Goal: Task Accomplishment & Management: Manage account settings

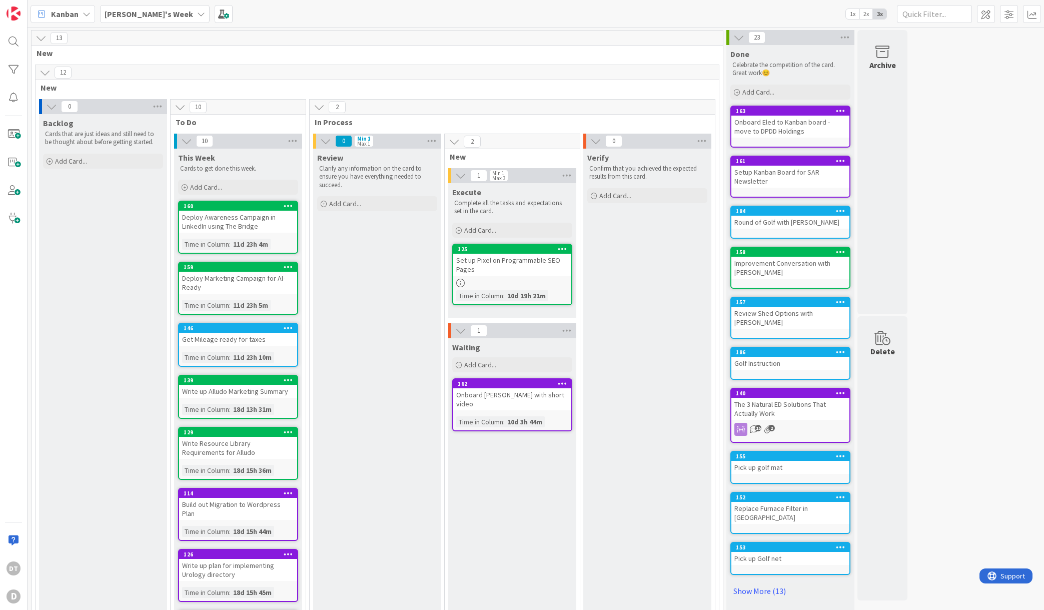
click at [159, 12] on div "[PERSON_NAME]'s Week" at bounding box center [155, 14] width 110 height 18
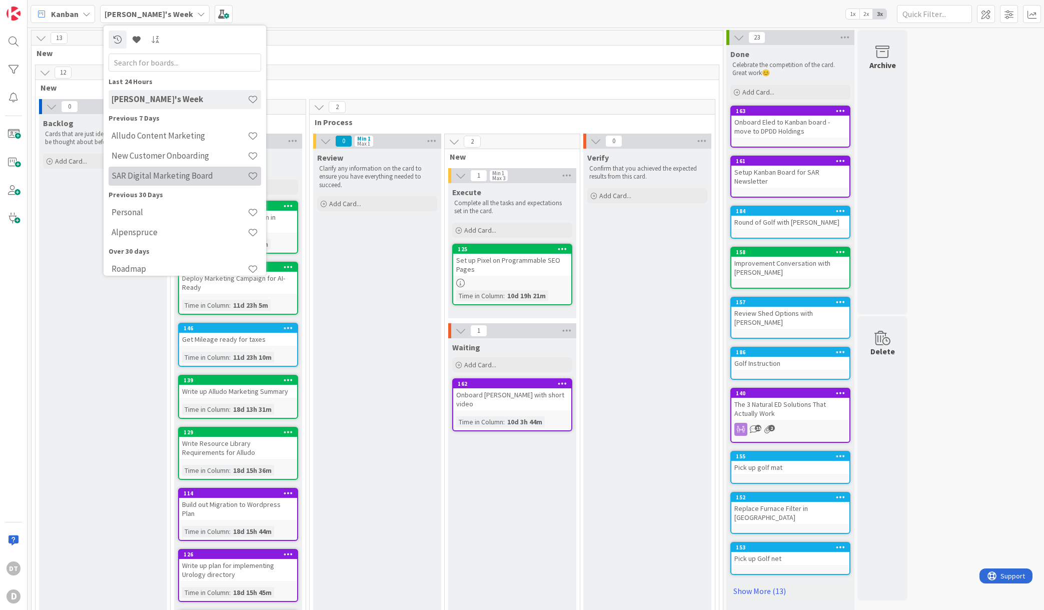
click at [147, 171] on h4 "SAR Digital Marketing Board" at bounding box center [180, 176] width 136 height 10
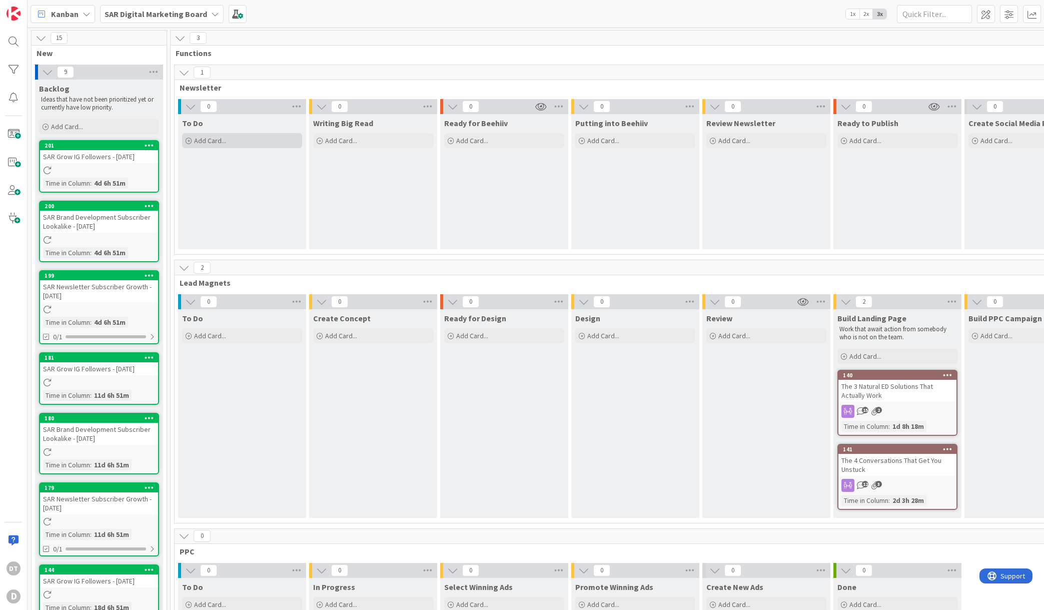
click at [222, 141] on span "Add Card..." at bounding box center [210, 140] width 32 height 9
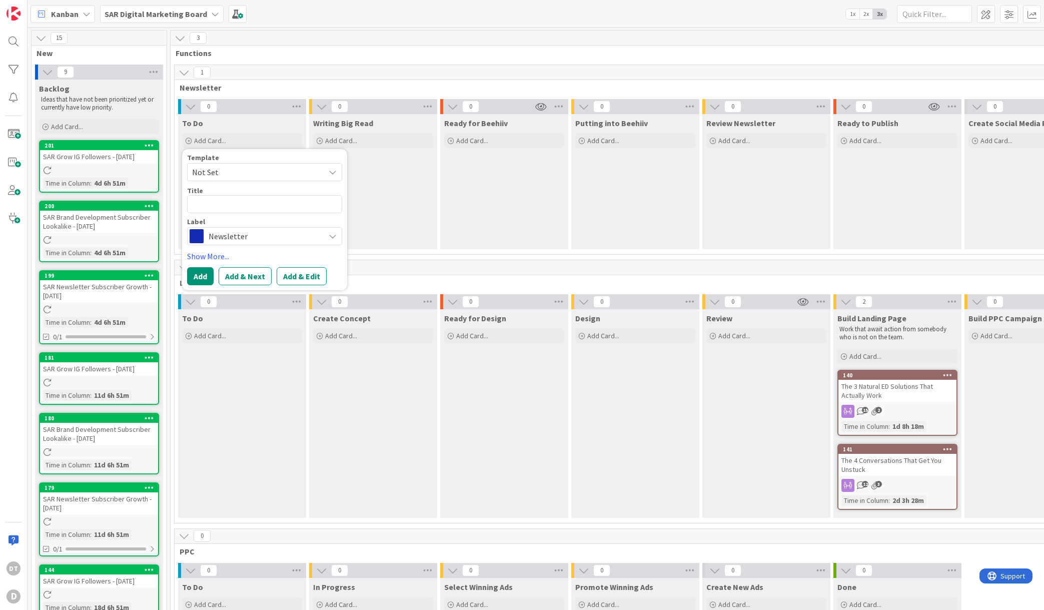
click at [222, 171] on span "Not Set" at bounding box center [254, 172] width 125 height 13
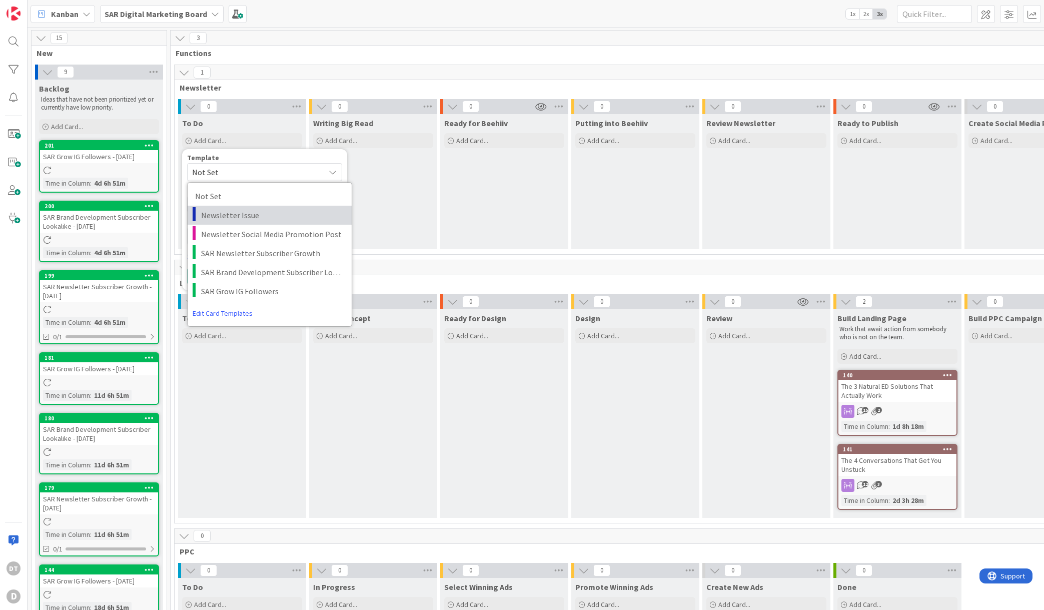
click at [233, 209] on span "Newsletter Issue" at bounding box center [272, 215] width 143 height 13
type textarea "x"
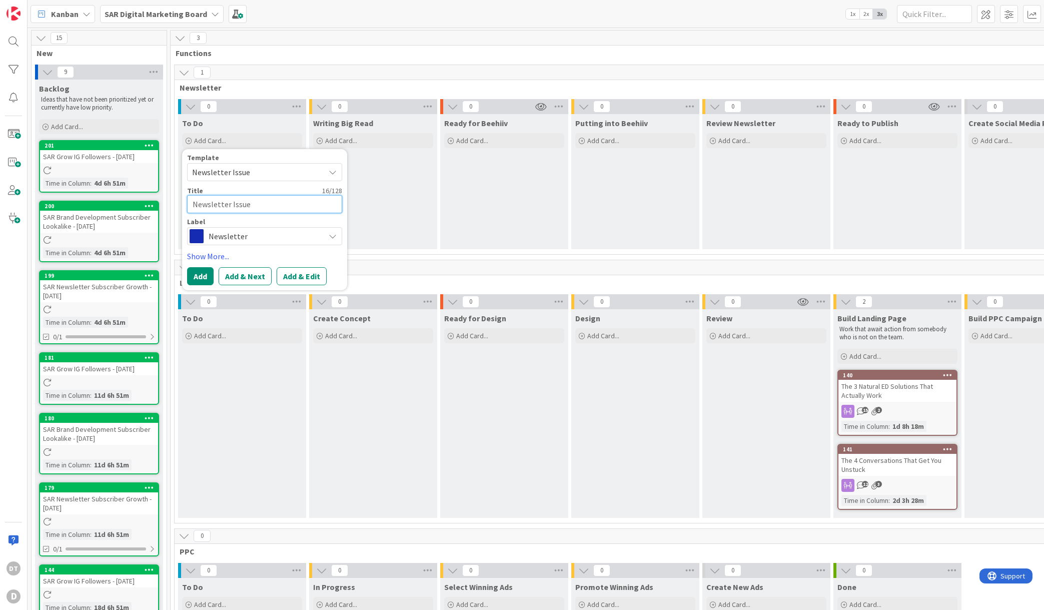
drag, startPoint x: 252, startPoint y: 205, endPoint x: 172, endPoint y: 202, distance: 79.6
click at [173, 202] on div "1 Newsletter 0 To Do Add Card... Template Newsletter Issue Not Set Newsletter I…" at bounding box center [701, 162] width 1056 height 195
drag, startPoint x: 258, startPoint y: 207, endPoint x: 194, endPoint y: 203, distance: 64.1
click at [194, 203] on textarea "Newsletter Issue" at bounding box center [264, 204] width 155 height 18
type textarea "O"
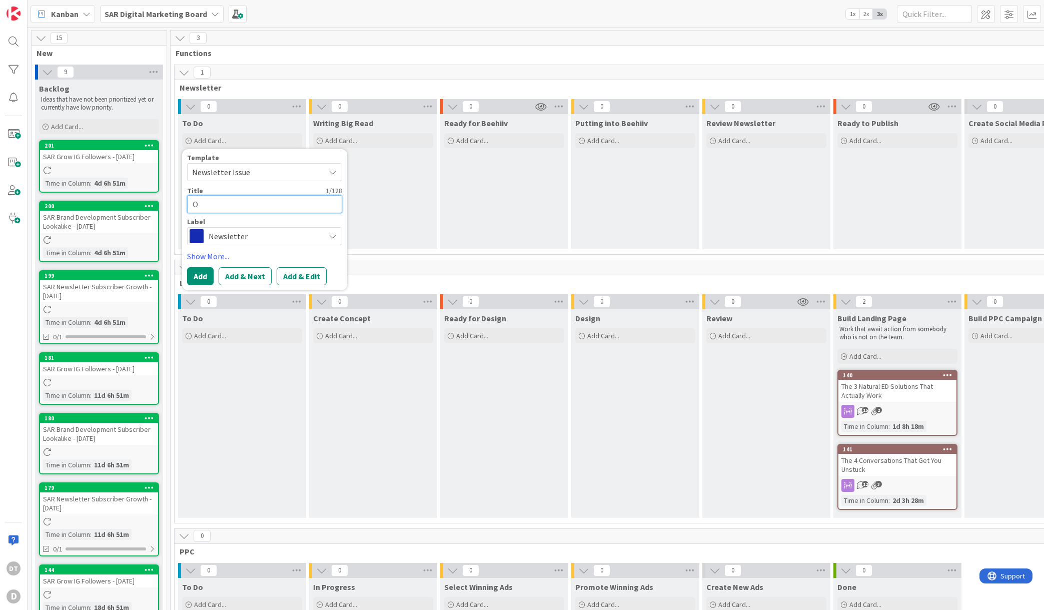
type textarea "x"
type textarea "Oct"
type textarea "x"
type textarea "Octo"
type textarea "x"
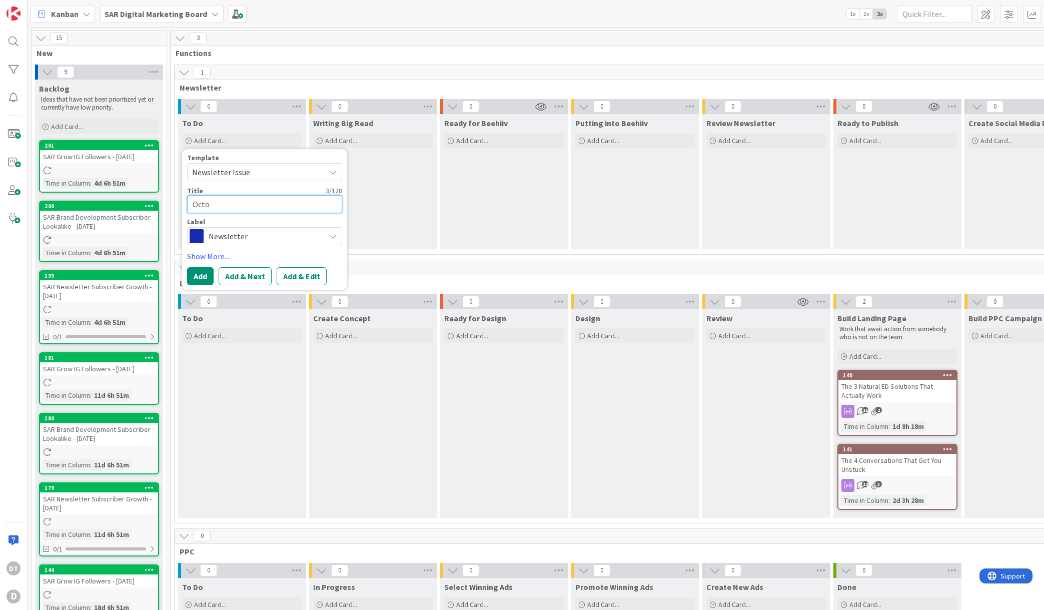
type textarea "Octob"
type textarea "x"
type textarea "Octobe"
type textarea "x"
type textarea "October"
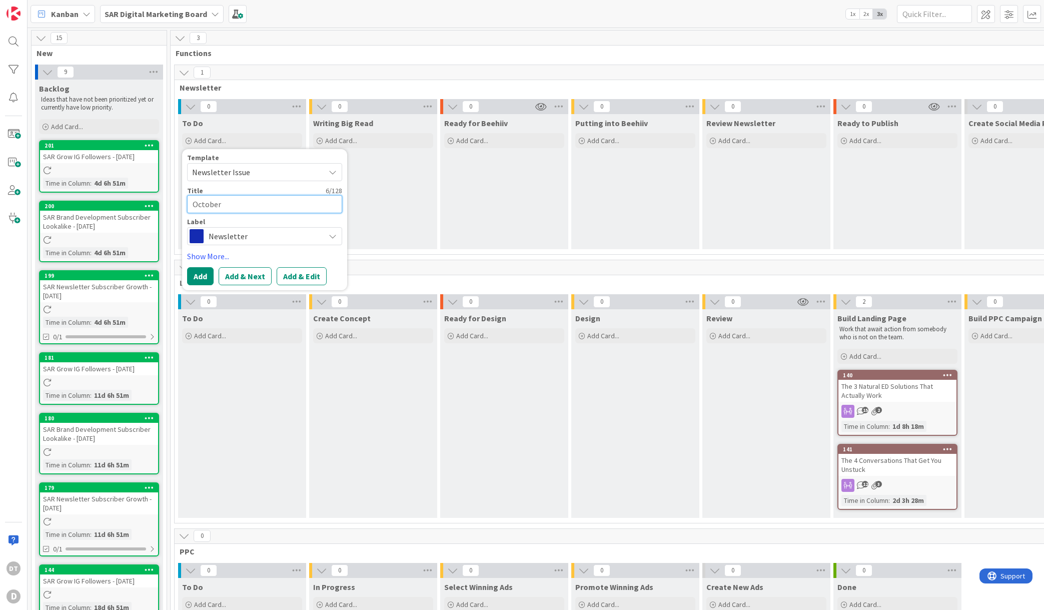
type textarea "x"
type textarea "October"
type textarea "x"
type textarea "[DATE]"
type textarea "x"
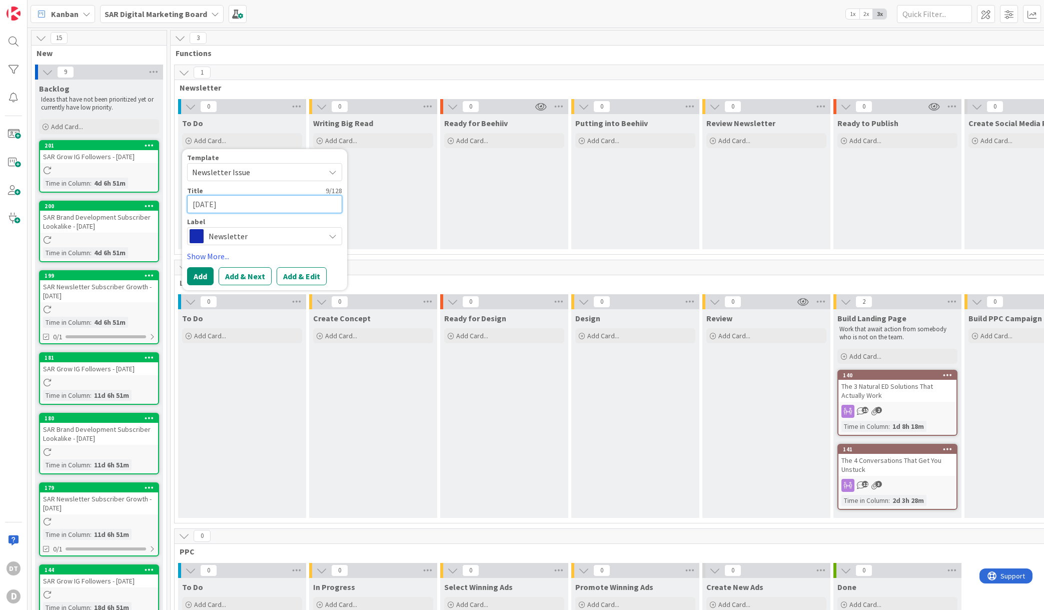
type textarea "[DATE]"
type textarea "x"
type textarea "[DATE],"
type textarea "x"
type textarea "[DATE], 2"
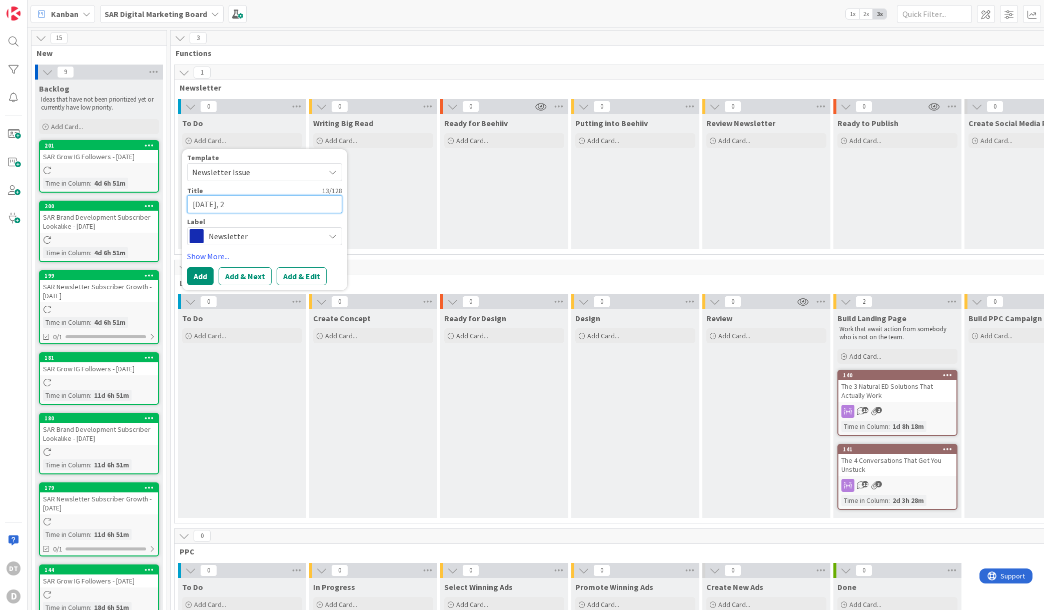
type textarea "x"
type textarea "[DATE]"
type textarea "x"
type textarea "[DATE], 205"
type textarea "x"
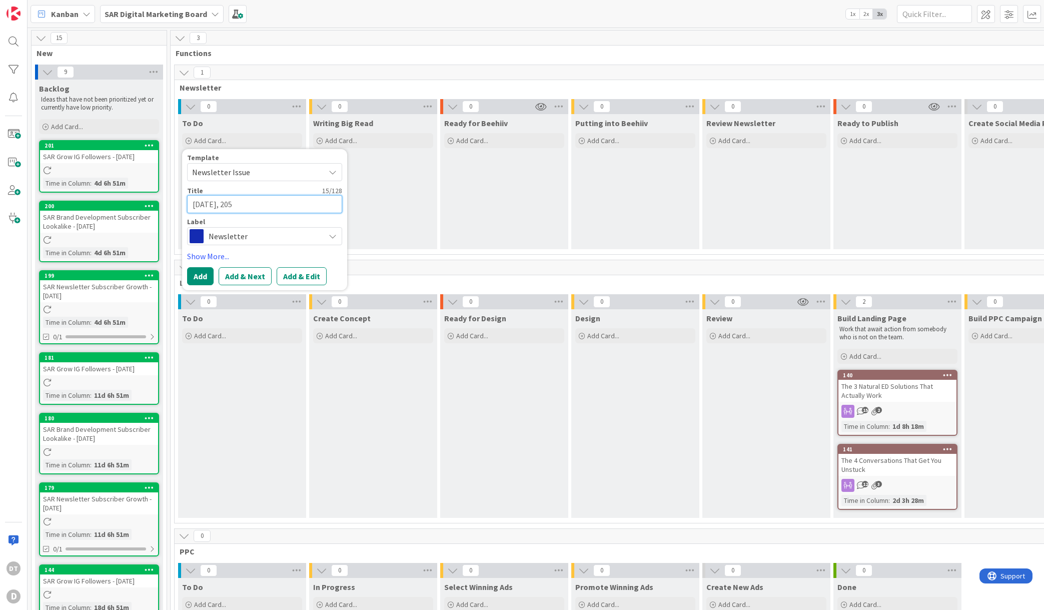
type textarea "[DATE]"
type textarea "x"
type textarea "[DATE], 205"
type textarea "x"
type textarea "[DATE]"
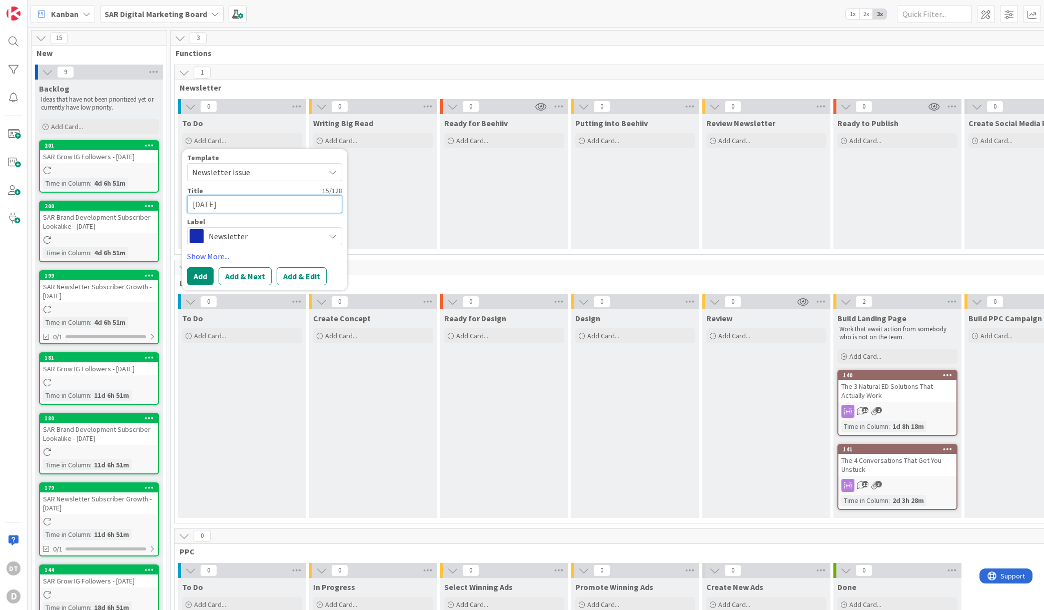
type textarea "x"
type textarea "[DATE]"
type textarea "x"
type textarea "[DATE] 2"
type textarea "x"
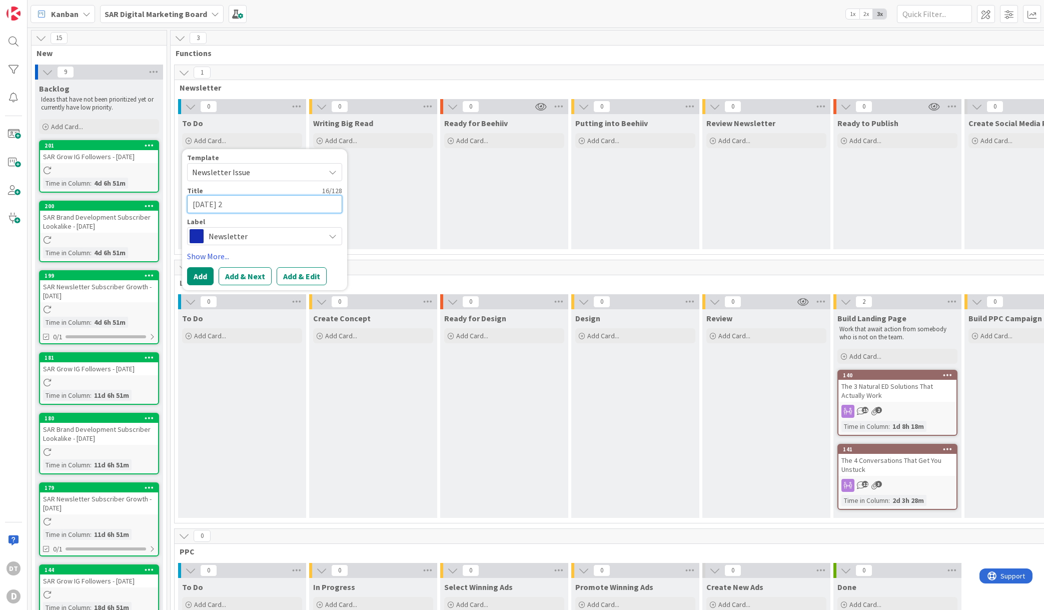
type textarea "[DATE] 25"
type textarea "x"
type textarea "[DATE] 2"
type textarea "x"
type textarea "[DATE]"
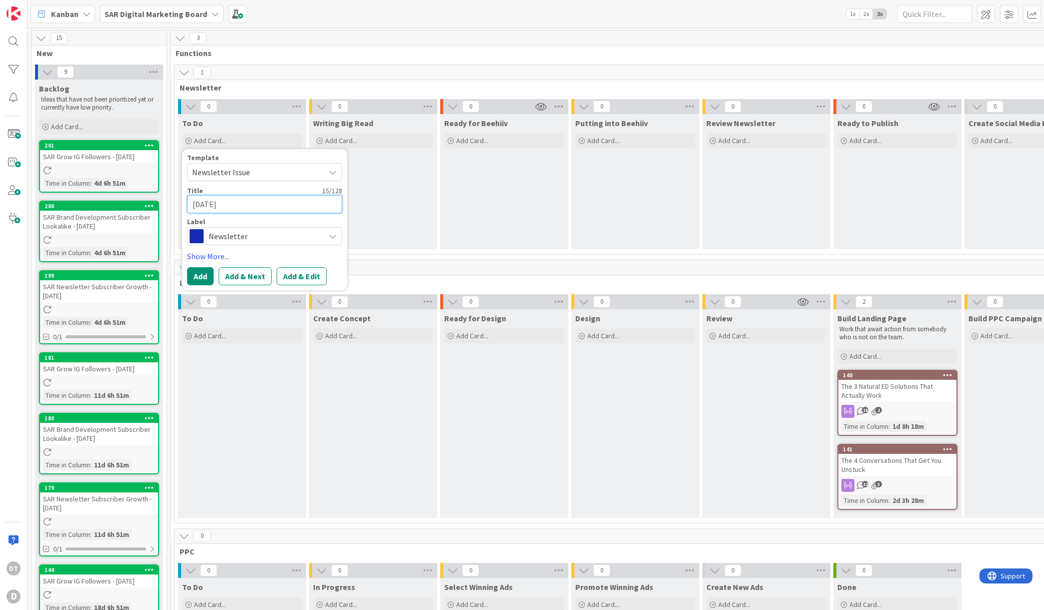
type textarea "x"
type textarea "[DATE]"
type textarea "x"
type textarea "[DATE], 202"
type textarea "x"
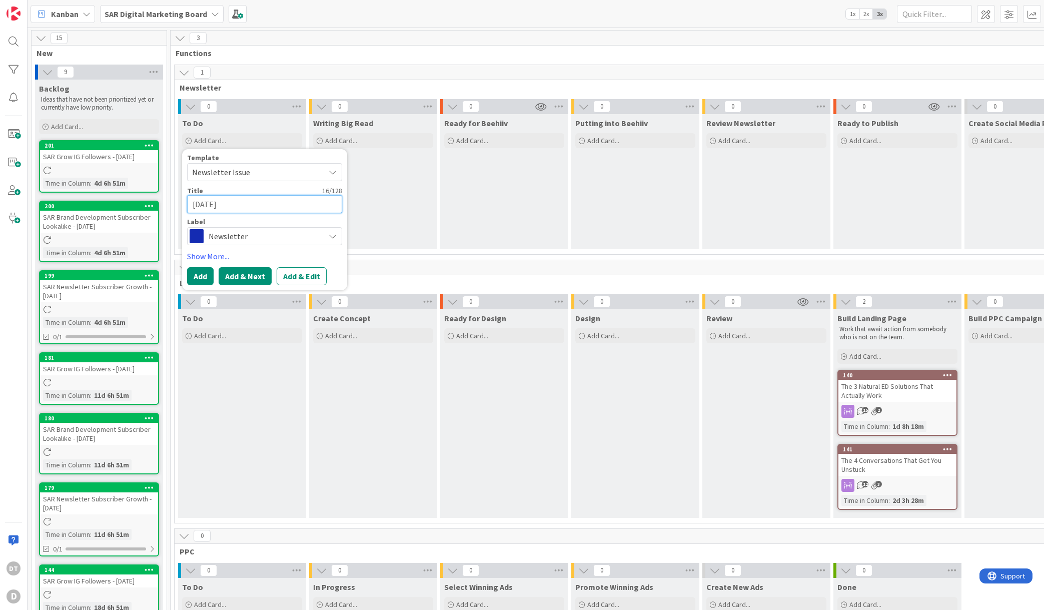
type textarea "[DATE]"
click at [251, 276] on button "Add & Next" at bounding box center [245, 276] width 53 height 18
click at [218, 168] on span "Not Set" at bounding box center [254, 172] width 125 height 13
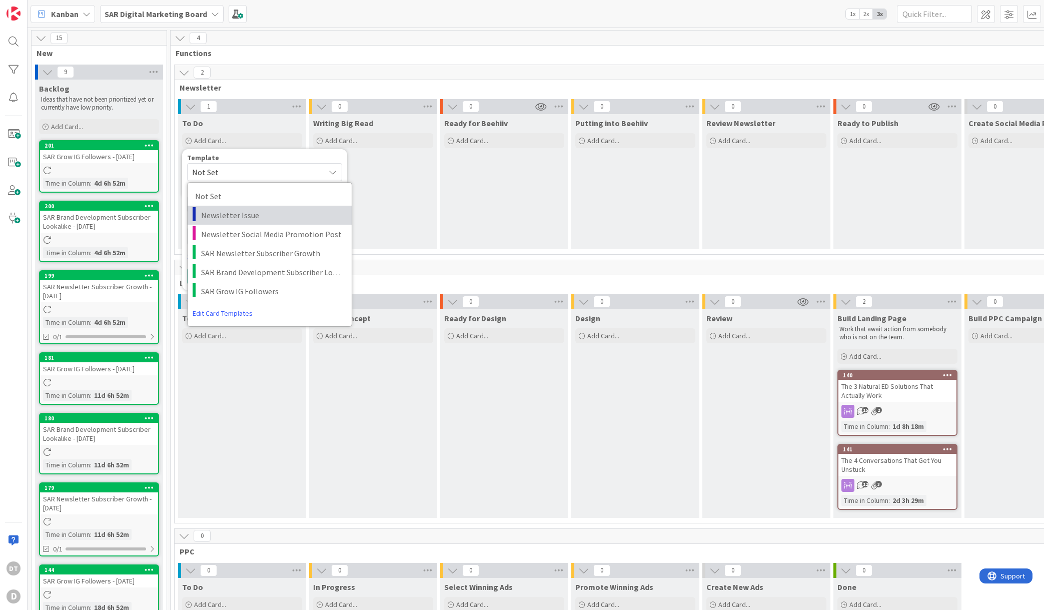
click at [228, 212] on span "Newsletter Issue" at bounding box center [272, 215] width 143 height 13
type textarea "x"
type textarea "Newsletter Issue"
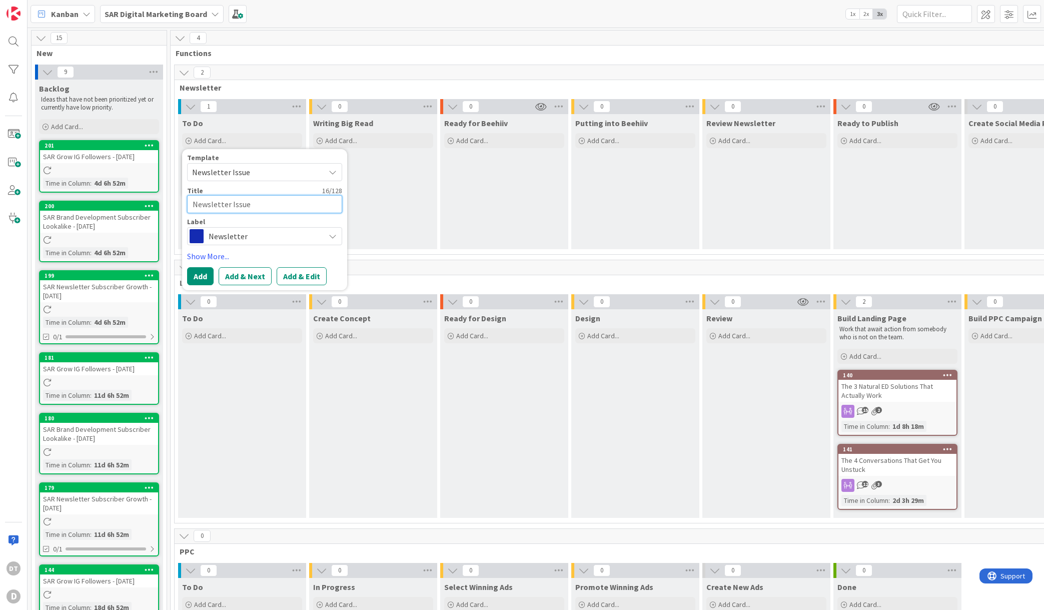
click at [221, 203] on textarea "Newsletter Issue" at bounding box center [264, 204] width 155 height 18
type textarea "x"
type textarea "O"
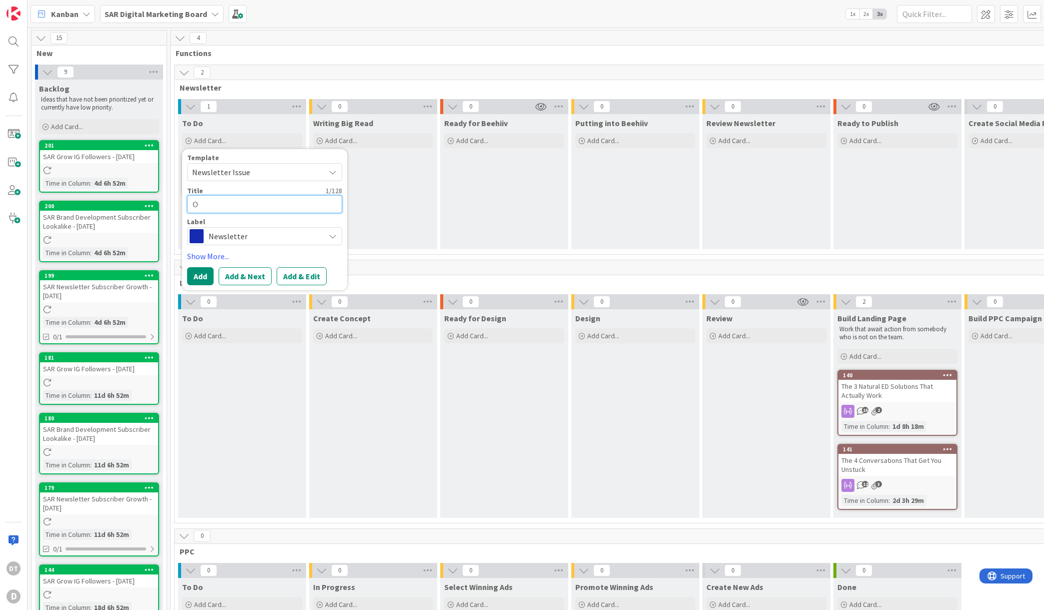
type textarea "x"
type textarea "Oct"
type textarea "x"
type textarea "Octo"
type textarea "x"
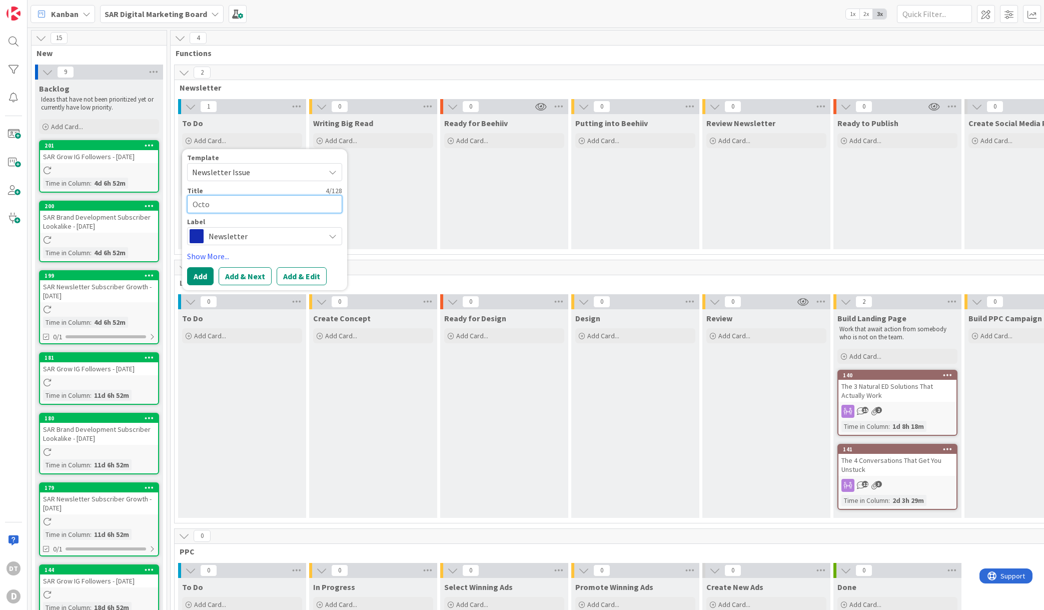
type textarea "Octob"
type textarea "x"
type textarea "Octobe"
type textarea "x"
type textarea "October"
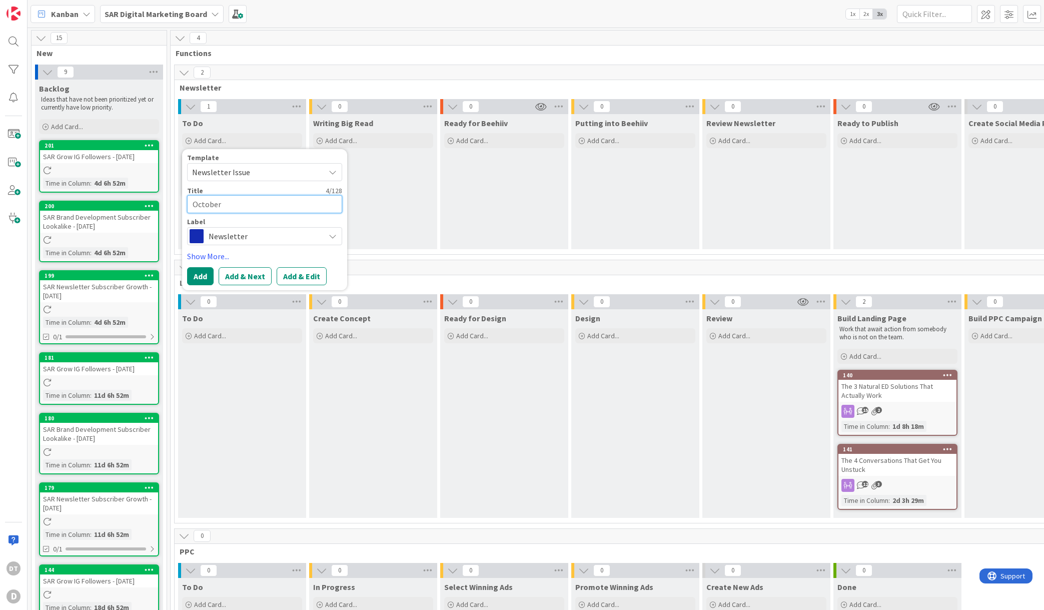
type textarea "x"
type textarea "October"
type textarea "x"
type textarea "[DATE]"
type textarea "x"
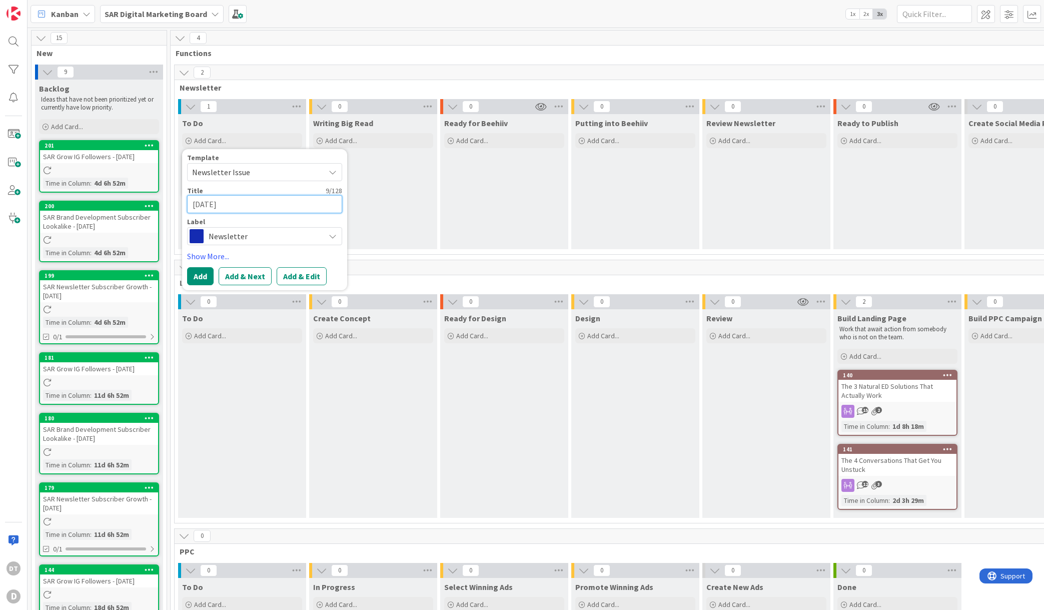
type textarea "[DATE],"
type textarea "x"
type textarea "[DATE], 2"
type textarea "x"
type textarea "[DATE]"
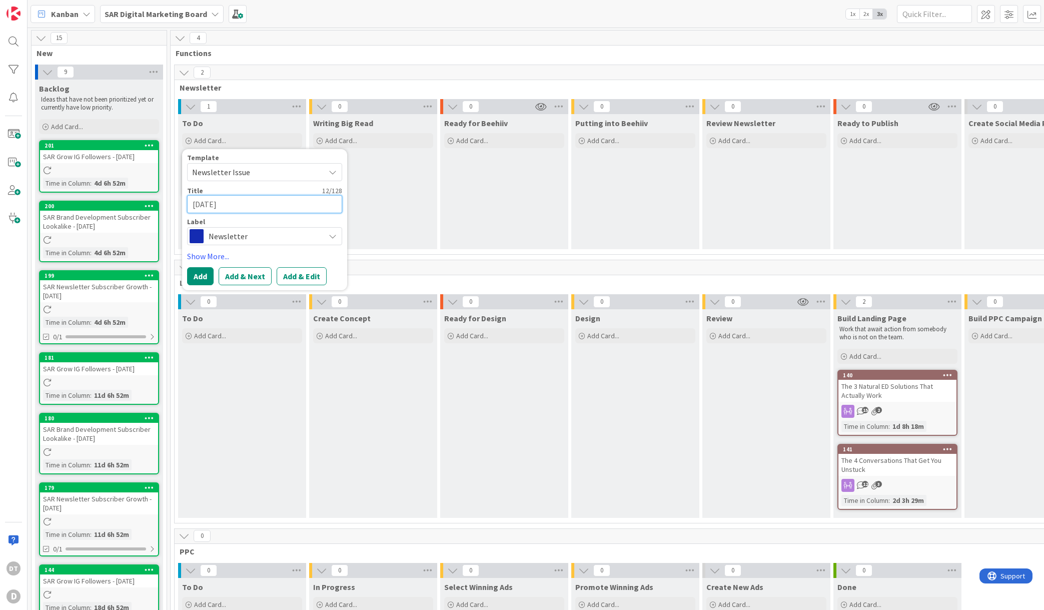
type textarea "x"
type textarea "[DATE], 202"
type textarea "x"
type textarea "[DATE]"
click at [253, 275] on button "Add & Next" at bounding box center [245, 276] width 53 height 18
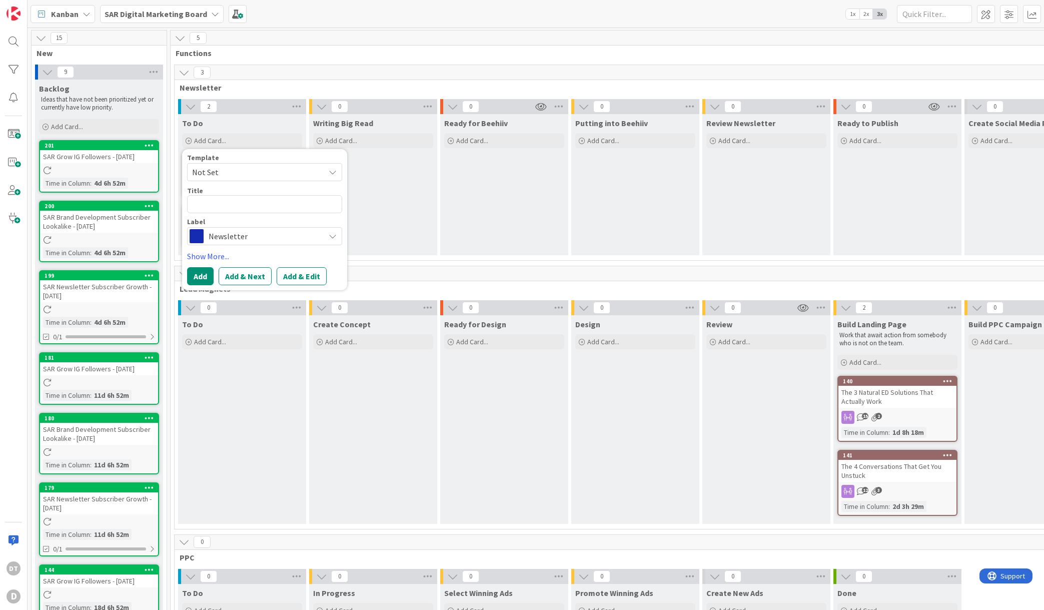
click at [226, 170] on span "Not Set" at bounding box center [254, 172] width 125 height 13
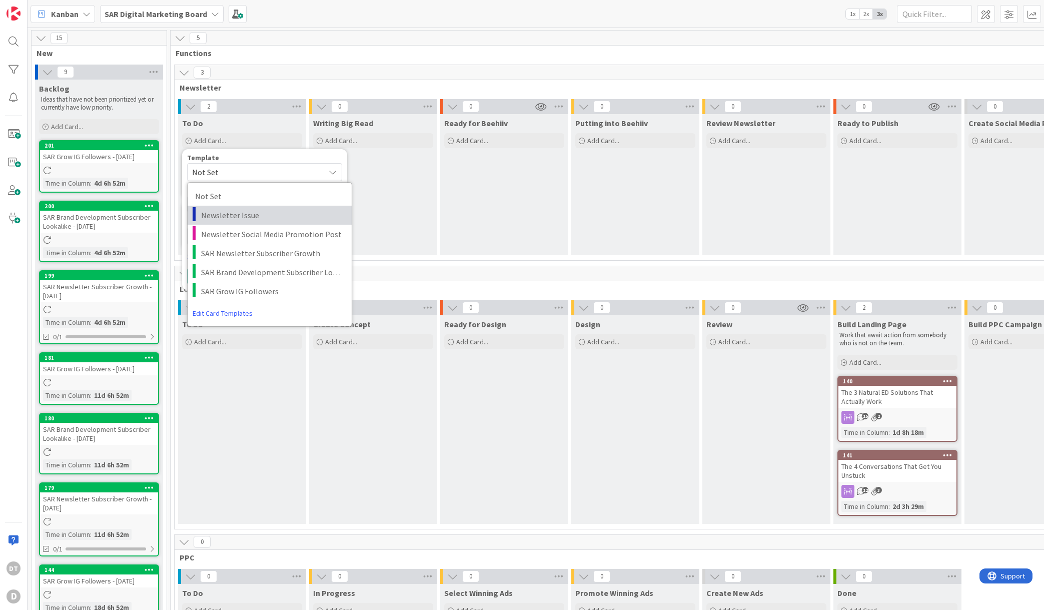
click at [231, 210] on span "Newsletter Issue" at bounding box center [272, 215] width 143 height 13
type textarea "x"
type textarea "Newsletter Issue"
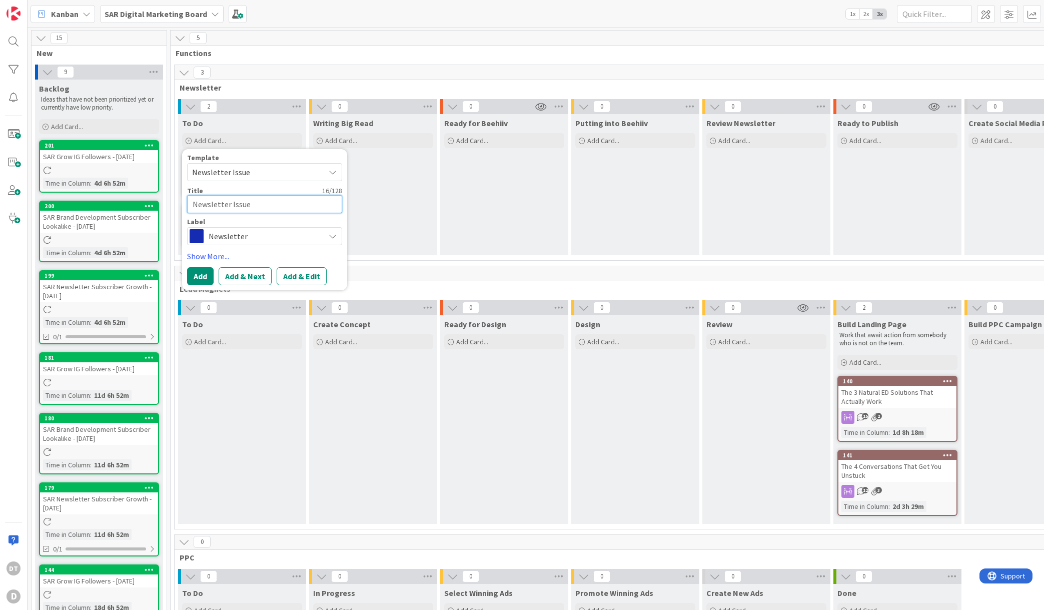
click at [248, 204] on textarea "Newsletter Issue" at bounding box center [264, 204] width 155 height 18
click at [251, 205] on textarea "Newsletter Issue" at bounding box center [264, 204] width 155 height 18
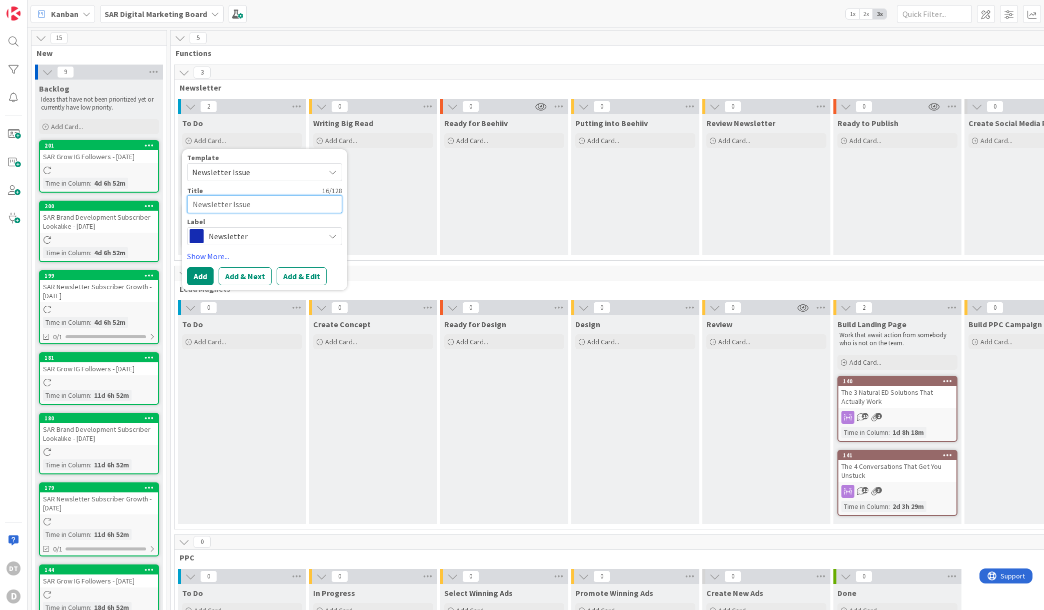
click at [251, 205] on textarea "Newsletter Issue" at bounding box center [264, 204] width 155 height 18
type textarea "x"
type textarea "O"
type textarea "x"
type textarea "Oct"
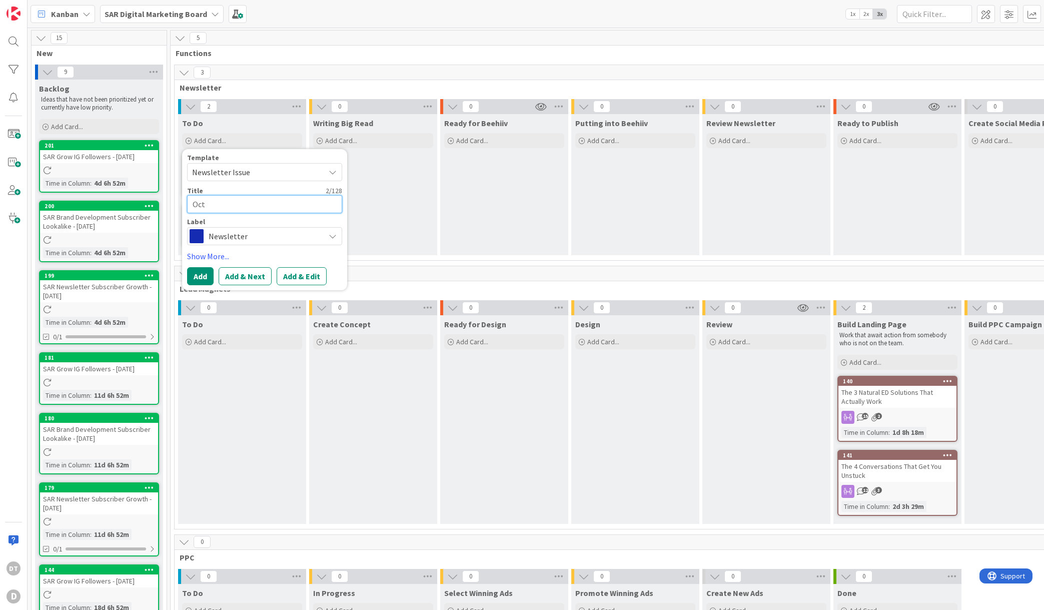
type textarea "x"
type textarea "Octob"
type textarea "x"
type textarea "Octobe"
type textarea "x"
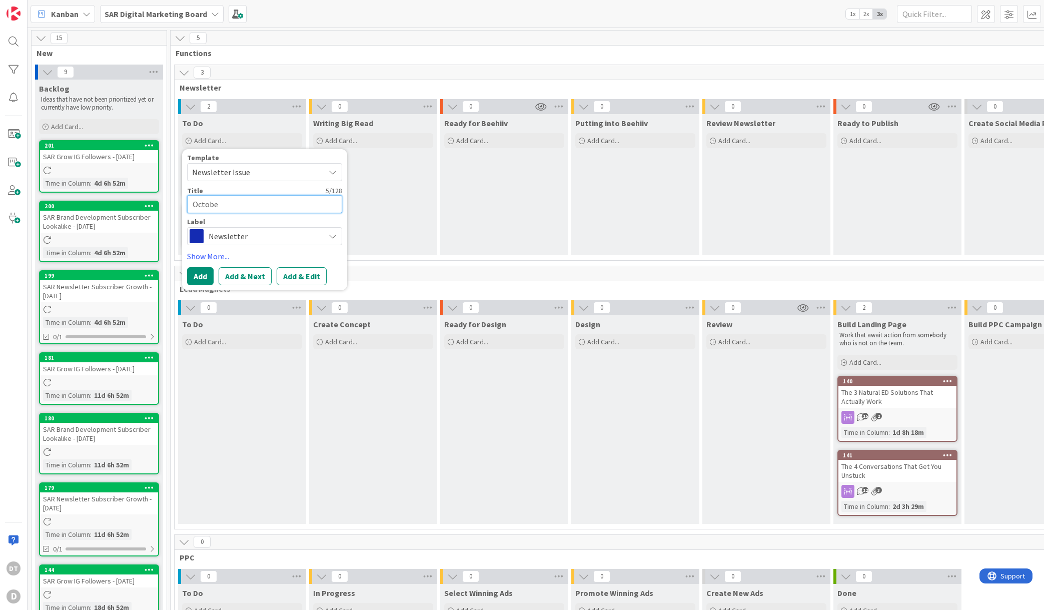
type textarea "October"
type textarea "x"
type textarea "October"
type textarea "x"
type textarea "[DATE]"
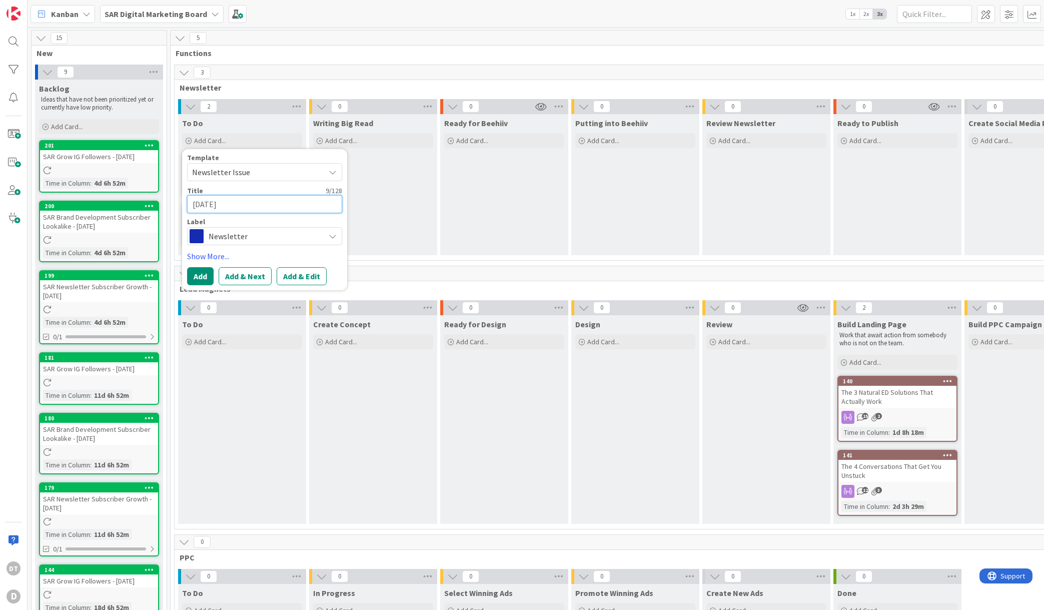
type textarea "x"
type textarea "[DATE]"
type textarea "x"
type textarea "[DATE]"
type textarea "x"
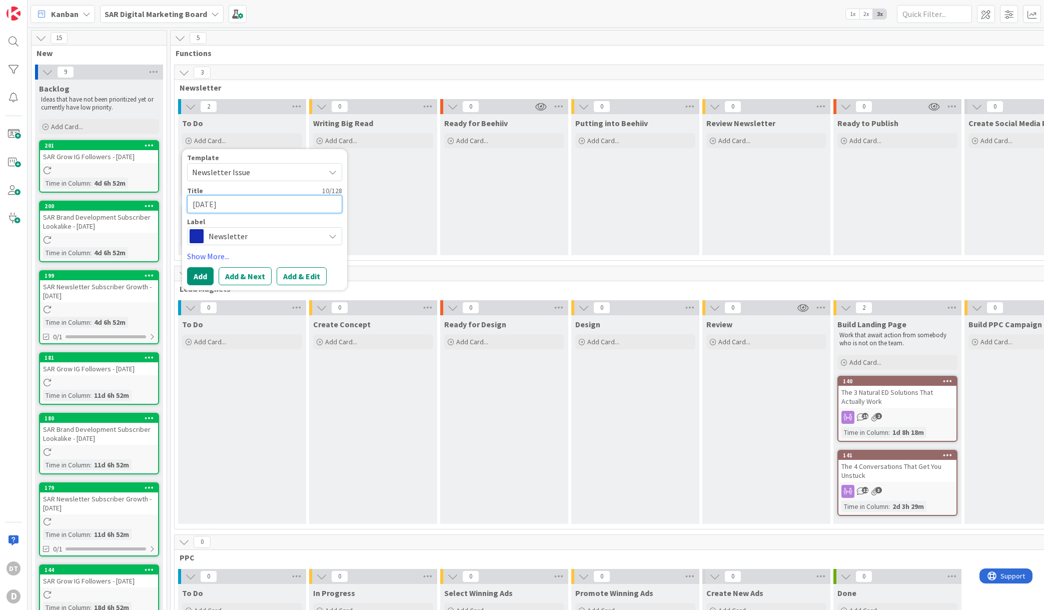
type textarea "[DATE]"
type textarea "x"
type textarea "[DATE]"
type textarea "x"
type textarea "[DATE],"
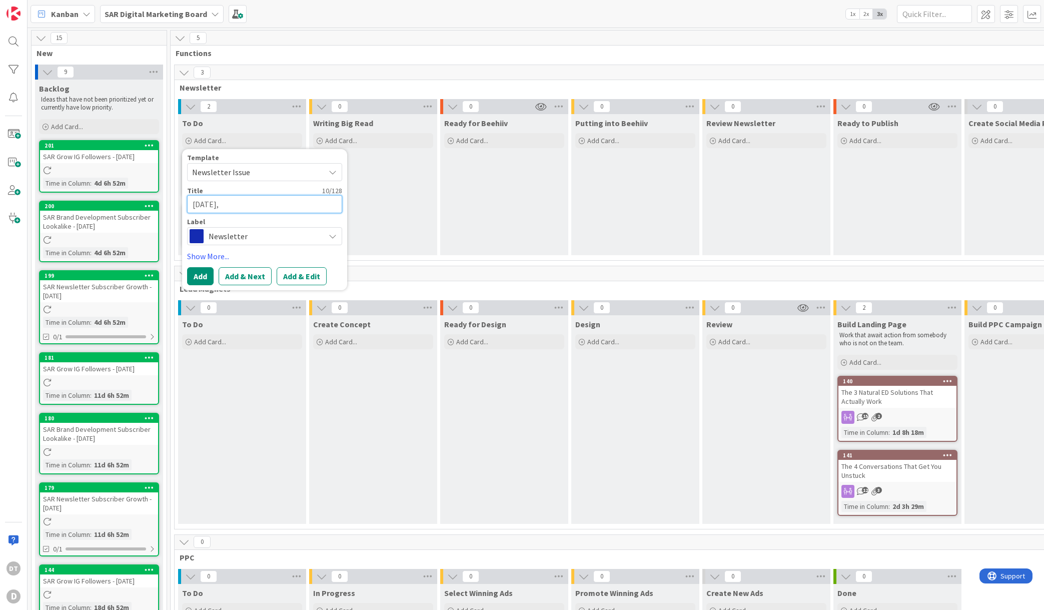
type textarea "x"
type textarea "[DATE],"
type textarea "x"
type textarea "[DATE], 2"
type textarea "x"
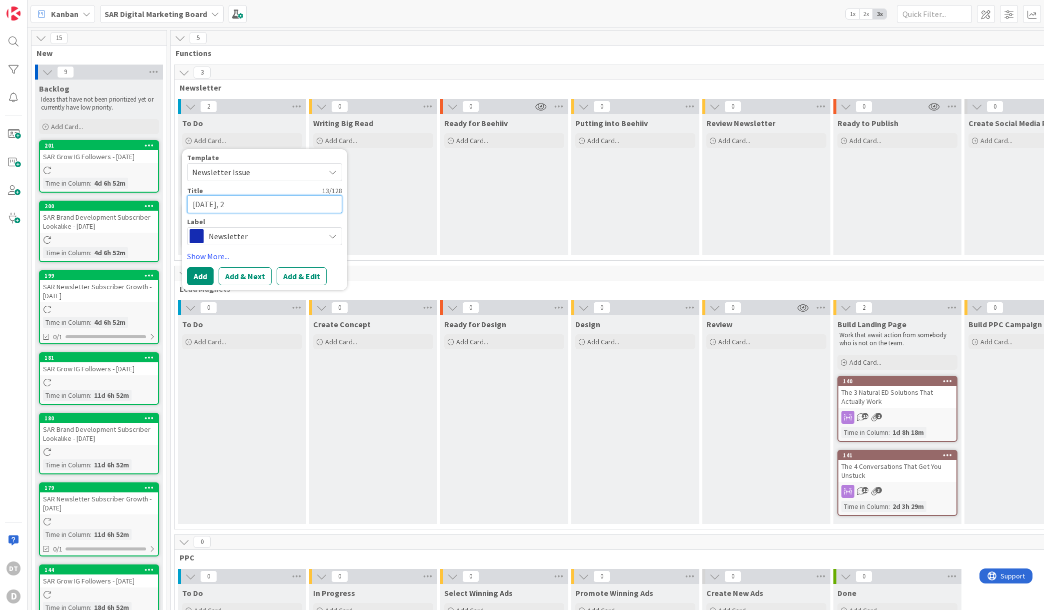
type textarea "[DATE]"
type textarea "x"
type textarea "[DATE], 202"
type textarea "x"
type textarea "[DATE]"
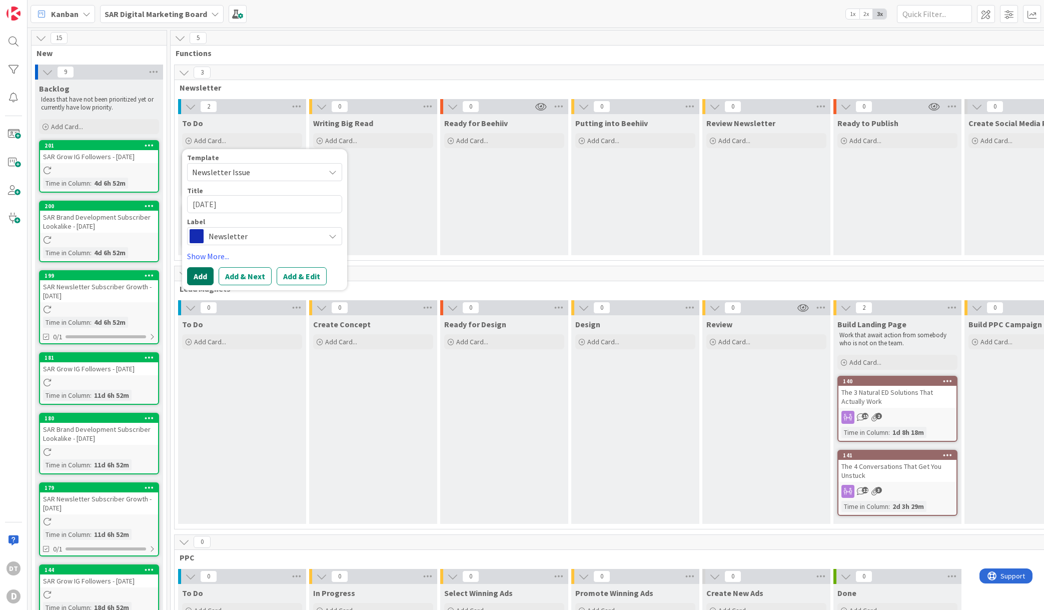
click at [201, 275] on button "Add" at bounding box center [200, 276] width 27 height 18
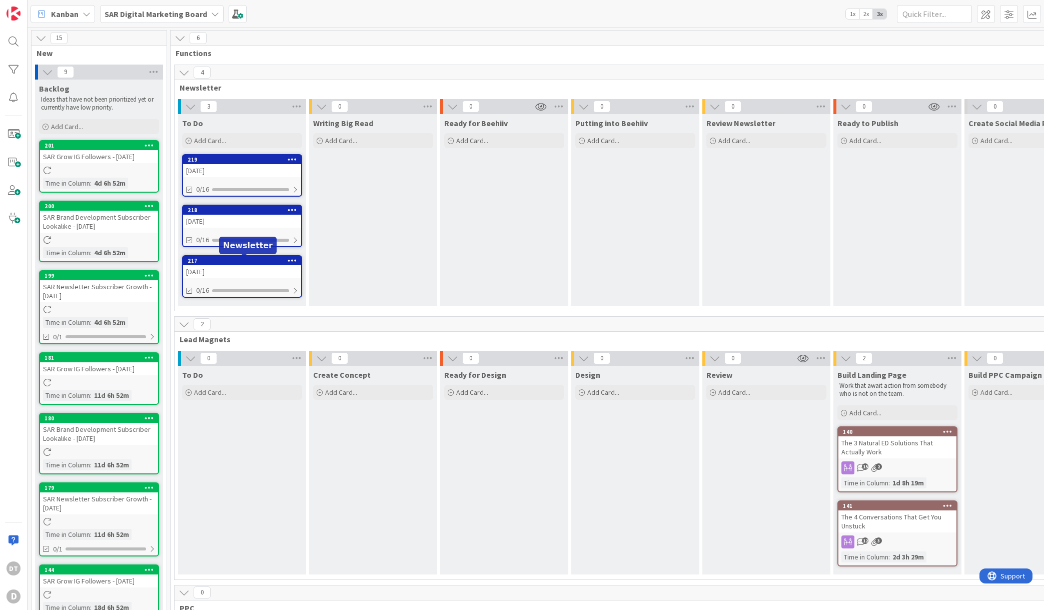
click at [262, 256] on div "217" at bounding box center [242, 260] width 118 height 9
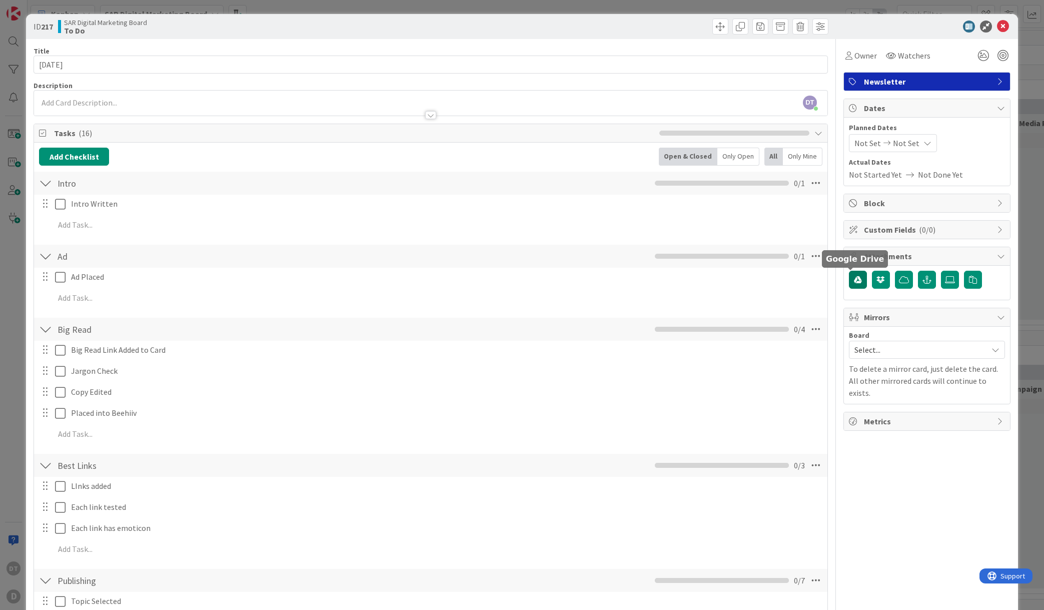
click at [854, 279] on icon "button" at bounding box center [858, 280] width 8 height 8
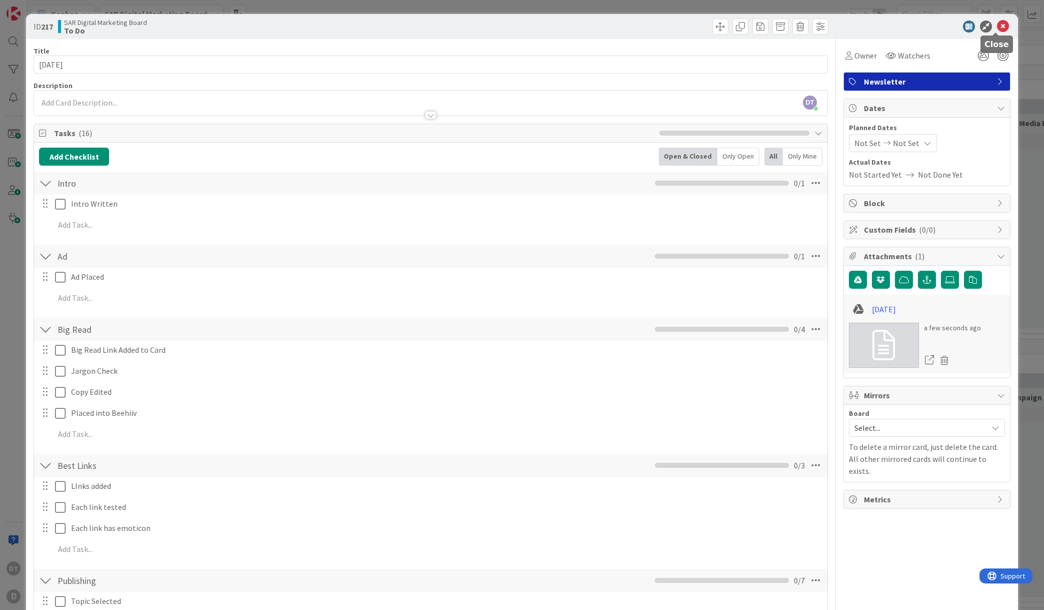
click at [997, 28] on icon at bounding box center [1003, 27] width 12 height 12
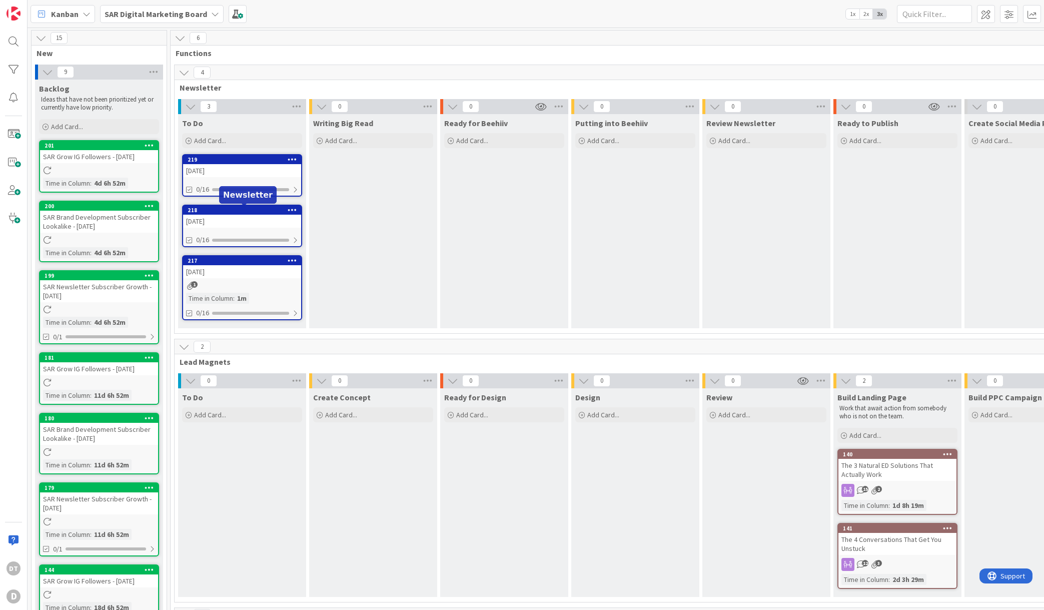
click at [280, 213] on div "218" at bounding box center [245, 210] width 114 height 7
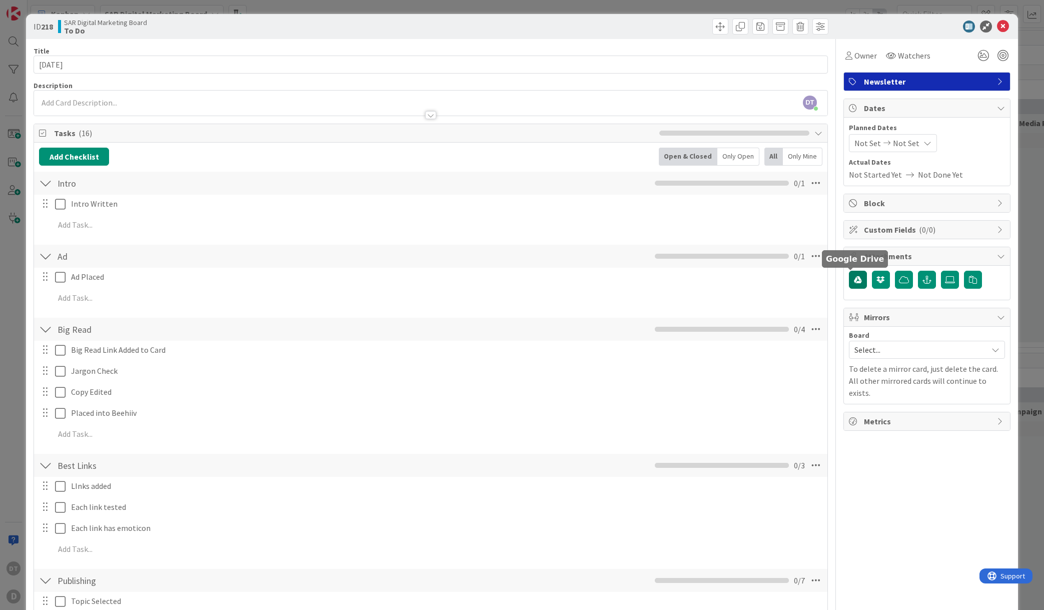
click at [854, 277] on icon "button" at bounding box center [858, 280] width 8 height 8
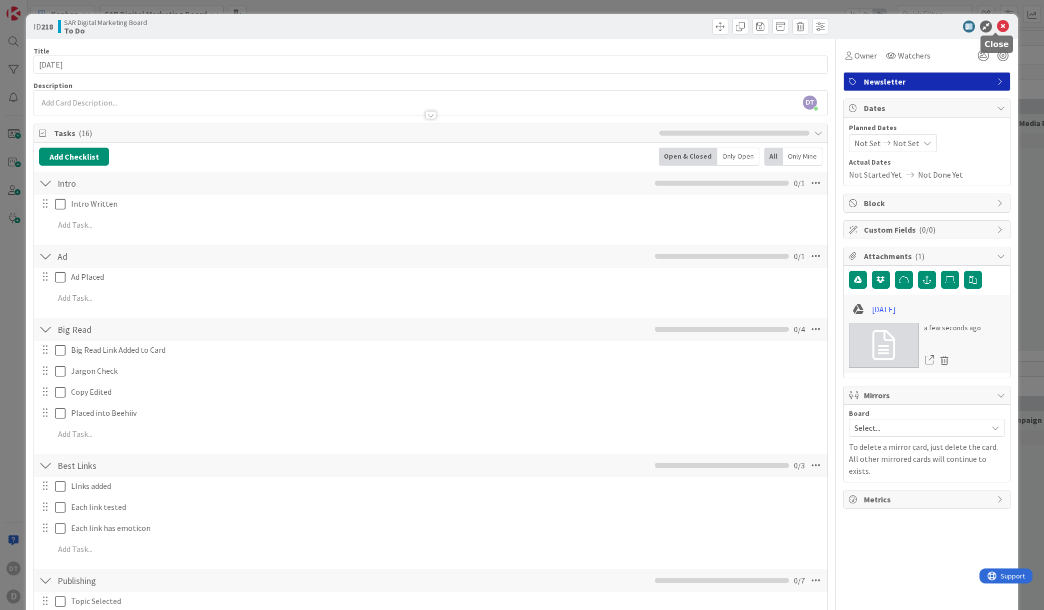
click at [997, 27] on icon at bounding box center [1003, 27] width 12 height 12
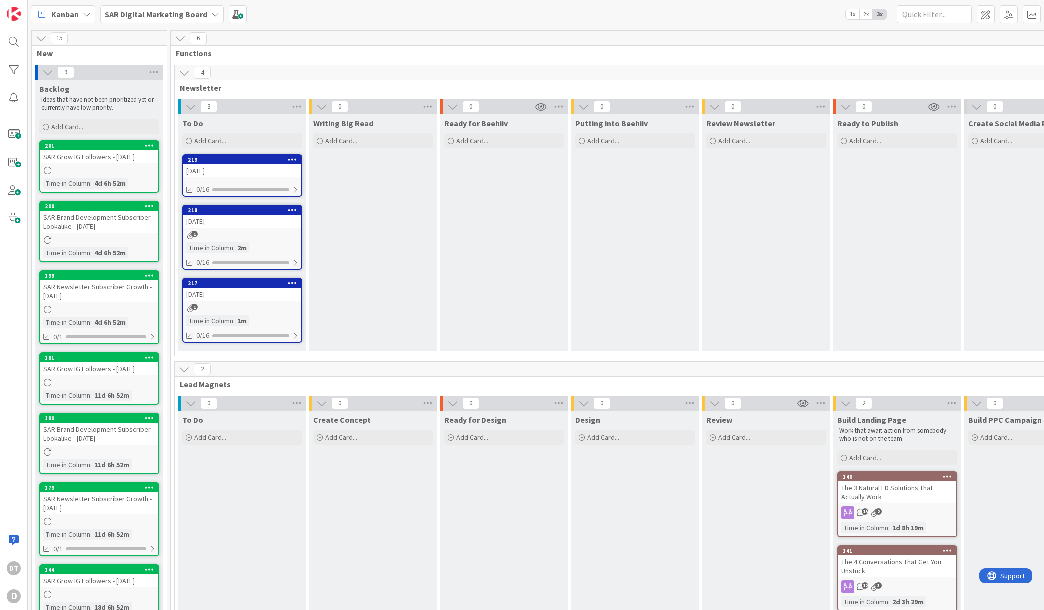
click at [208, 180] on div "219 [DATE] 0/16" at bounding box center [242, 175] width 120 height 43
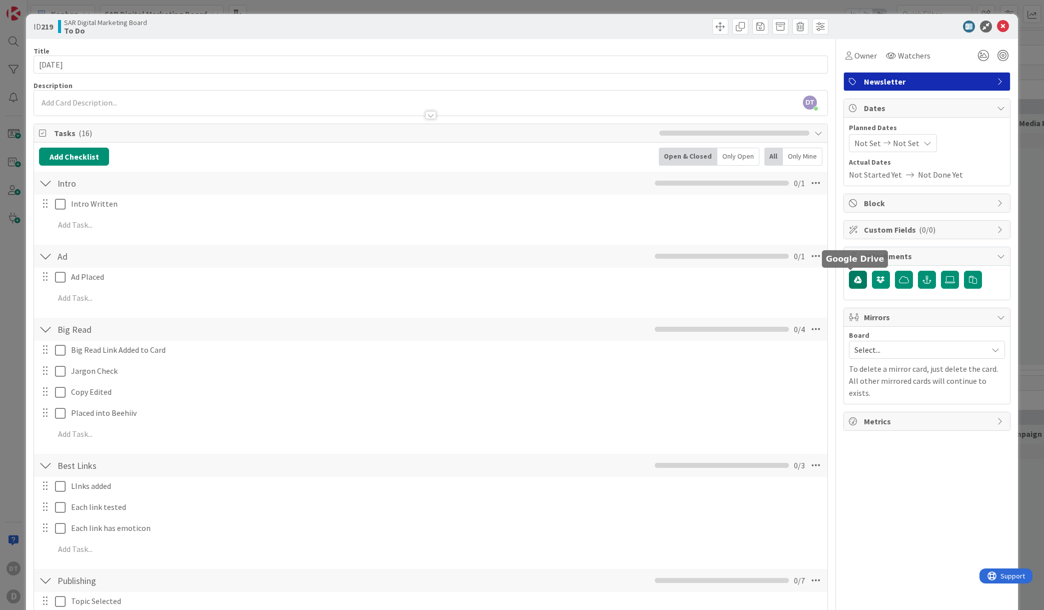
click at [854, 277] on icon "button" at bounding box center [858, 280] width 8 height 8
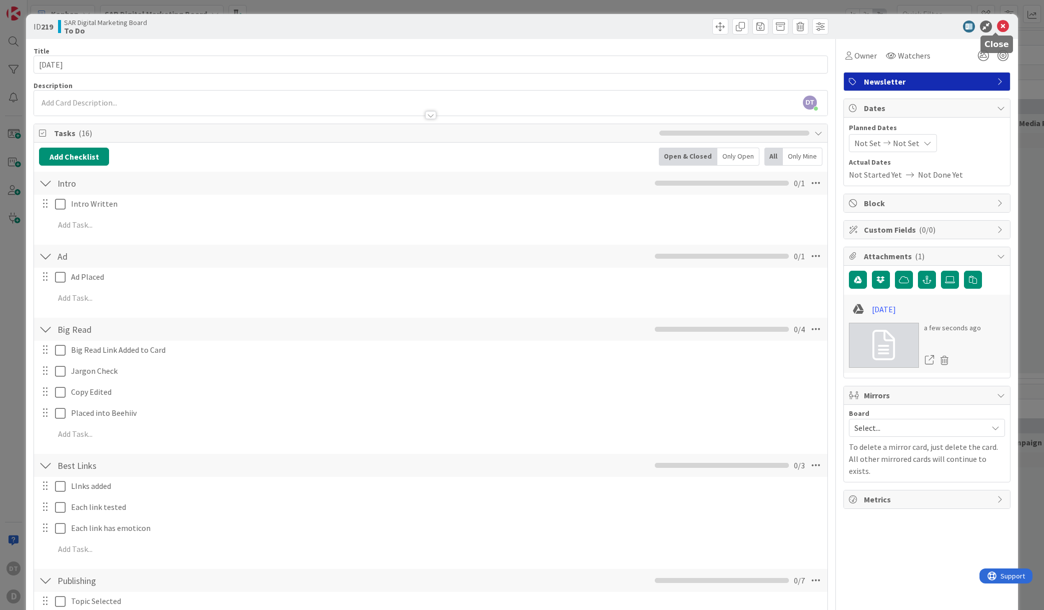
click at [997, 28] on icon at bounding box center [1003, 27] width 12 height 12
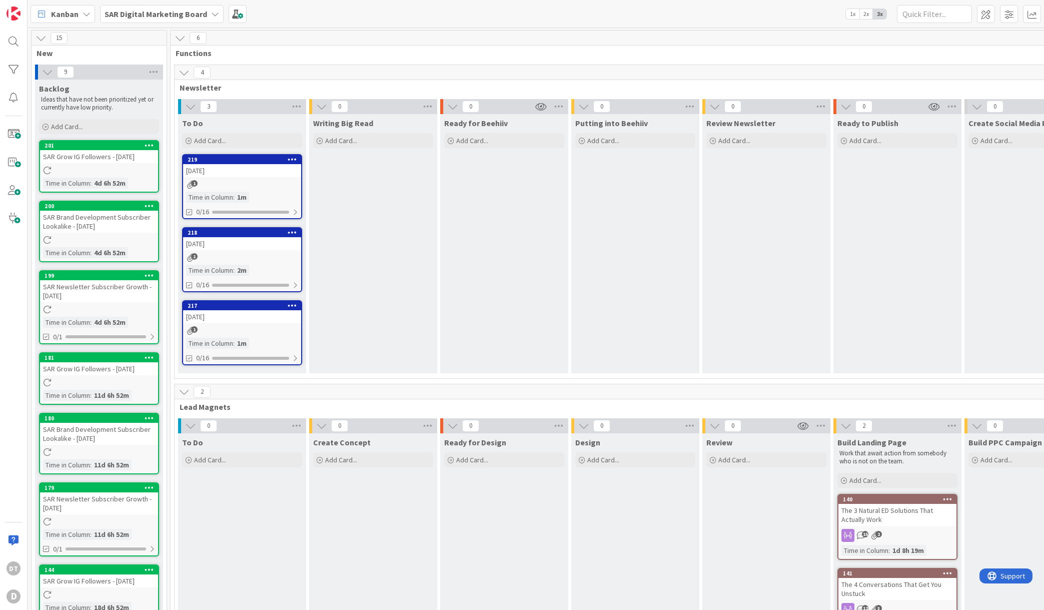
click at [227, 149] on div "To Do Add Card... Template Not Set Not Set Newsletter Issue Newsletter Social M…" at bounding box center [242, 132] width 128 height 36
click at [212, 140] on span "Add Card..." at bounding box center [210, 140] width 32 height 9
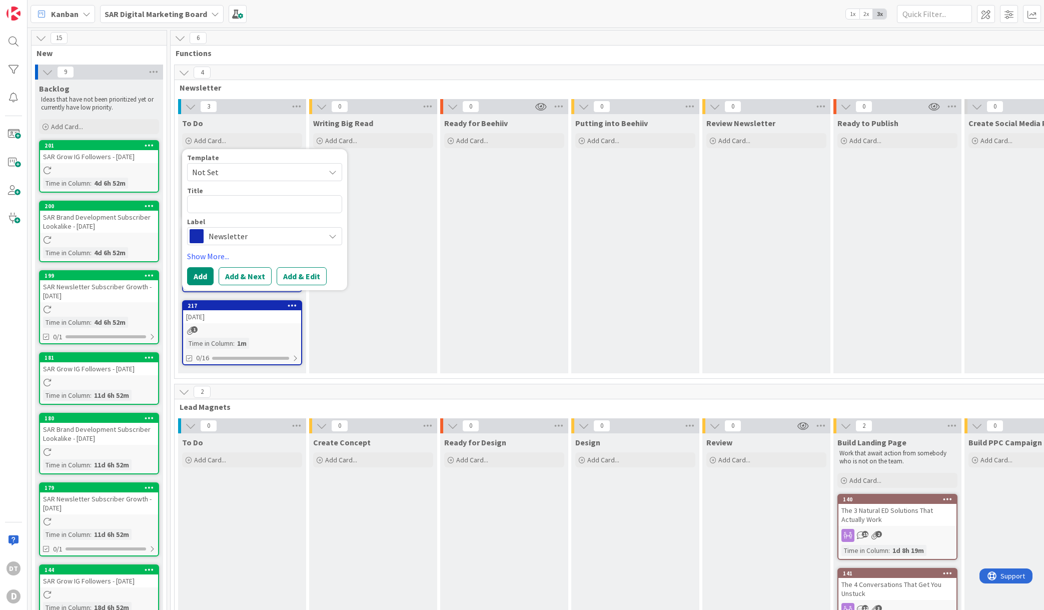
click at [210, 170] on span "Not Set" at bounding box center [254, 172] width 125 height 13
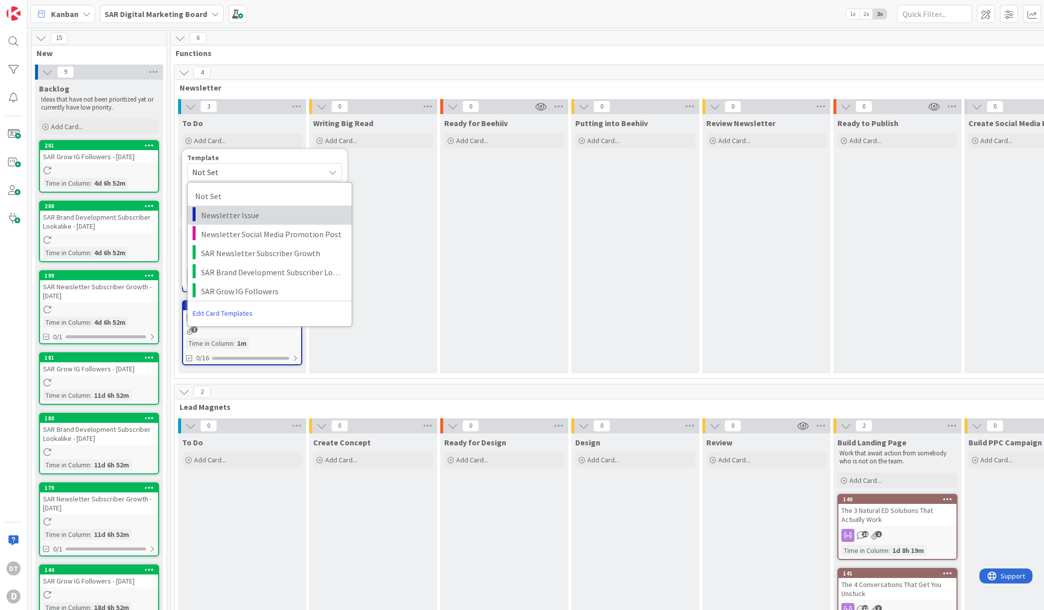
click at [220, 212] on span "Newsletter Issue" at bounding box center [272, 215] width 143 height 13
type textarea "x"
type textarea "Newsletter Issue"
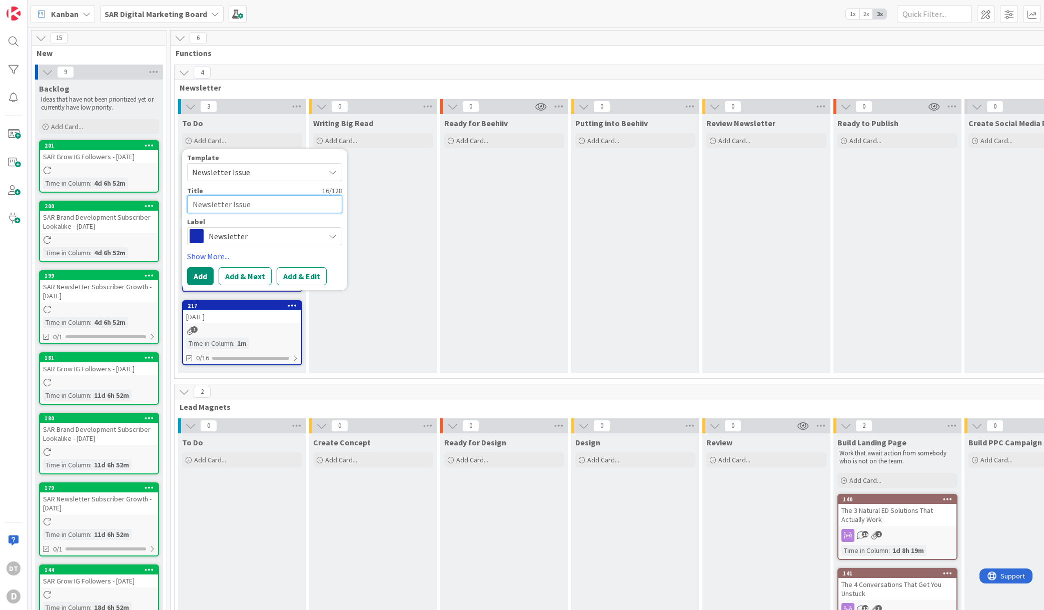
click at [224, 204] on textarea "Newsletter Issue" at bounding box center [264, 204] width 155 height 18
drag, startPoint x: 258, startPoint y: 206, endPoint x: 201, endPoint y: 205, distance: 57.0
click at [184, 203] on div "Template Newsletter Issue Not Set Newsletter Issue Newsletter Social Media Prom…" at bounding box center [264, 219] width 165 height 141
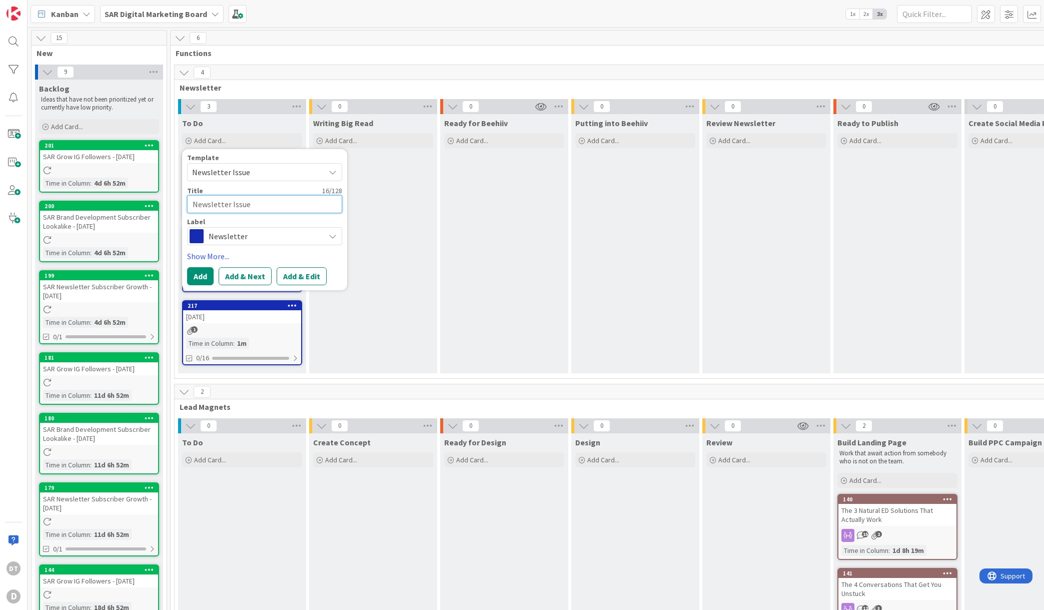
click at [241, 208] on textarea "Newsletter Issue" at bounding box center [264, 204] width 155 height 18
type textarea "x"
type textarea "N"
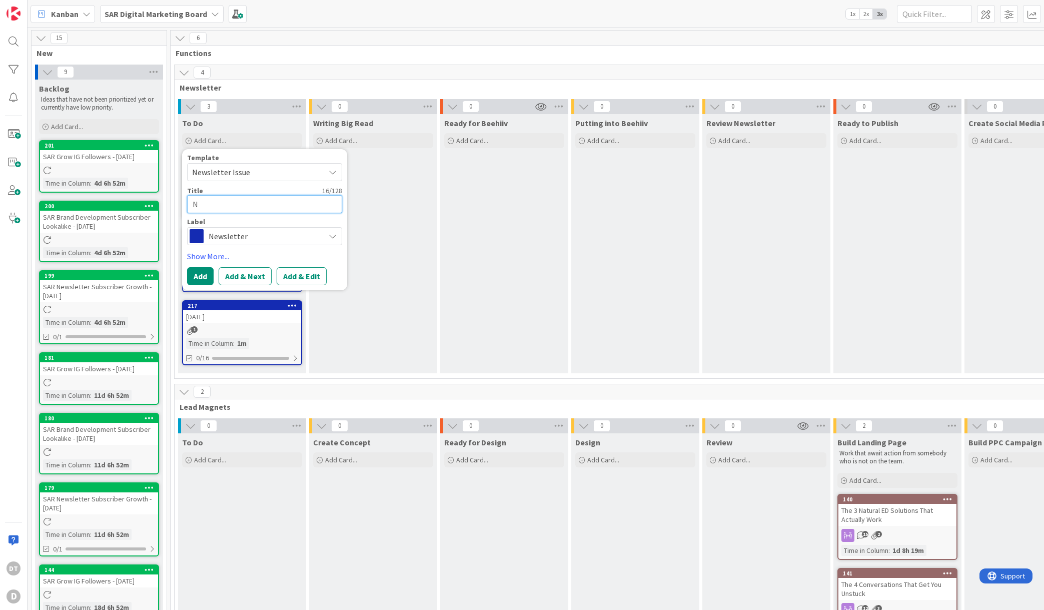
type textarea "x"
type textarea "No"
type textarea "x"
type textarea "Nov"
type textarea "x"
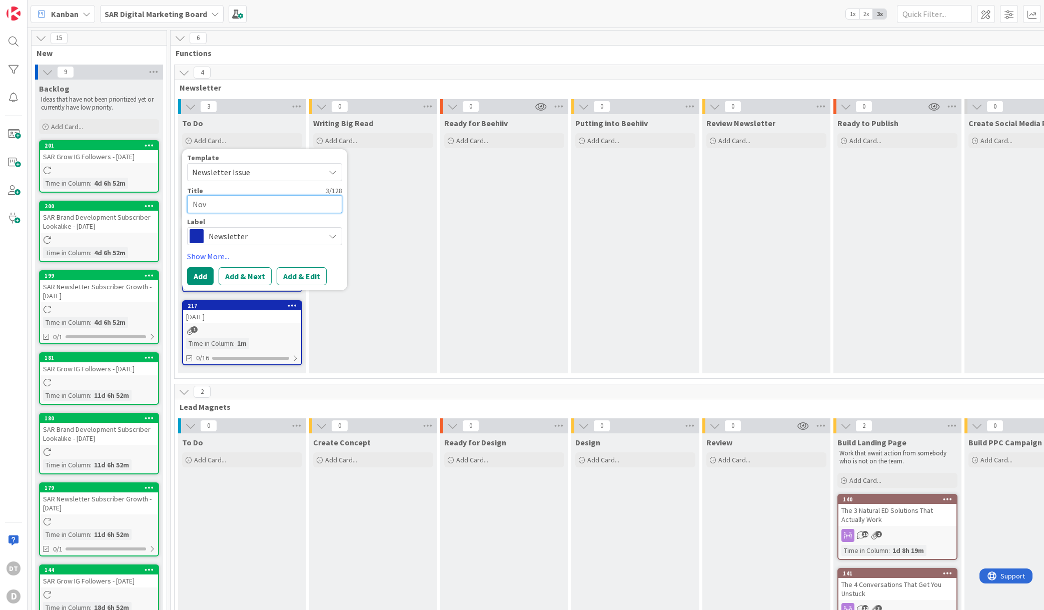
type textarea "Nove"
type textarea "x"
type textarea "Novem"
type textarea "x"
type textarea "Novembe"
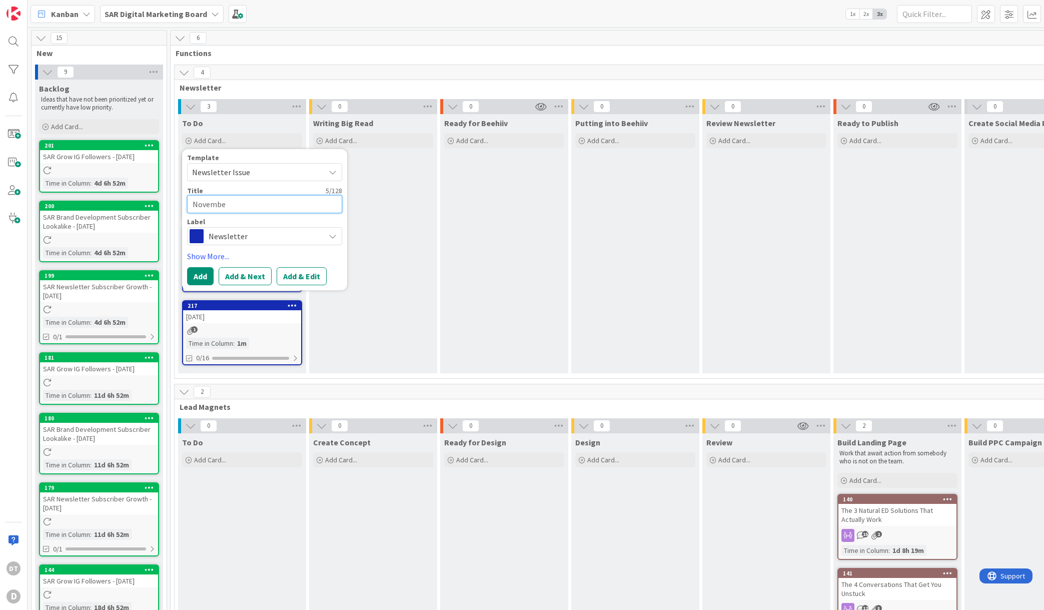
type textarea "x"
type textarea "November"
type textarea "x"
type textarea "November"
type textarea "x"
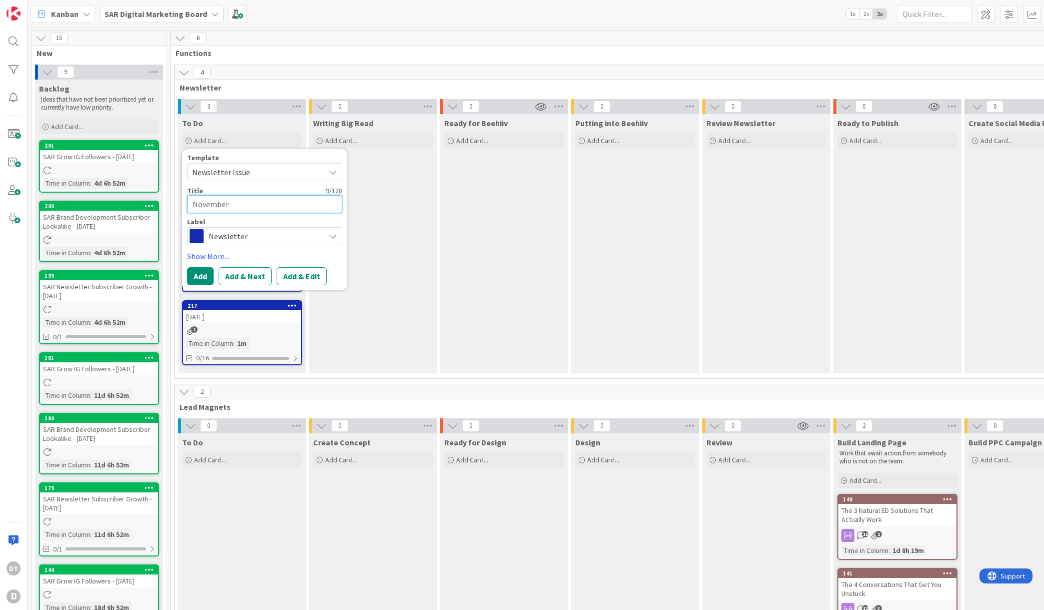
type textarea "[DATE]"
type textarea "x"
type textarea "[DATE],"
type textarea "x"
type textarea "[DATE],"
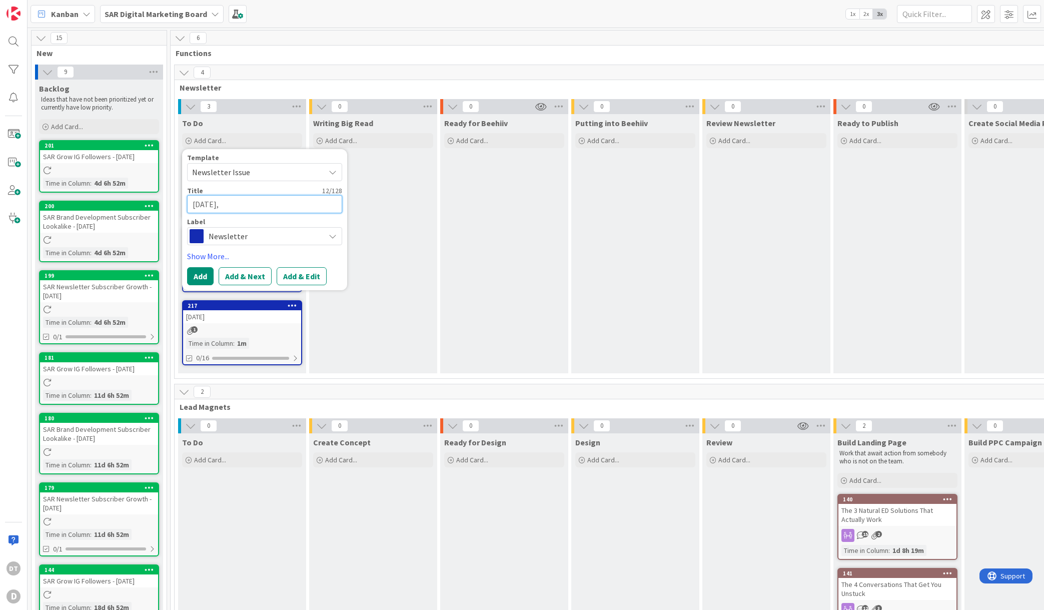
type textarea "x"
type textarea "[DATE], 2"
type textarea "x"
type textarea "[DATE]"
type textarea "x"
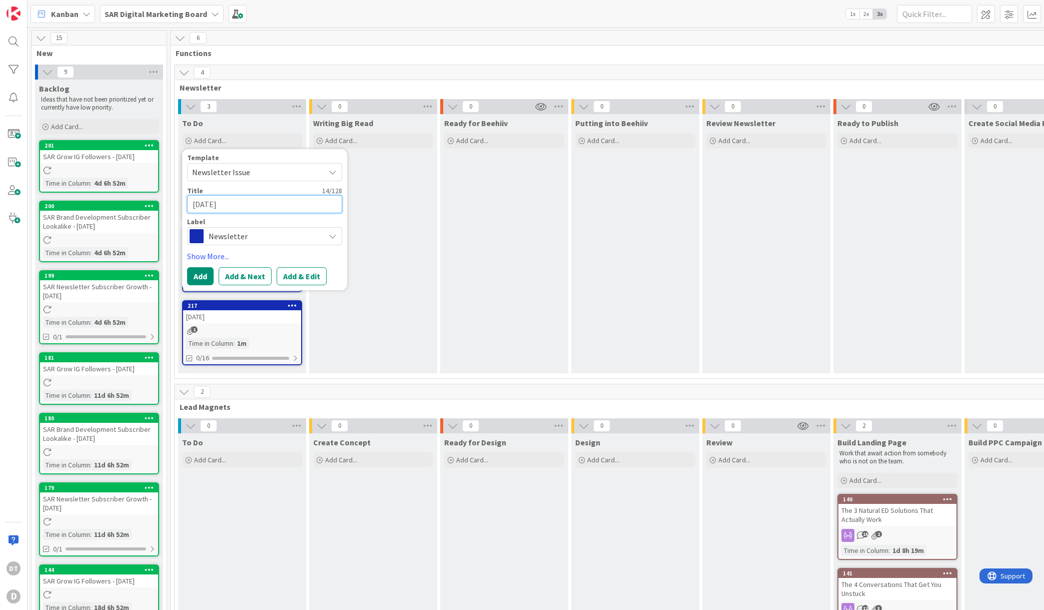
type textarea "[DATE], 202"
type textarea "x"
type textarea "[DATE]"
type textarea "x"
type textarea "[DATE], 202"
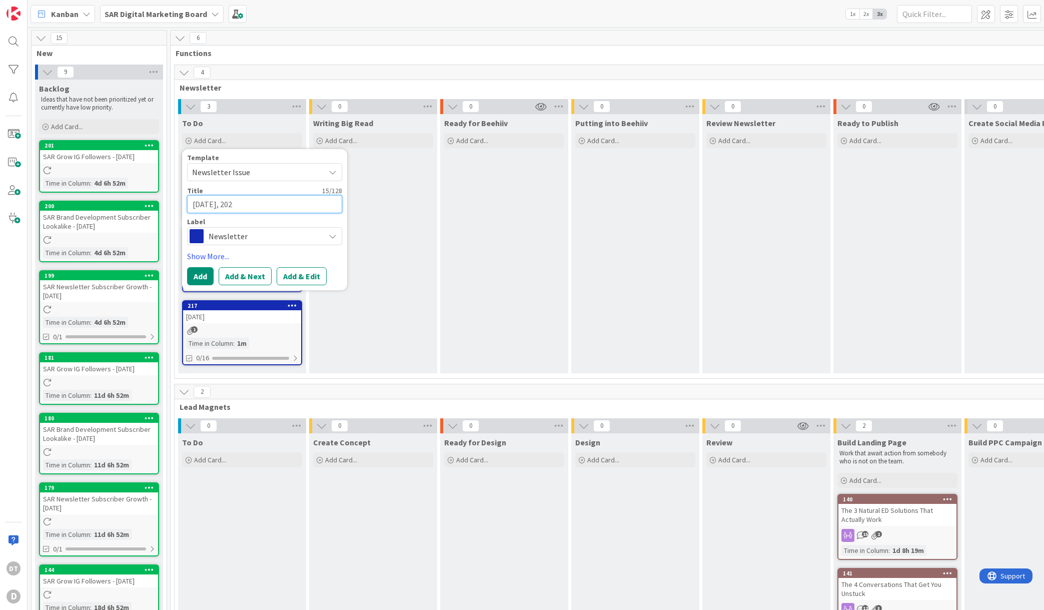
type textarea "x"
type textarea "[DATE]"
click at [294, 274] on button "Add & Edit" at bounding box center [302, 276] width 50 height 18
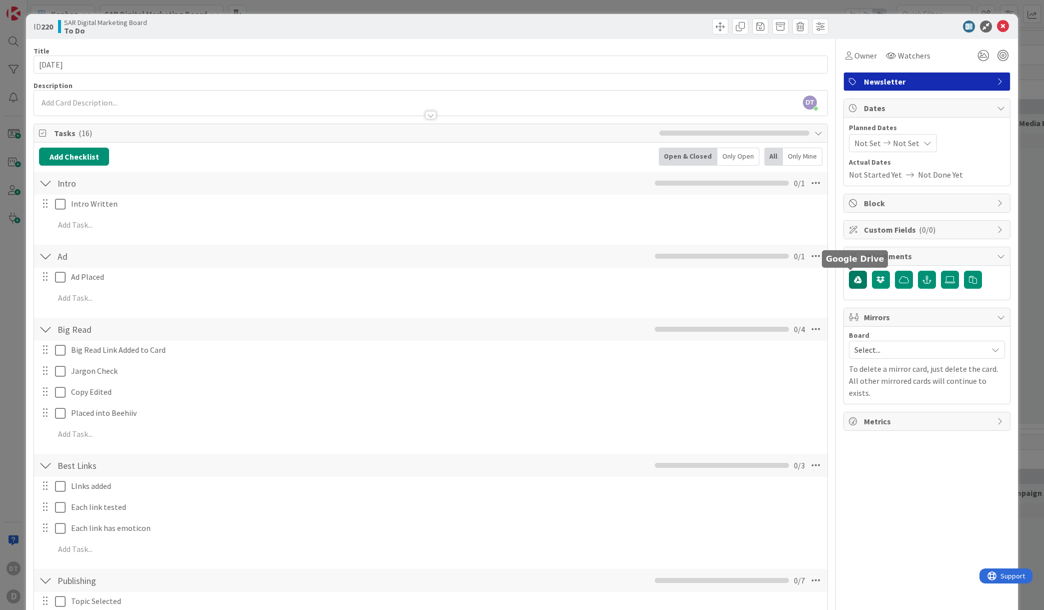
click at [854, 280] on icon "button" at bounding box center [858, 280] width 8 height 8
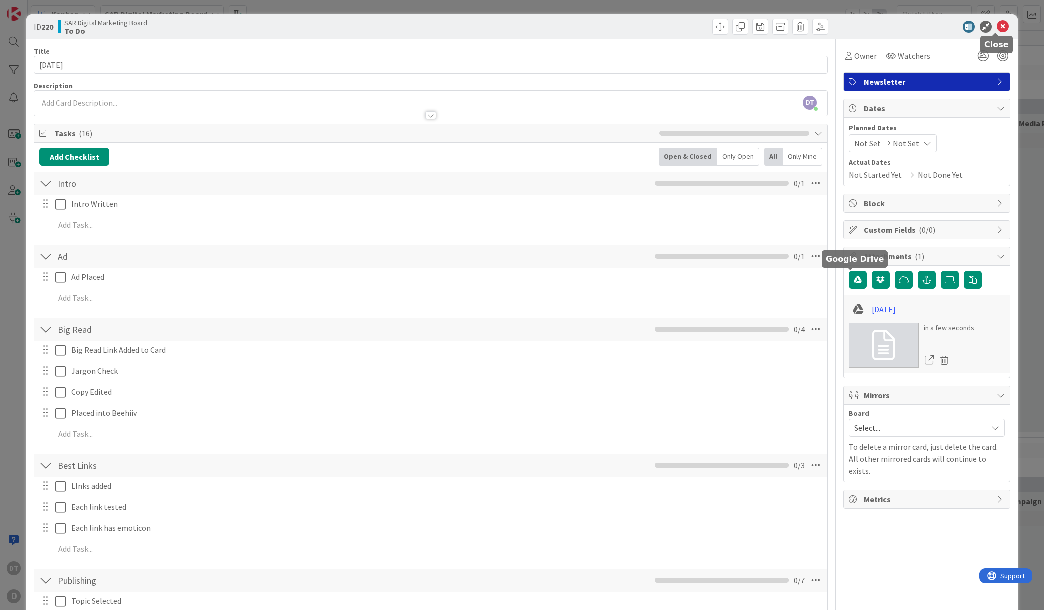
click at [997, 28] on icon at bounding box center [1003, 27] width 12 height 12
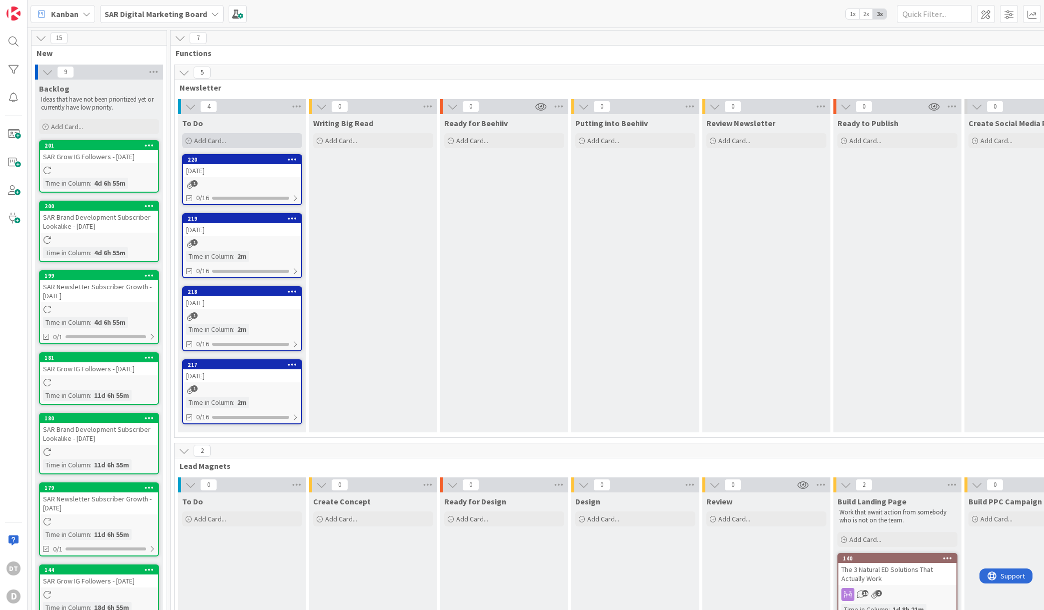
click at [241, 137] on div "Add Card..." at bounding box center [242, 140] width 120 height 15
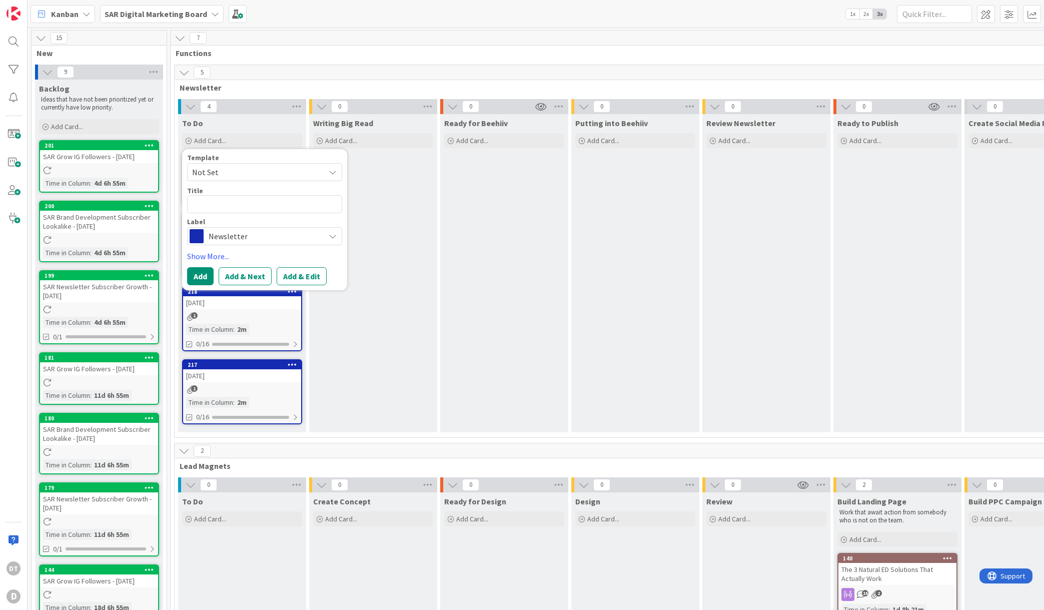
click at [238, 171] on span "Not Set" at bounding box center [254, 172] width 125 height 13
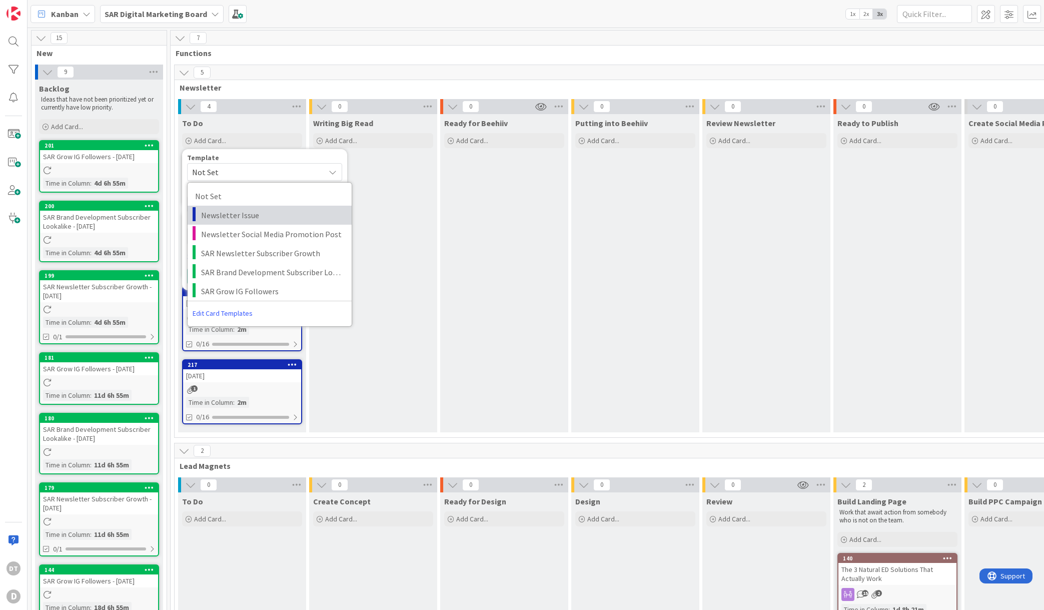
click at [231, 212] on span "Newsletter Issue" at bounding box center [272, 215] width 143 height 13
type textarea "x"
type textarea "Newsletter Issue"
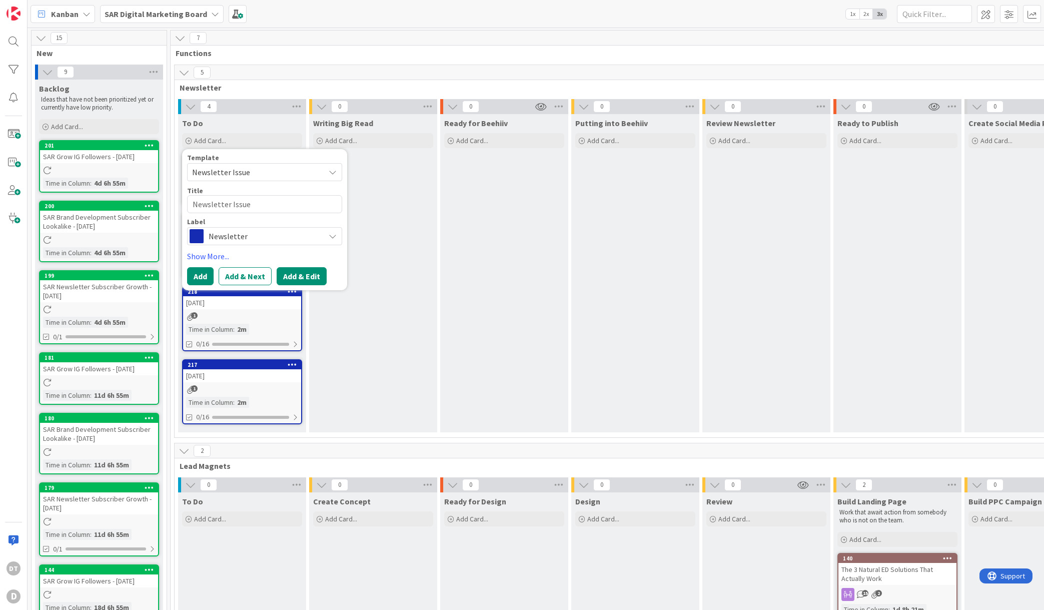
click at [305, 275] on button "Add & Edit" at bounding box center [302, 276] width 50 height 18
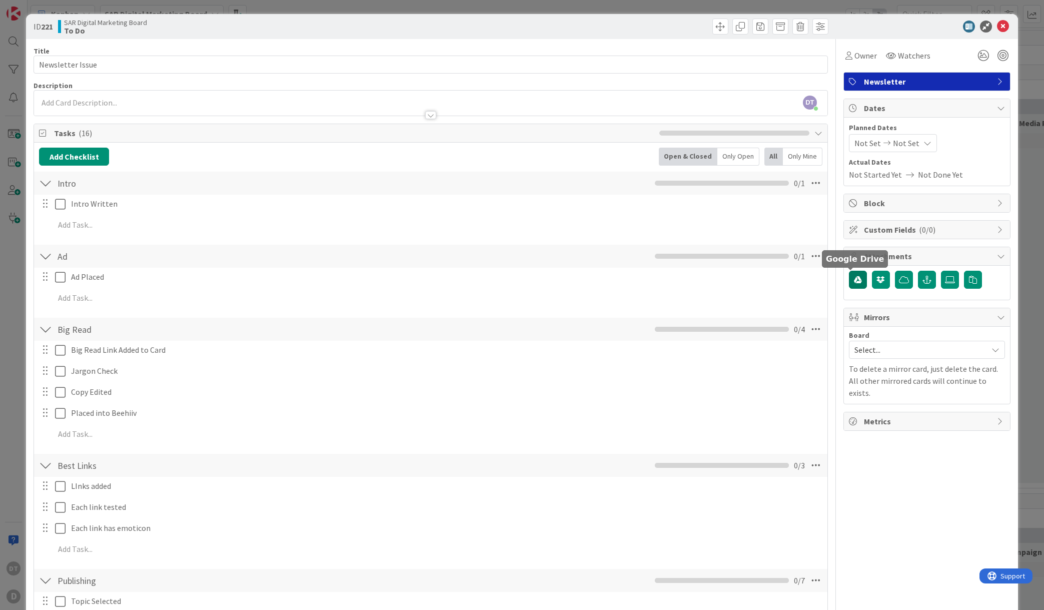
click at [854, 278] on icon "button" at bounding box center [858, 280] width 8 height 8
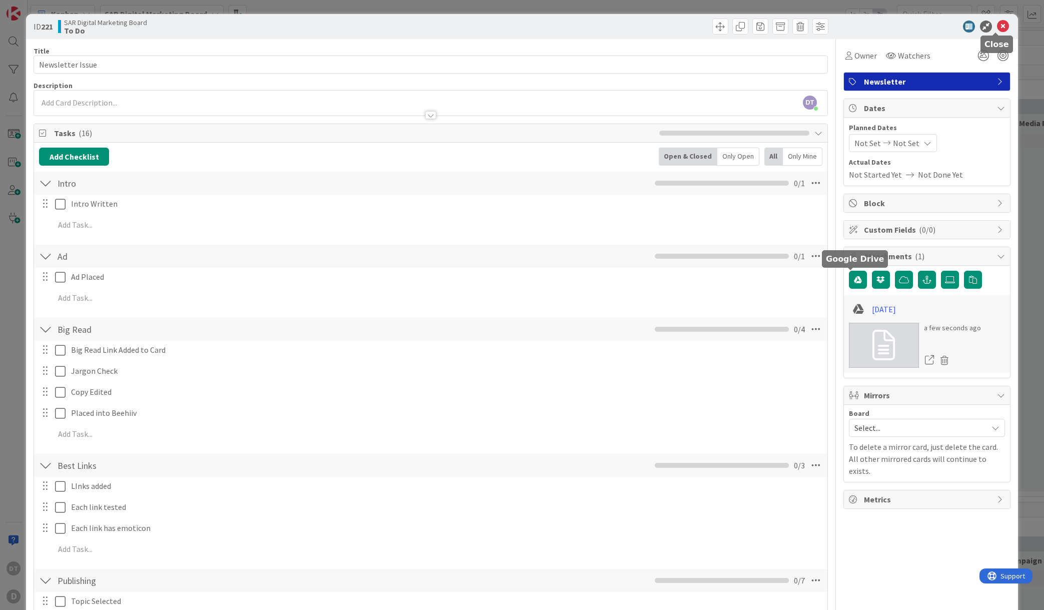
click at [998, 27] on icon at bounding box center [1003, 27] width 12 height 12
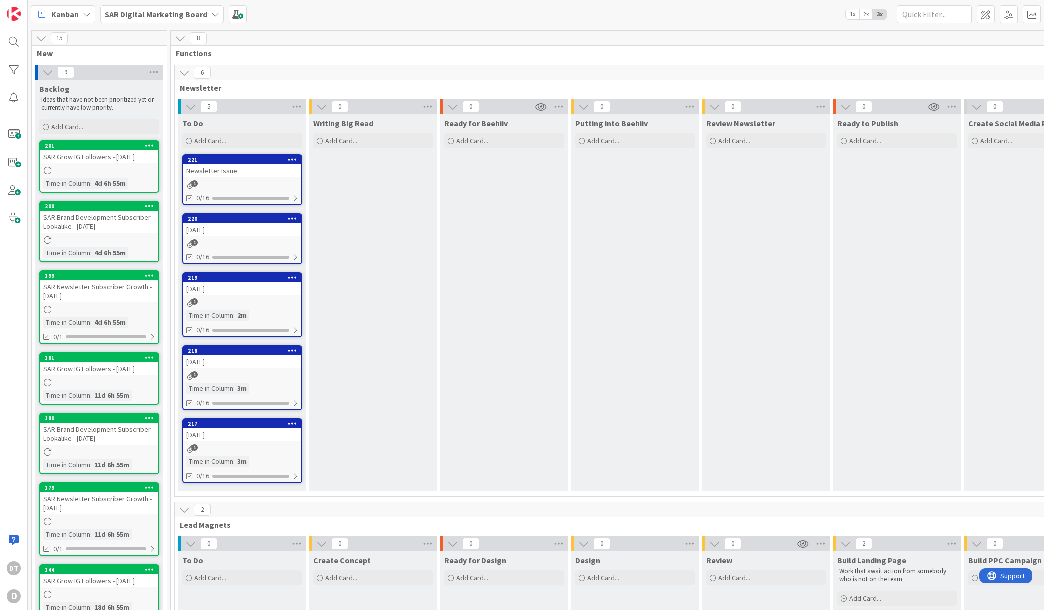
click at [216, 171] on div "Newsletter Issue" at bounding box center [242, 170] width 118 height 13
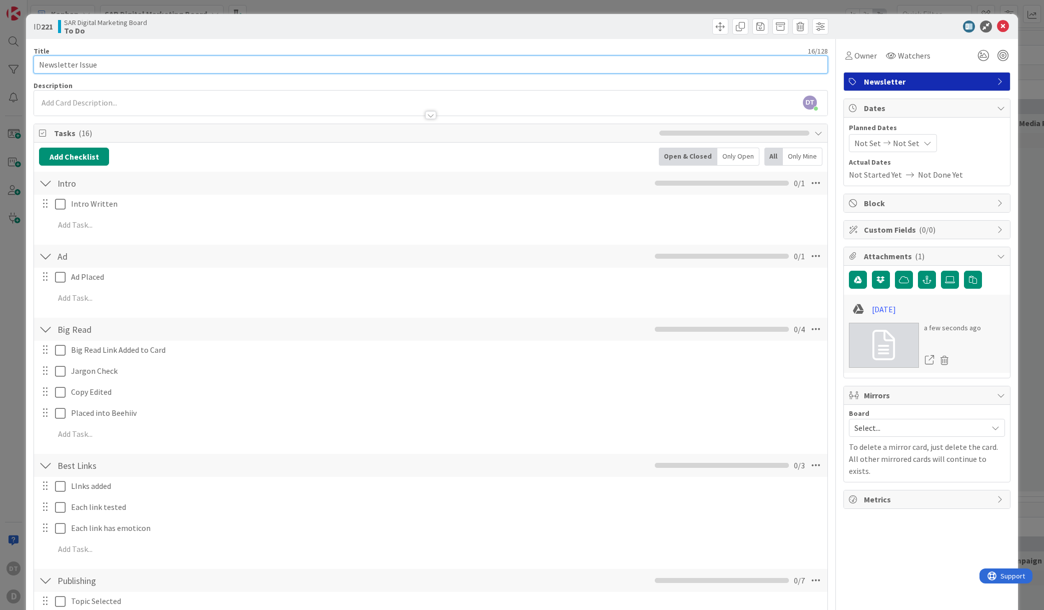
drag, startPoint x: 104, startPoint y: 65, endPoint x: 12, endPoint y: 60, distance: 92.1
click at [12, 60] on div "ID 221 SAR Digital Marketing Board To Do Title 16 / 128 Newsletter Issue Descri…" at bounding box center [522, 305] width 1044 height 610
type input "[DATE]"
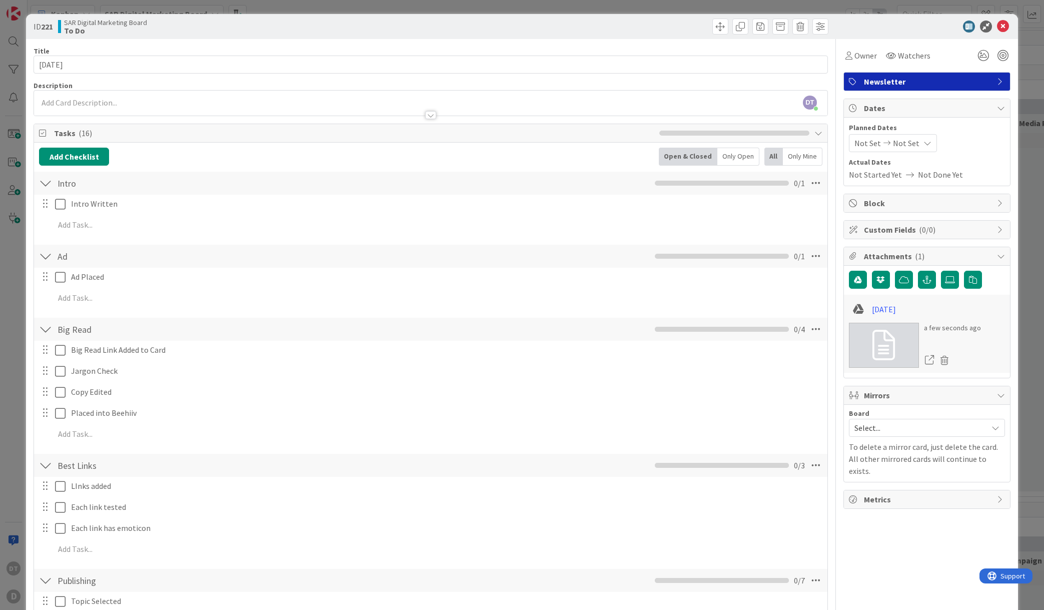
click at [881, 144] on icon at bounding box center [887, 143] width 12 height 7
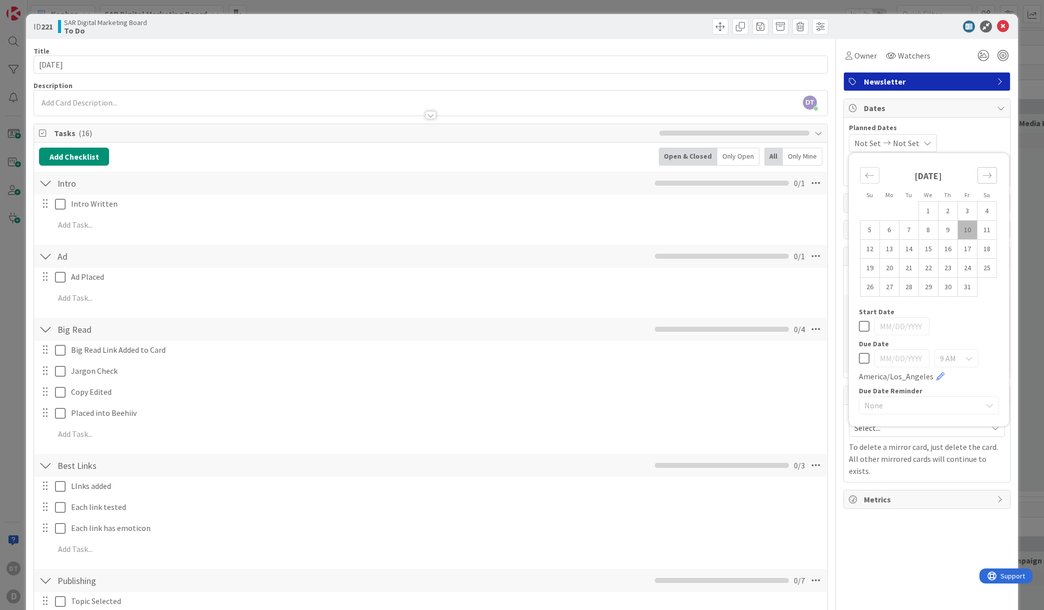
click at [982, 174] on icon "Move forward to switch to the next month." at bounding box center [987, 176] width 10 height 10
click at [863, 248] on td "9" at bounding box center [870, 249] width 20 height 19
type input "[DATE]"
click at [997, 28] on icon at bounding box center [1003, 27] width 12 height 12
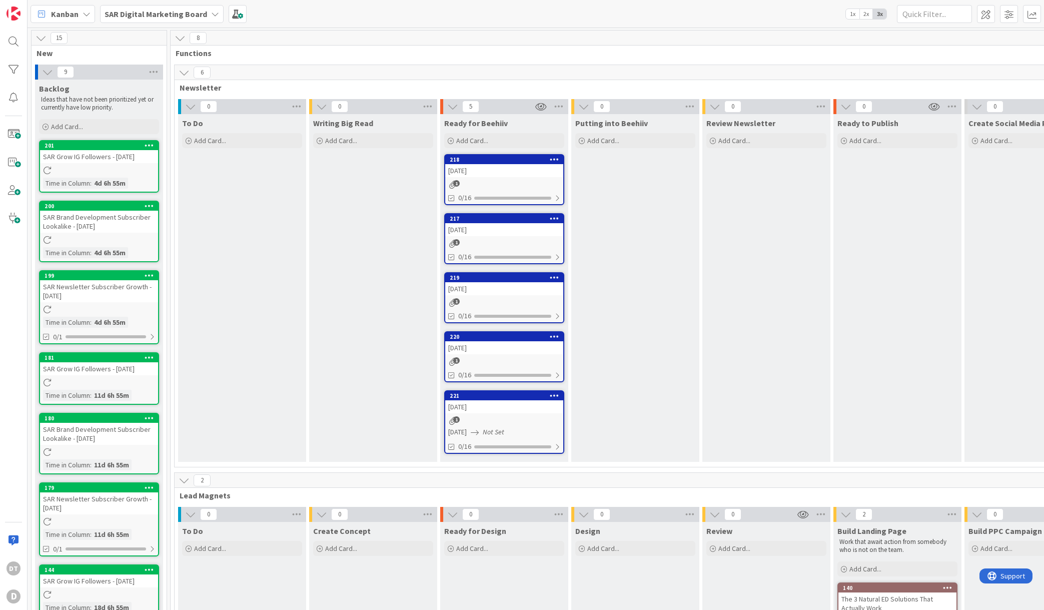
click at [480, 222] on div "217" at bounding box center [504, 218] width 118 height 9
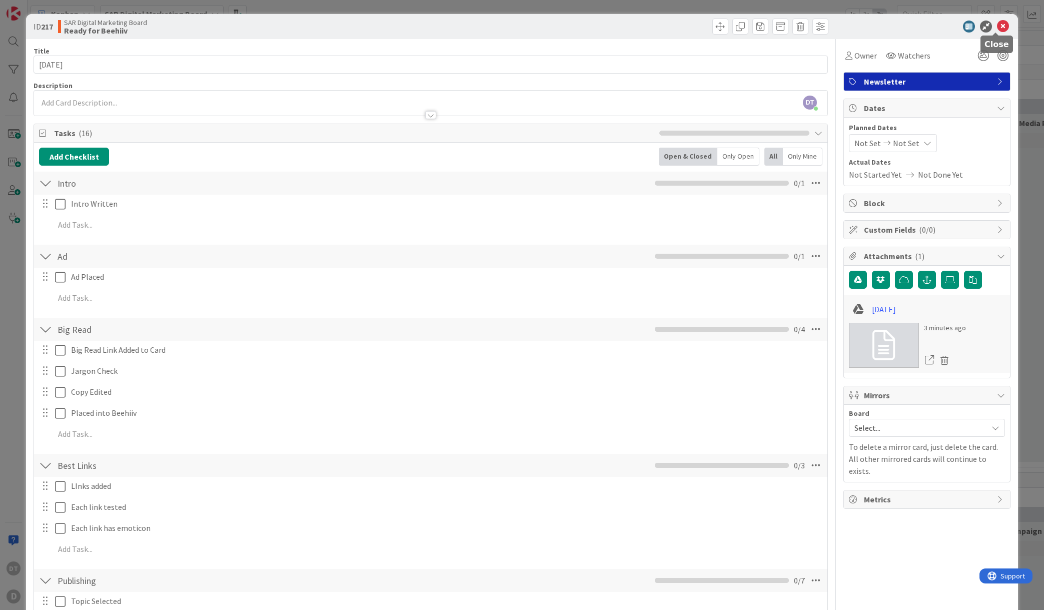
click at [997, 24] on icon at bounding box center [1003, 27] width 12 height 12
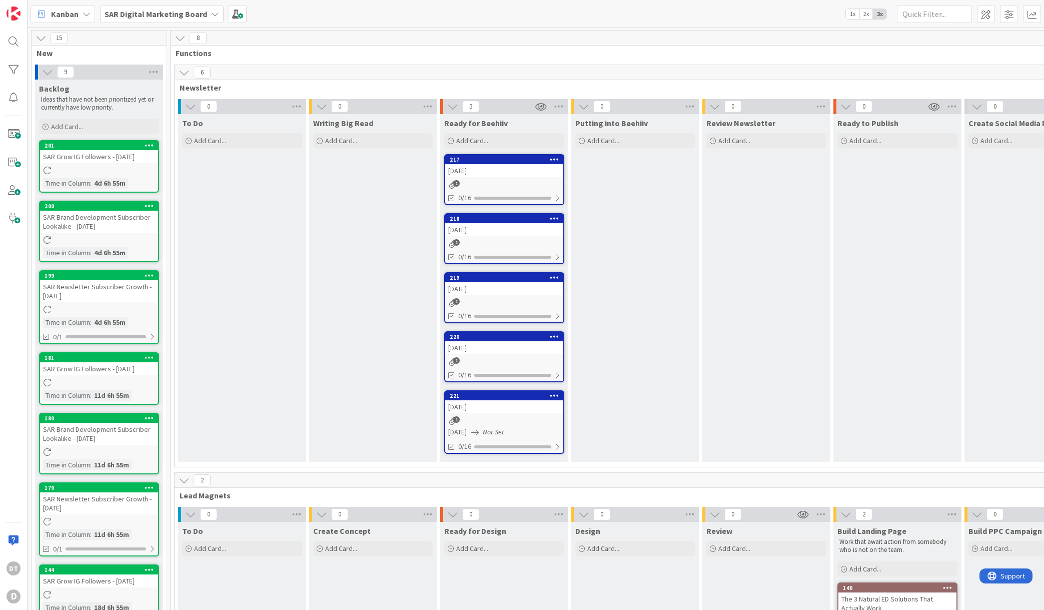
click at [553, 159] on icon at bounding box center [555, 159] width 10 height 7
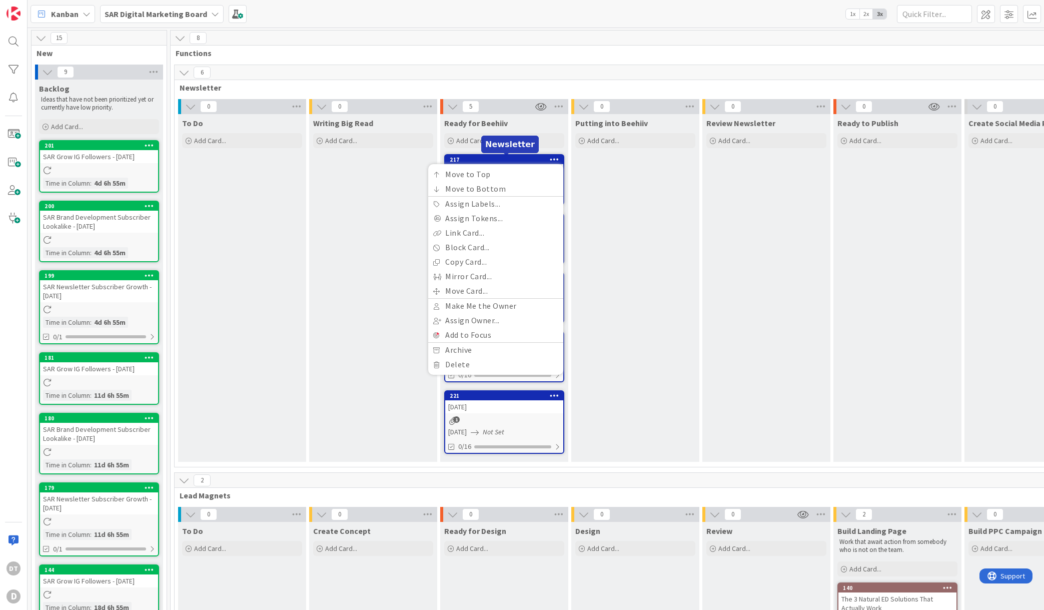
click at [528, 160] on div "217" at bounding box center [507, 159] width 114 height 7
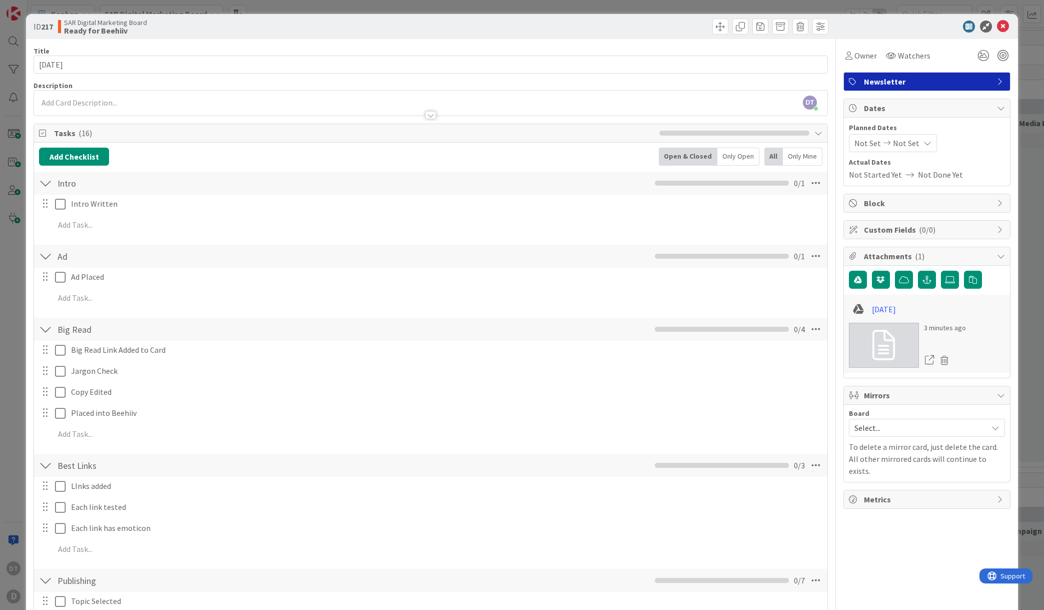
click at [908, 140] on div "Not Set Not Set" at bounding box center [893, 143] width 88 height 18
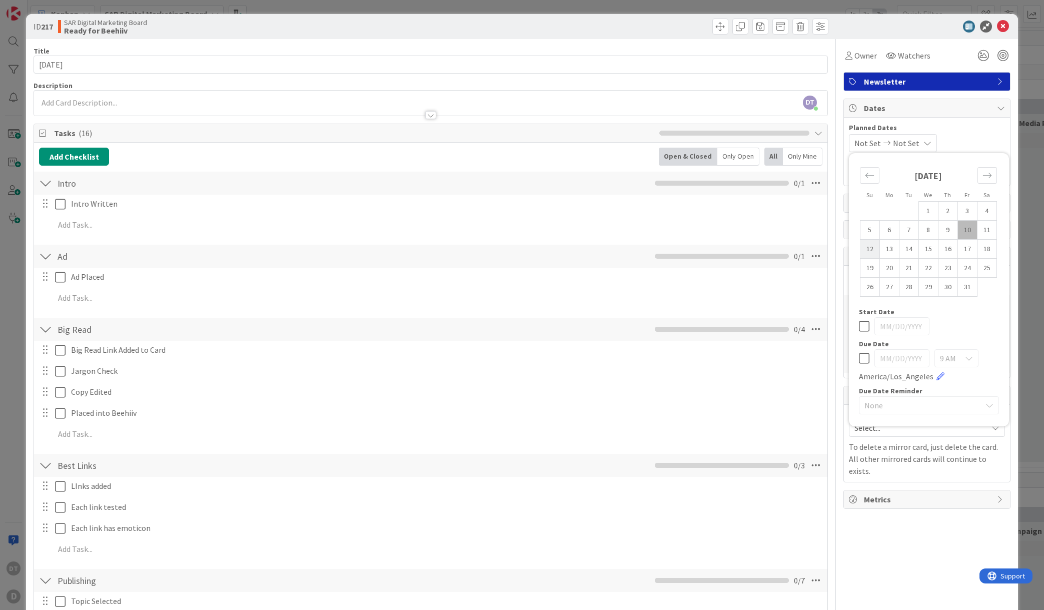
click at [860, 247] on td "12" at bounding box center [870, 249] width 20 height 19
type input "[DATE]"
click at [861, 247] on td "12" at bounding box center [870, 249] width 20 height 19
type input "[DATE]"
click at [965, 362] on icon at bounding box center [969, 358] width 8 height 8
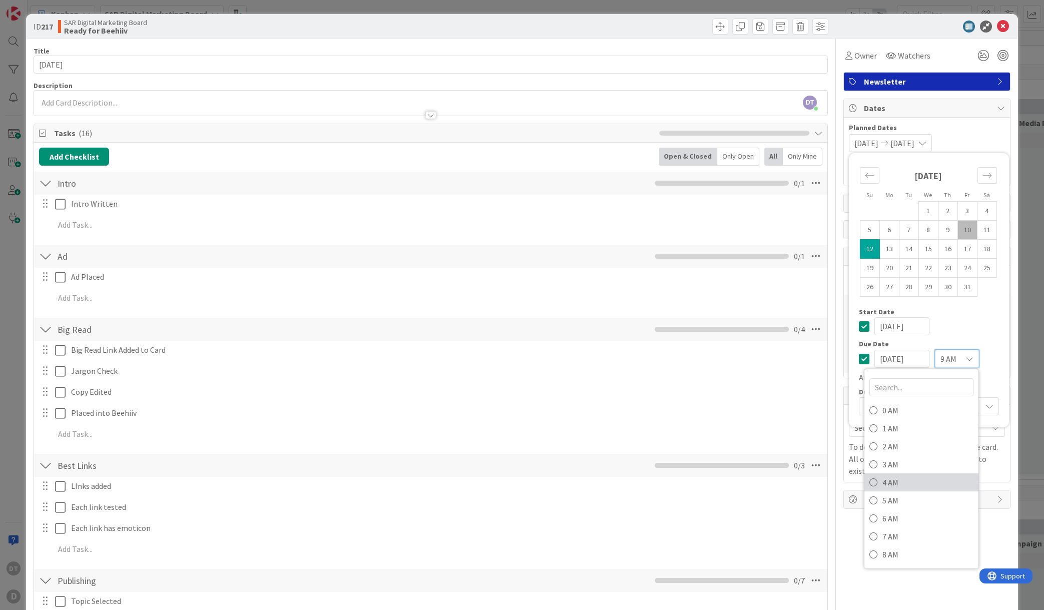
click at [883, 482] on span "4 AM" at bounding box center [927, 482] width 91 height 15
click at [859, 325] on icon at bounding box center [864, 326] width 11 height 12
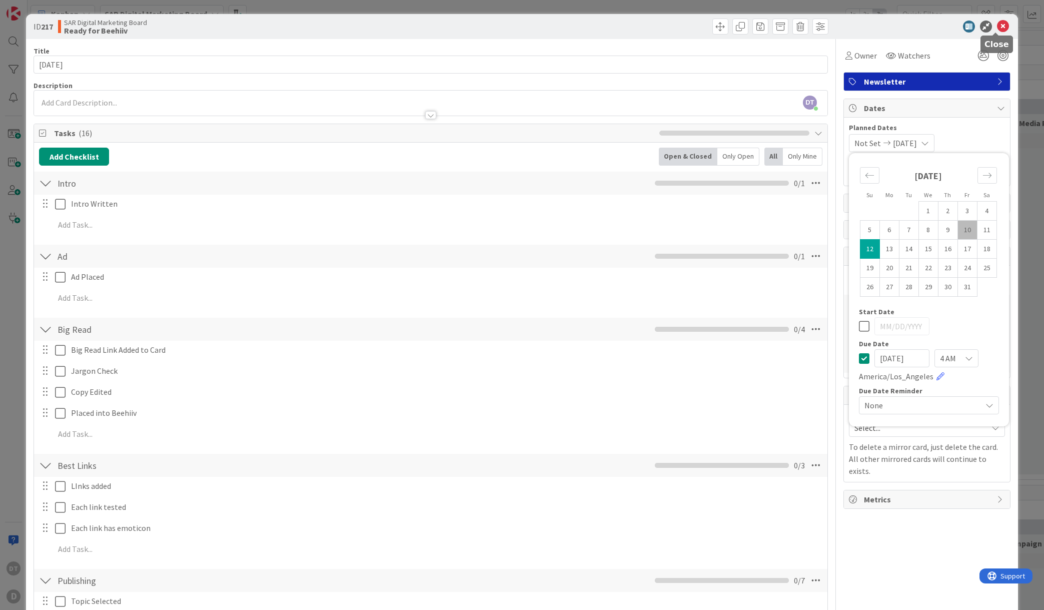
click at [997, 21] on icon at bounding box center [1003, 27] width 12 height 12
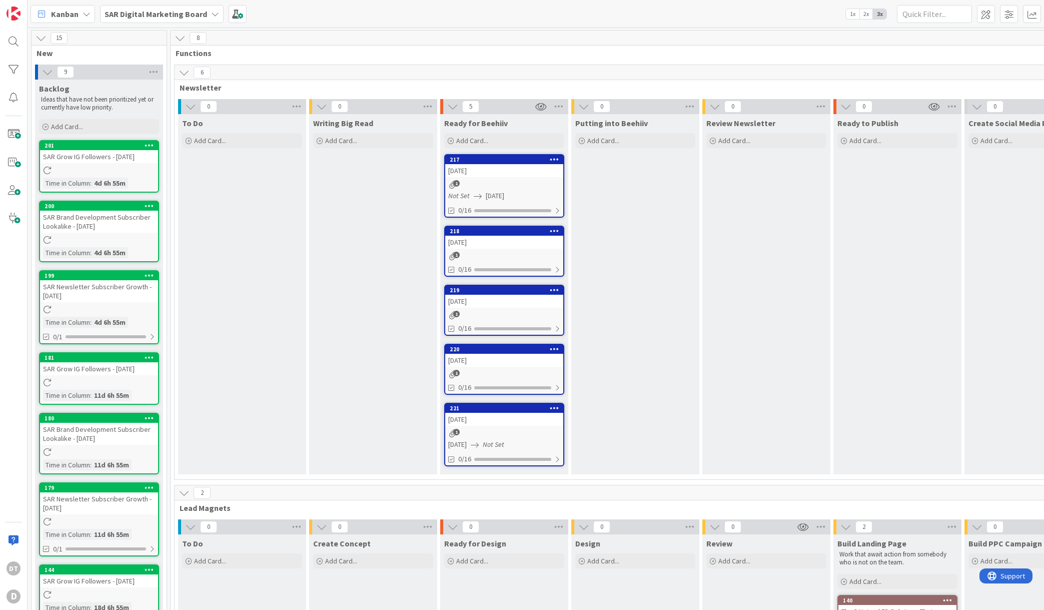
click at [523, 237] on div "[DATE]" at bounding box center [504, 242] width 118 height 13
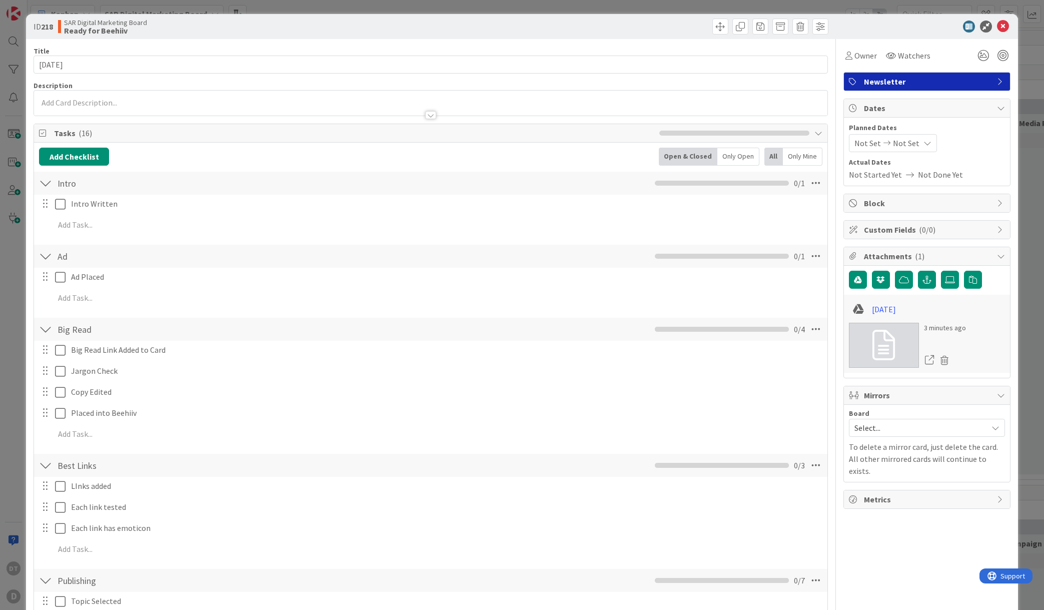
click at [907, 143] on span "Not Set" at bounding box center [906, 143] width 27 height 12
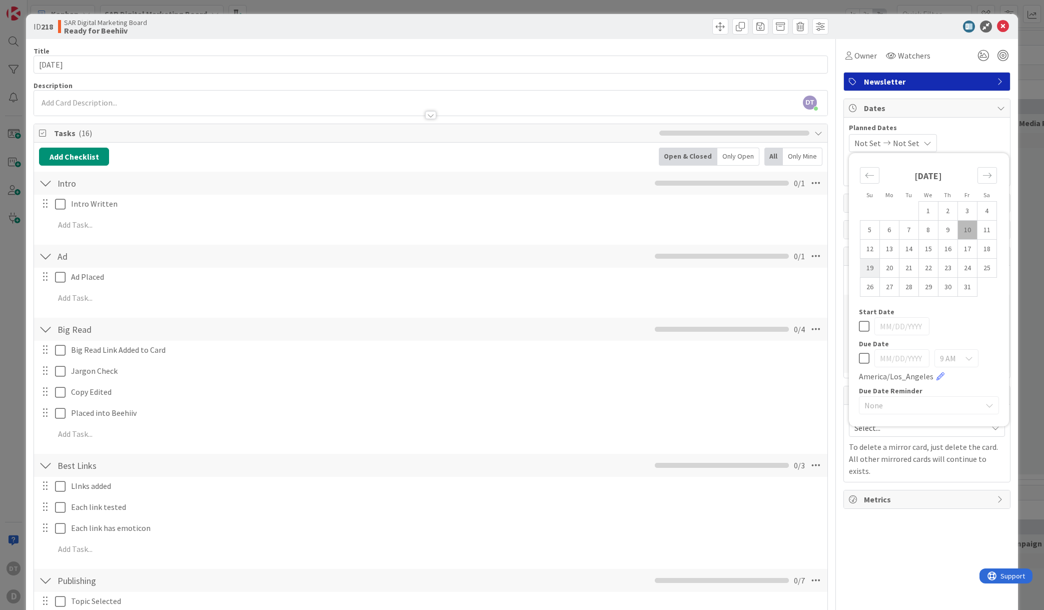
click at [860, 268] on td "19" at bounding box center [870, 268] width 20 height 19
type input "[DATE]"
click at [860, 268] on td "19" at bounding box center [870, 268] width 20 height 19
type input "[DATE]"
click at [859, 321] on icon at bounding box center [864, 326] width 11 height 12
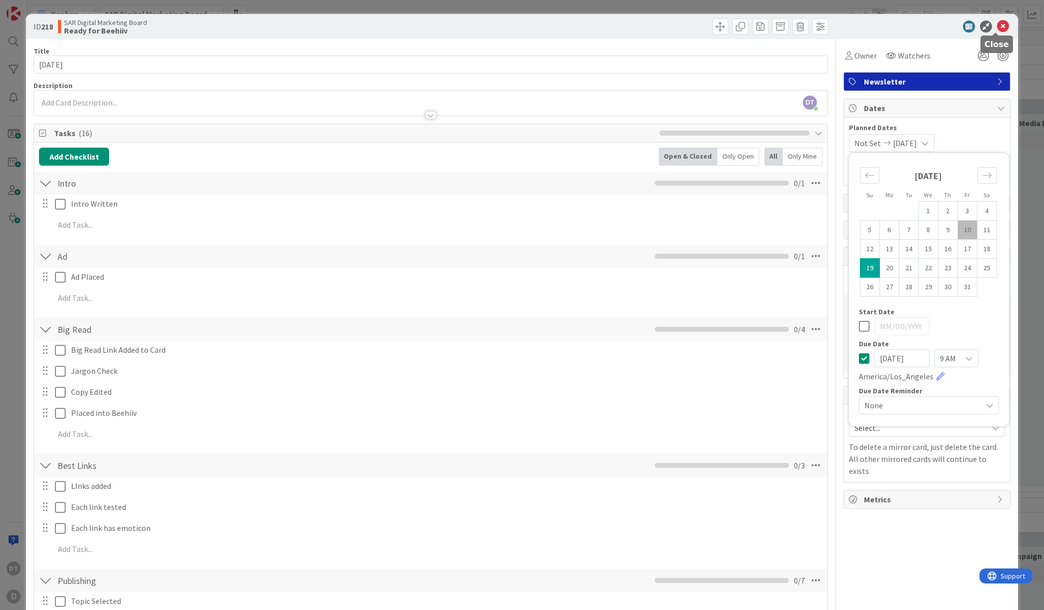
click at [998, 25] on icon at bounding box center [1003, 27] width 12 height 12
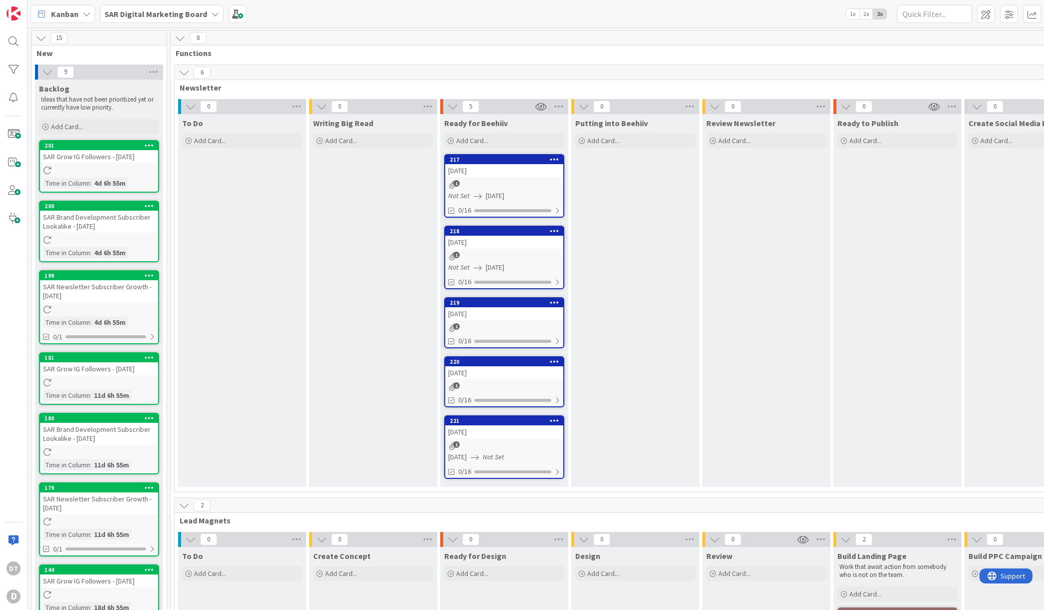
click at [539, 306] on div "219" at bounding box center [504, 302] width 118 height 9
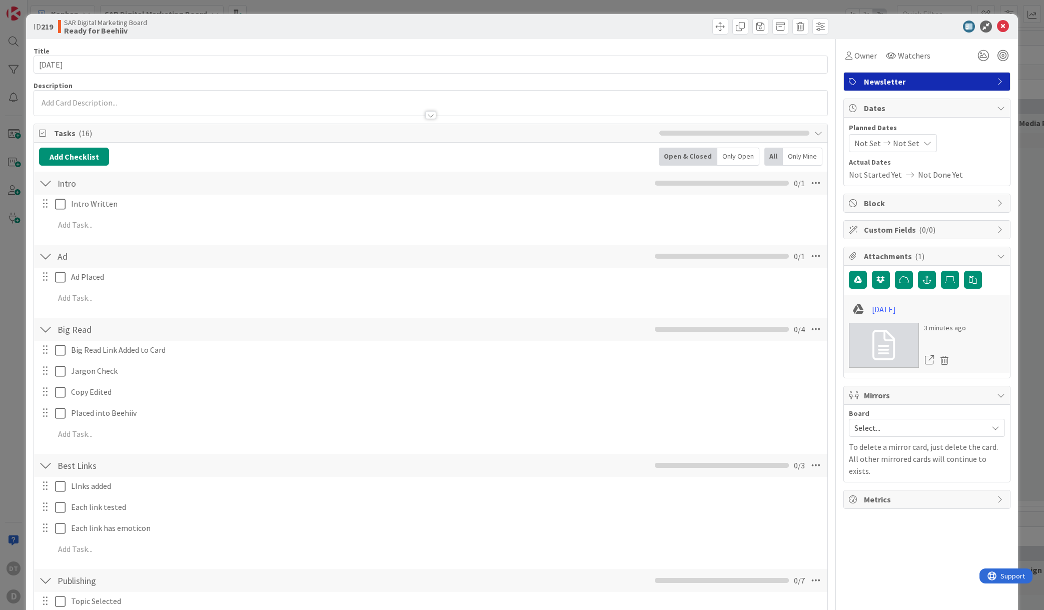
click at [881, 140] on icon at bounding box center [887, 143] width 12 height 7
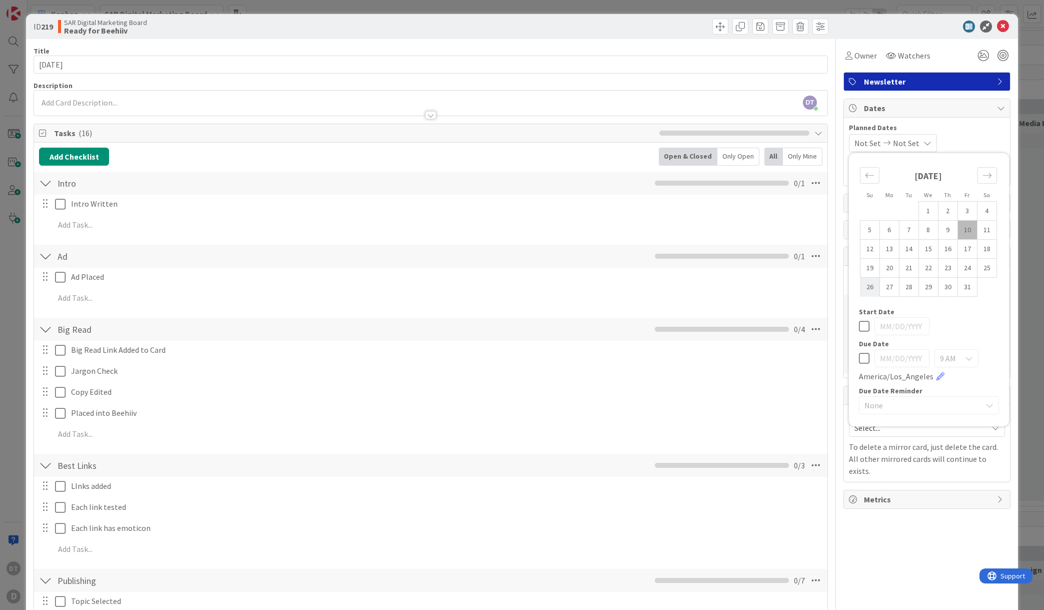
click at [860, 285] on td "26" at bounding box center [870, 287] width 20 height 19
type input "[DATE]"
click at [860, 285] on td "26" at bounding box center [870, 287] width 20 height 19
type input "[DATE]"
click at [871, 142] on span "[DATE]" at bounding box center [866, 143] width 24 height 12
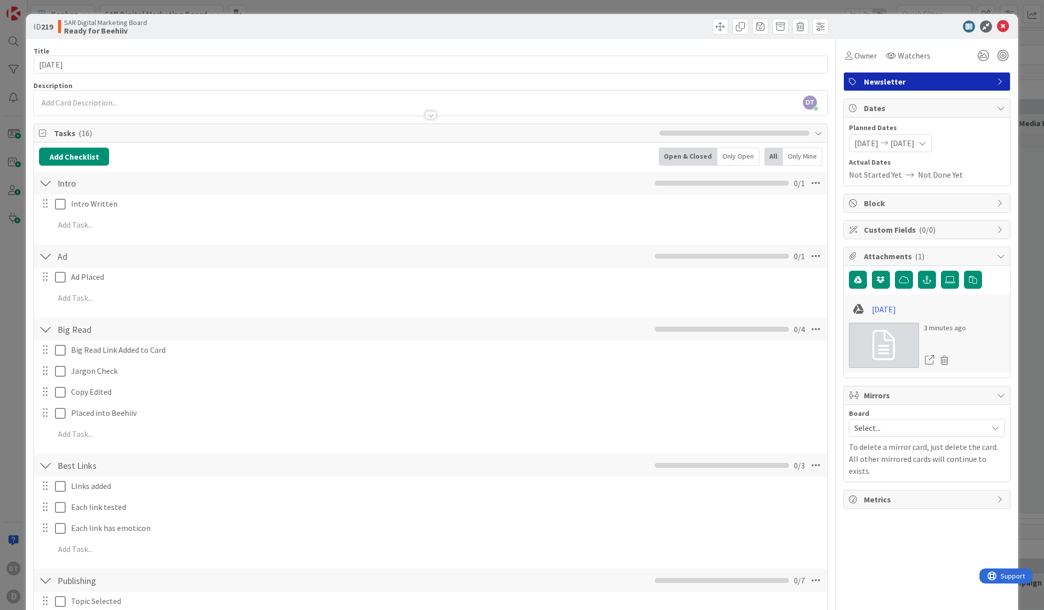
click at [869, 138] on span "[DATE]" at bounding box center [866, 143] width 24 height 12
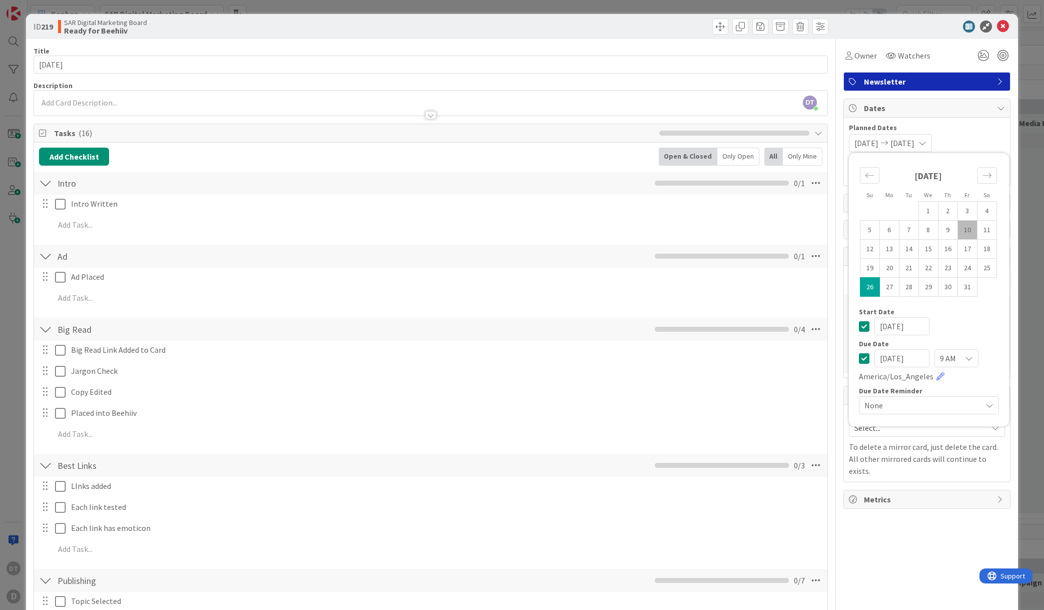
click at [859, 327] on icon at bounding box center [864, 326] width 11 height 12
click at [997, 26] on icon at bounding box center [1003, 27] width 12 height 12
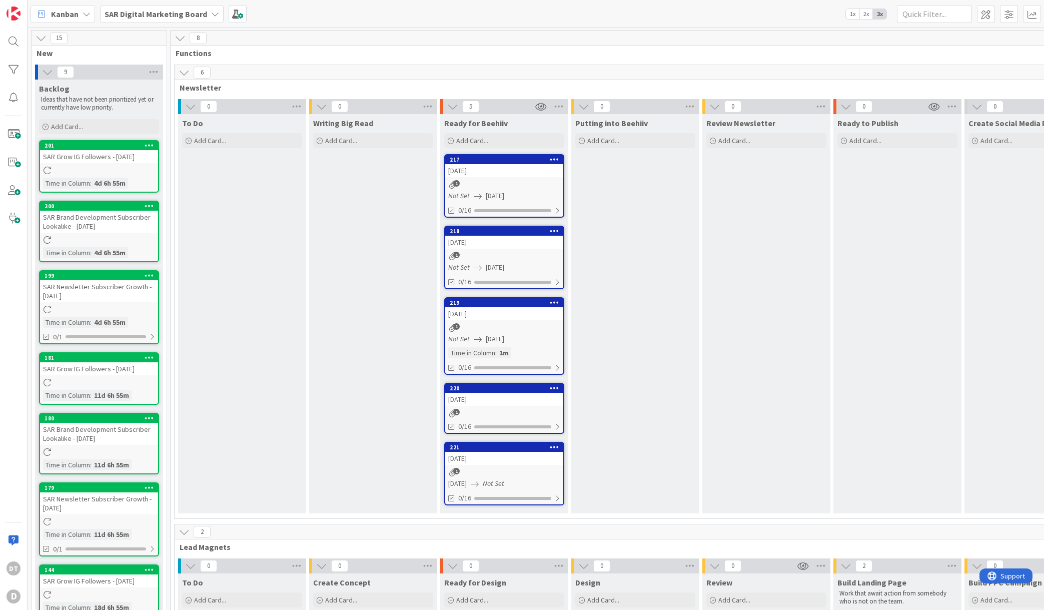
click at [488, 398] on div "[DATE]" at bounding box center [504, 399] width 118 height 13
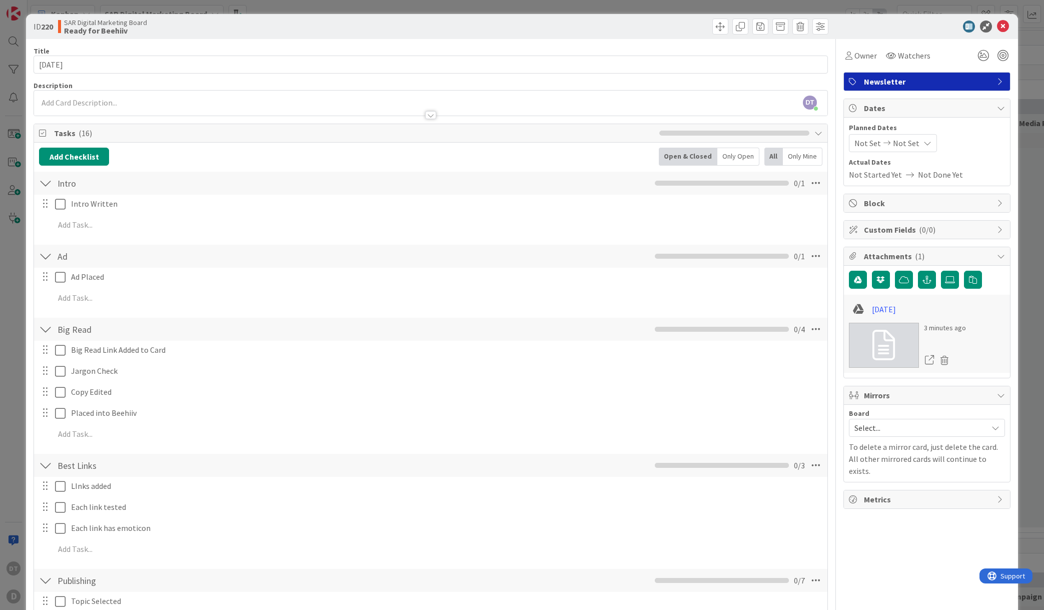
click at [869, 142] on span "Not Set" at bounding box center [867, 143] width 27 height 12
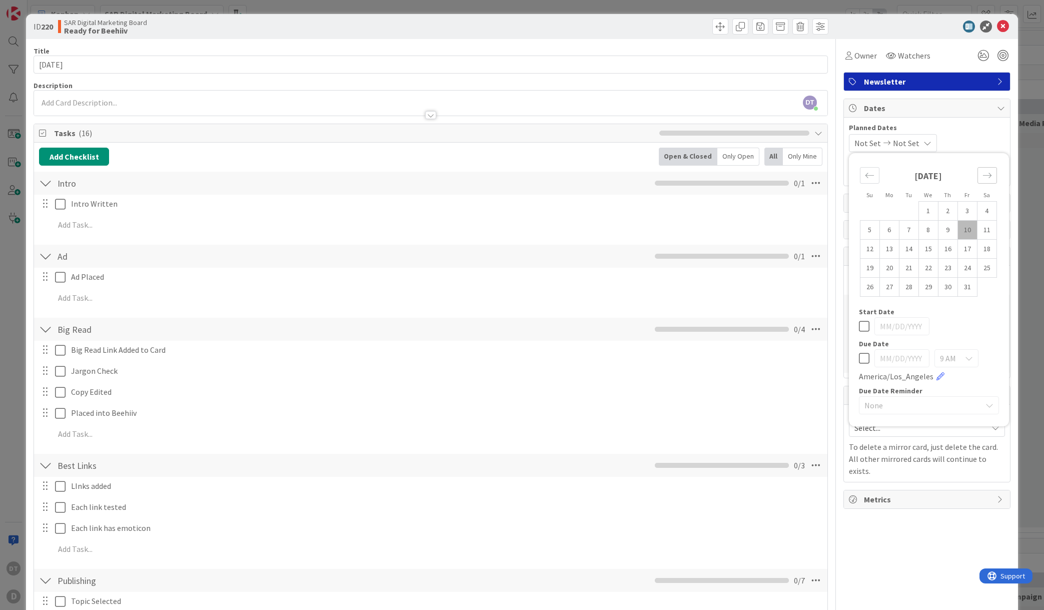
click at [983, 172] on icon "Move forward to switch to the next month." at bounding box center [987, 176] width 10 height 10
click at [862, 228] on td "2" at bounding box center [870, 230] width 20 height 19
type input "[DATE]"
click at [862, 228] on td "2" at bounding box center [870, 230] width 20 height 19
type input "[DATE]"
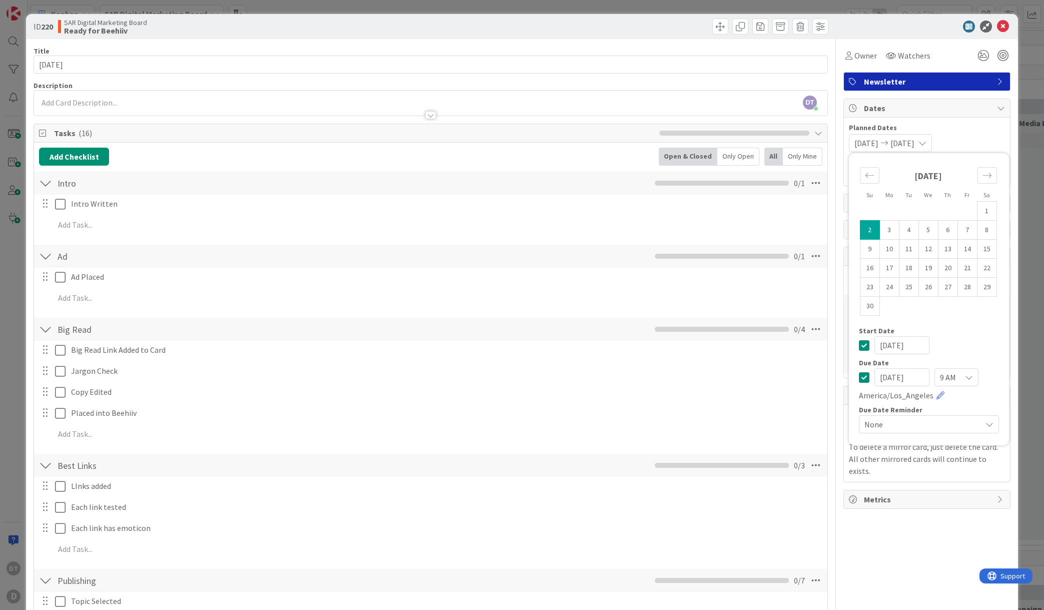
click at [859, 344] on icon at bounding box center [864, 345] width 11 height 12
click at [997, 24] on icon at bounding box center [1003, 27] width 12 height 12
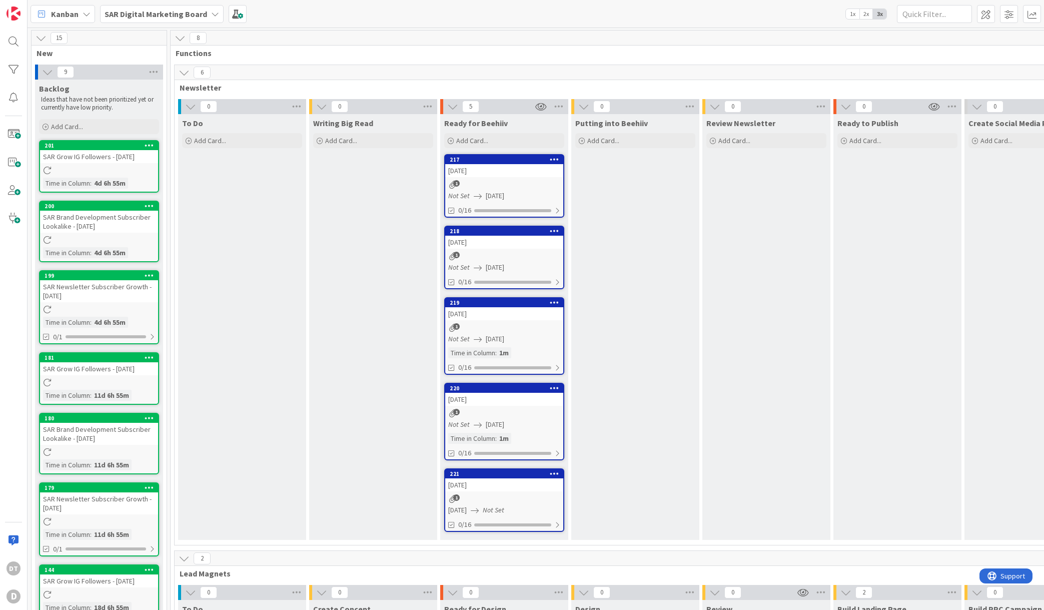
click at [487, 486] on div "[DATE]" at bounding box center [504, 484] width 118 height 13
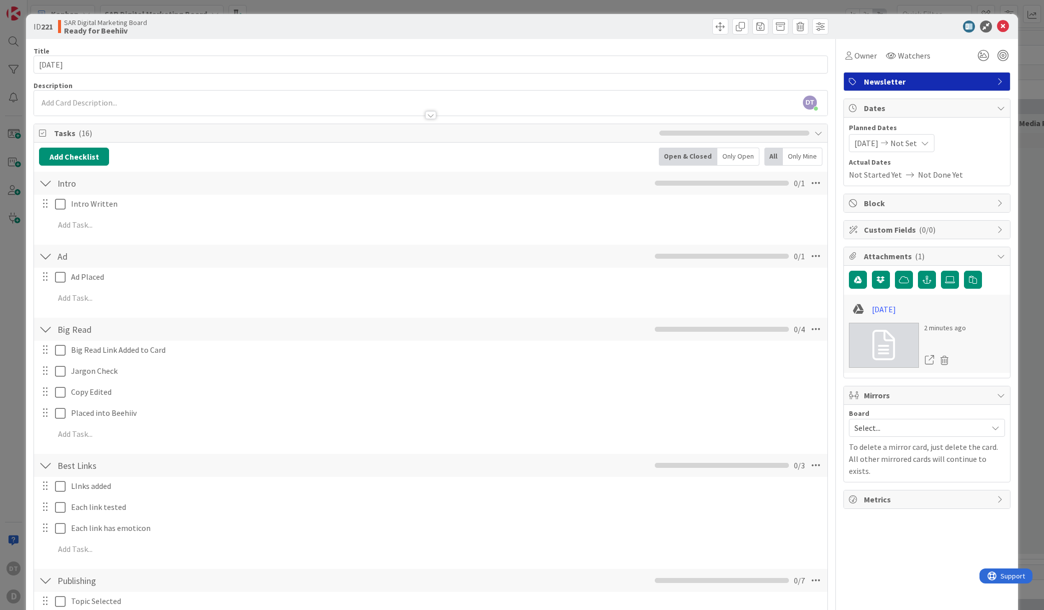
click at [878, 143] on span "[DATE]" at bounding box center [866, 143] width 24 height 12
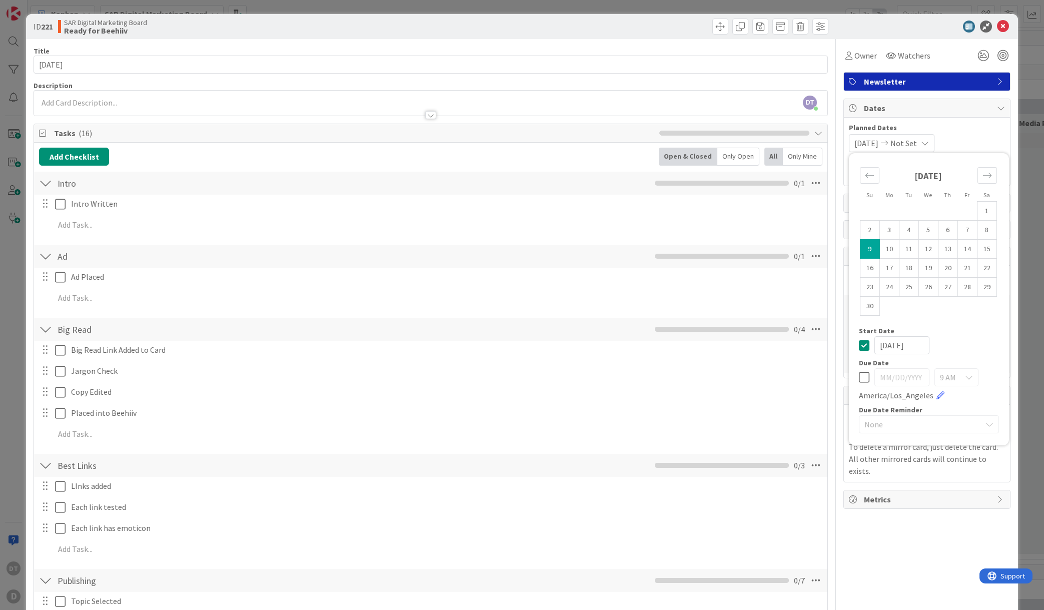
click at [861, 251] on td "9" at bounding box center [870, 249] width 20 height 19
type input "[DATE]"
click at [859, 346] on icon at bounding box center [864, 345] width 11 height 12
click at [997, 25] on icon at bounding box center [1003, 27] width 12 height 12
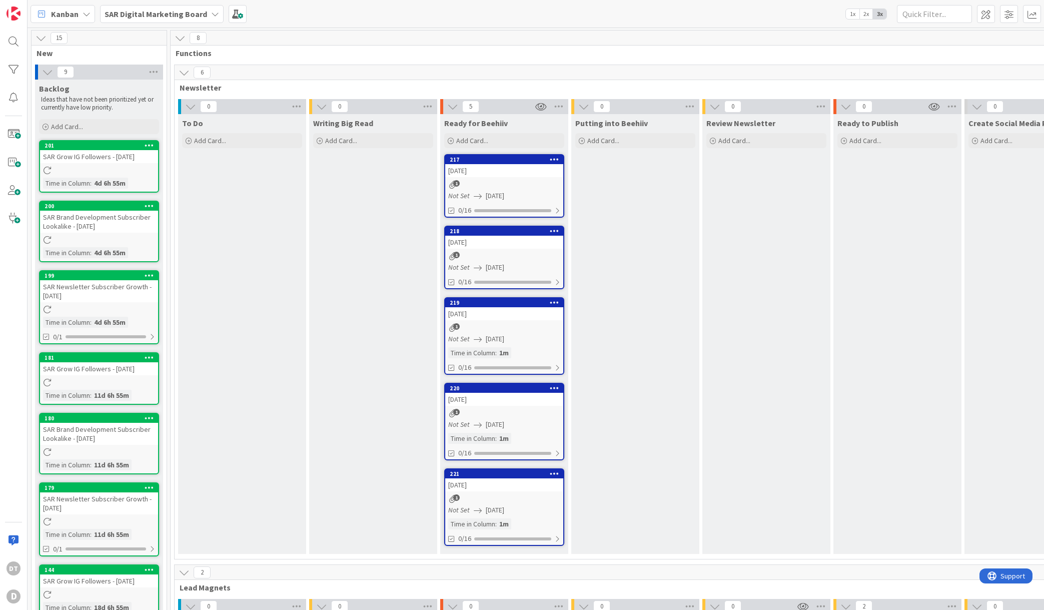
click at [84, 15] on icon at bounding box center [87, 14] width 8 height 8
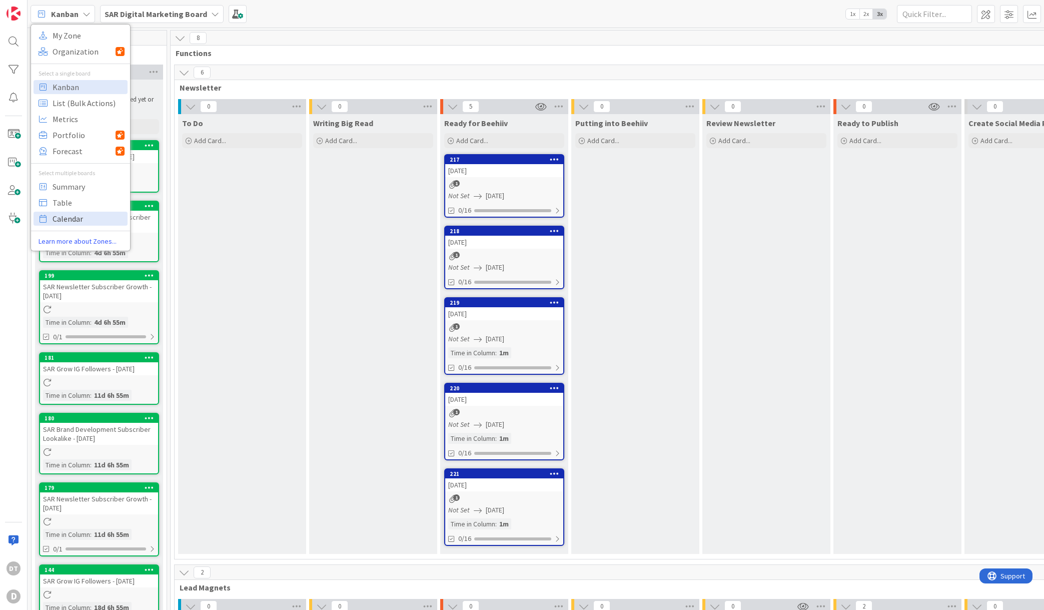
click at [69, 212] on span "Calendar" at bounding box center [89, 218] width 72 height 15
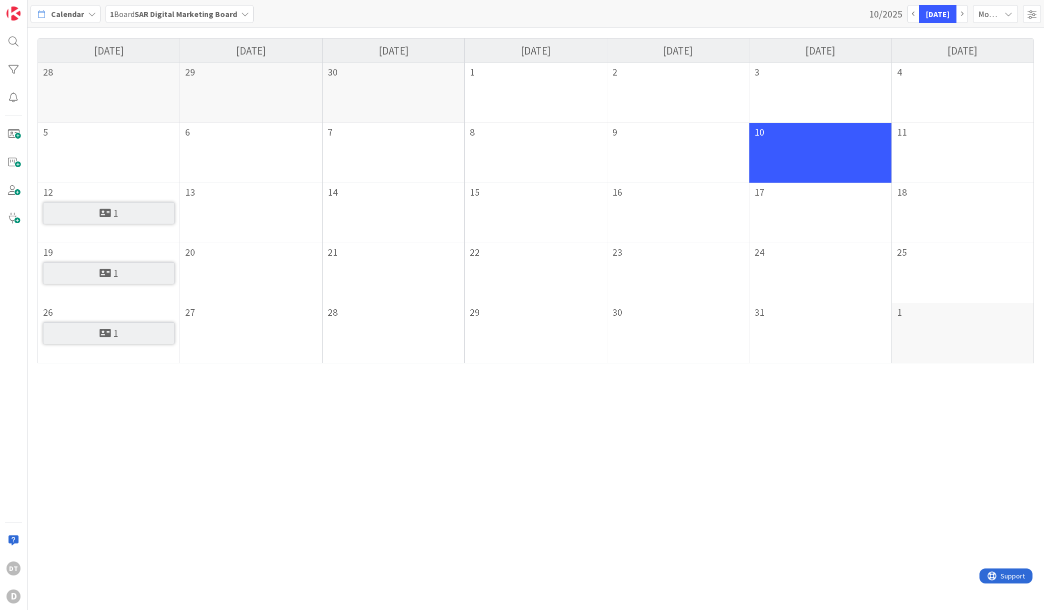
click at [111, 211] on div "1" at bounding box center [109, 213] width 19 height 10
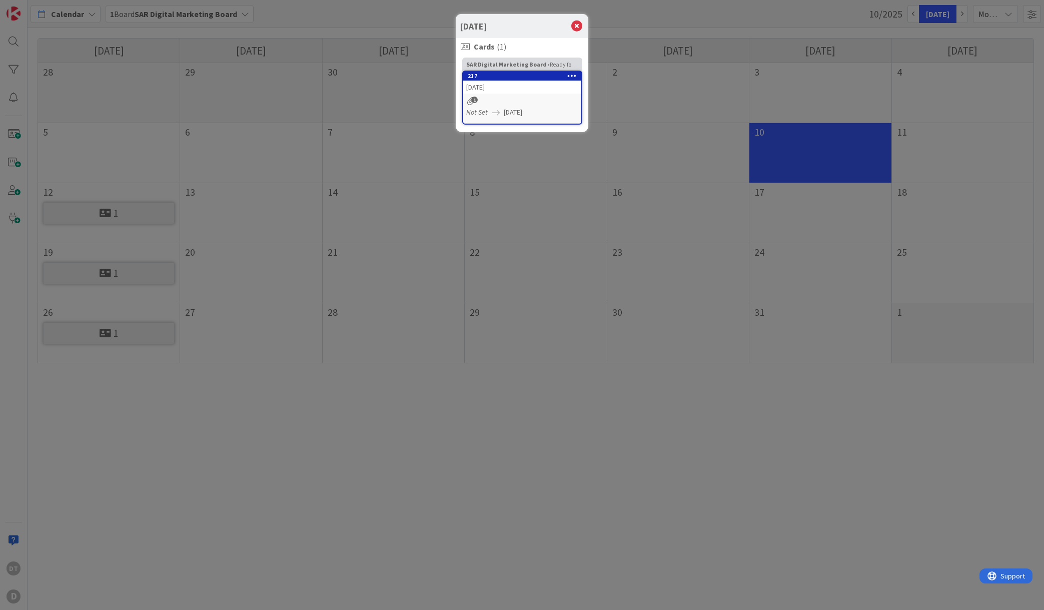
click at [257, 189] on div "[DATE] Cards ( 1 ) SAR Digital Marketing Board › Ready for Beehiiv 217 [DATE] 1…" at bounding box center [522, 305] width 1044 height 610
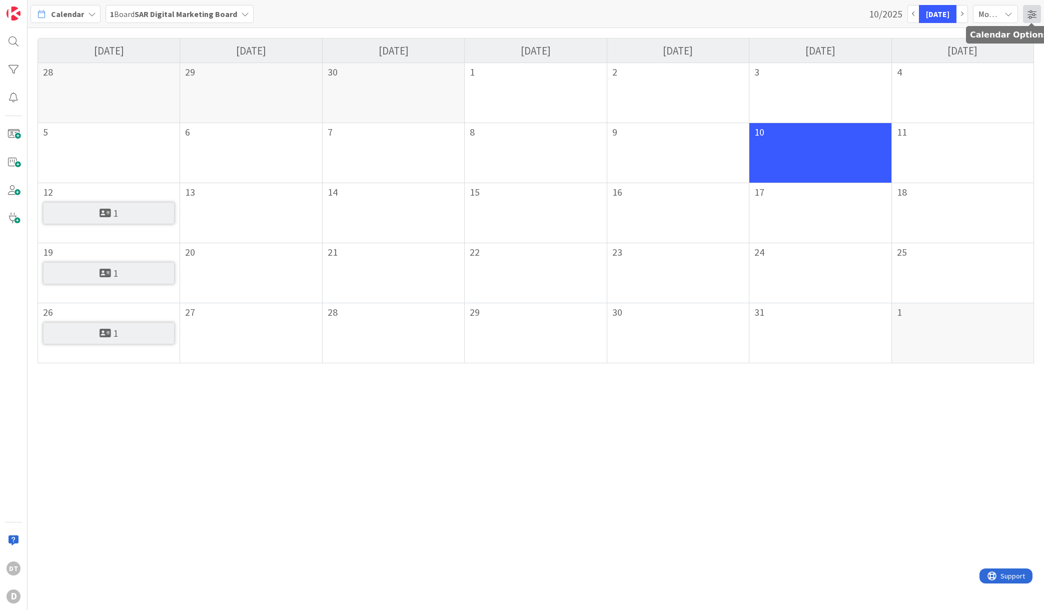
click at [1030, 13] on span at bounding box center [1032, 14] width 18 height 18
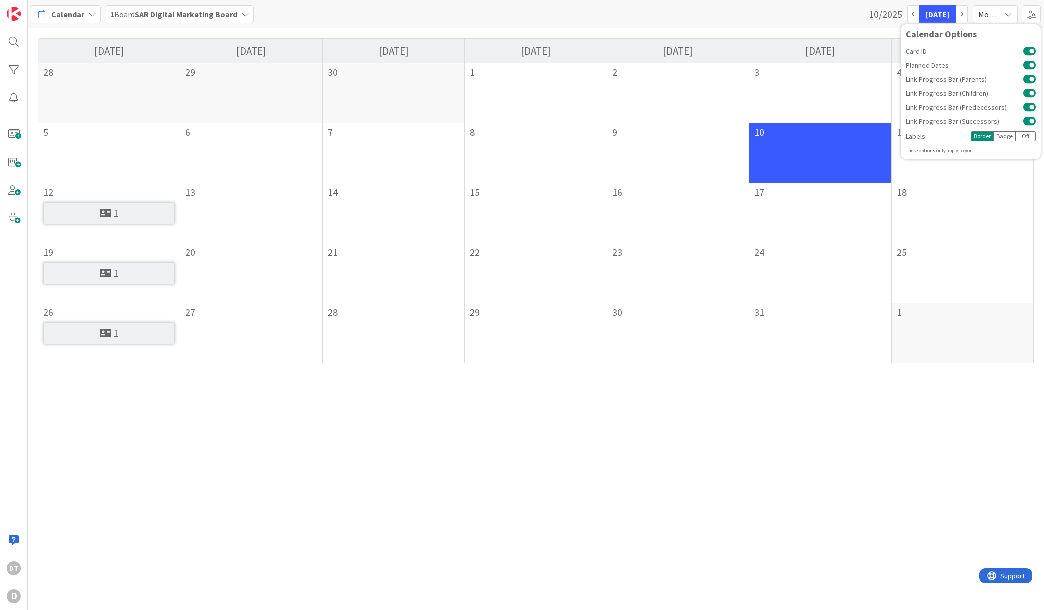
click at [1005, 135] on div "Badge" at bounding box center [1004, 136] width 23 height 10
click at [1019, 134] on div "Off" at bounding box center [1026, 136] width 20 height 10
click at [982, 135] on div "Border" at bounding box center [982, 136] width 23 height 10
click at [831, 11] on div "Calendar 1 Board SAR Digital Marketing Board 10/2025 [DATE] Month Calendar Opti…" at bounding box center [536, 14] width 1016 height 28
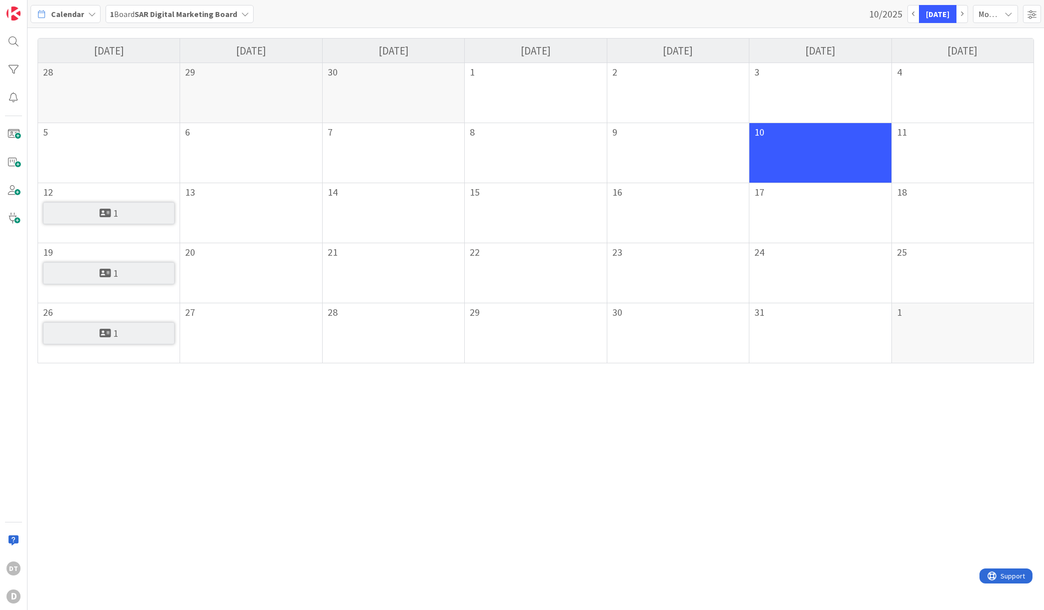
click at [241, 12] on icon at bounding box center [245, 14] width 8 height 8
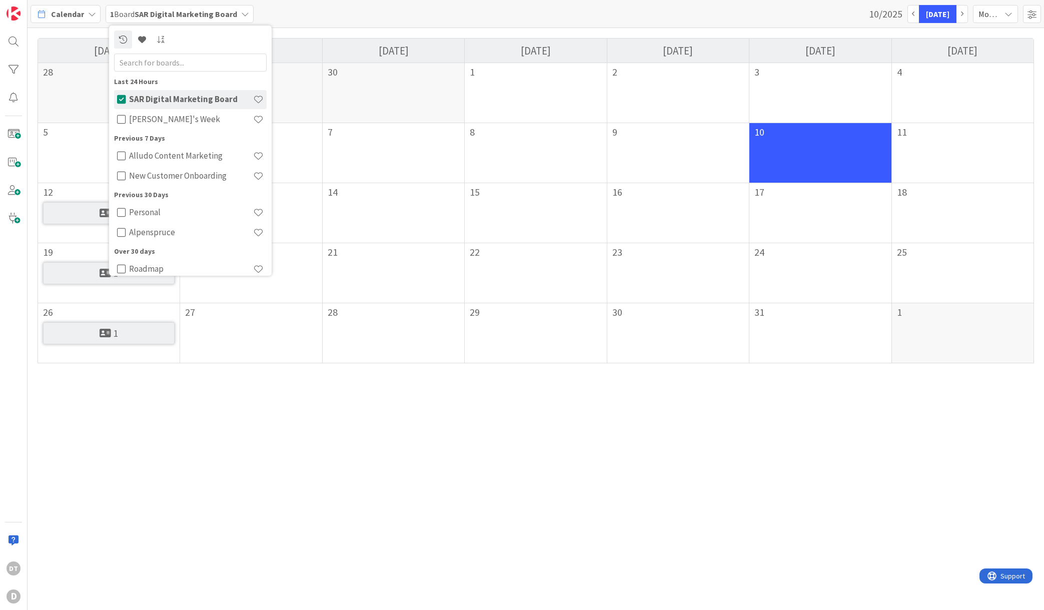
click at [241, 12] on icon at bounding box center [245, 14] width 8 height 8
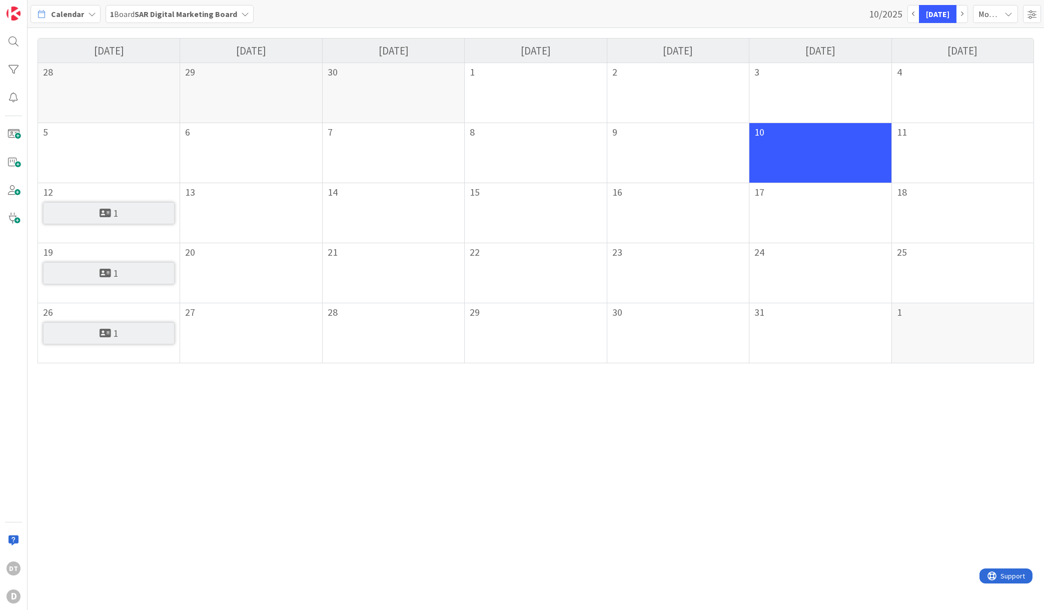
click at [328, 9] on div "Calendar 1 Board SAR Digital Marketing Board 10/2025 [DATE] Month Calendar Opti…" at bounding box center [536, 14] width 1016 height 28
click at [1003, 10] on div "Month" at bounding box center [995, 14] width 45 height 18
click at [968, 56] on link "Week" at bounding box center [977, 56] width 79 height 18
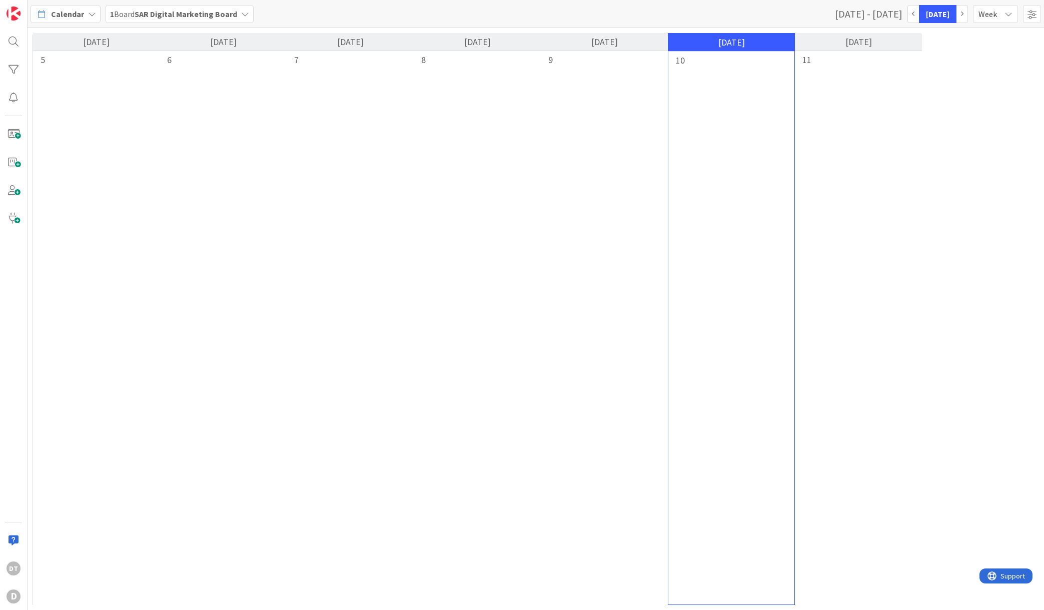
click at [963, 16] on button "button" at bounding box center [962, 14] width 12 height 18
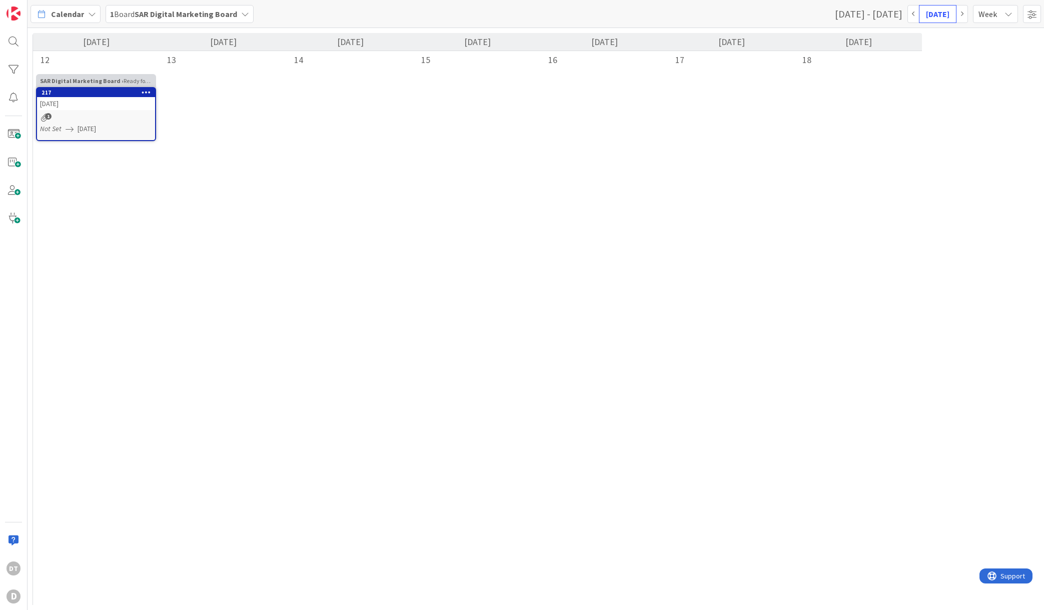
click at [1005, 12] on icon at bounding box center [1008, 14] width 8 height 8
click at [973, 34] on link "Month" at bounding box center [977, 38] width 79 height 18
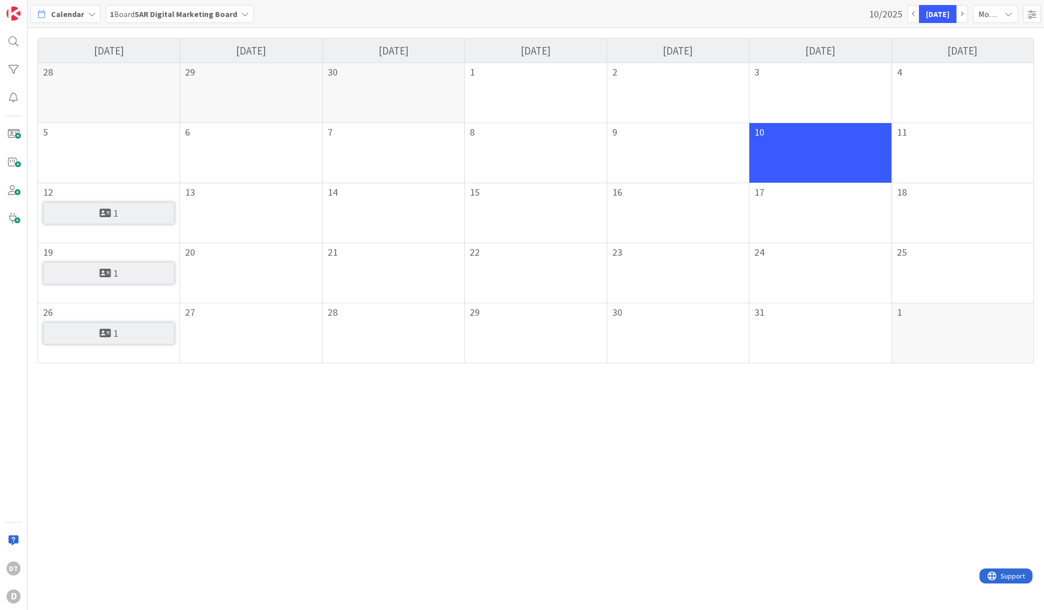
click at [99, 212] on div "1" at bounding box center [109, 213] width 132 height 22
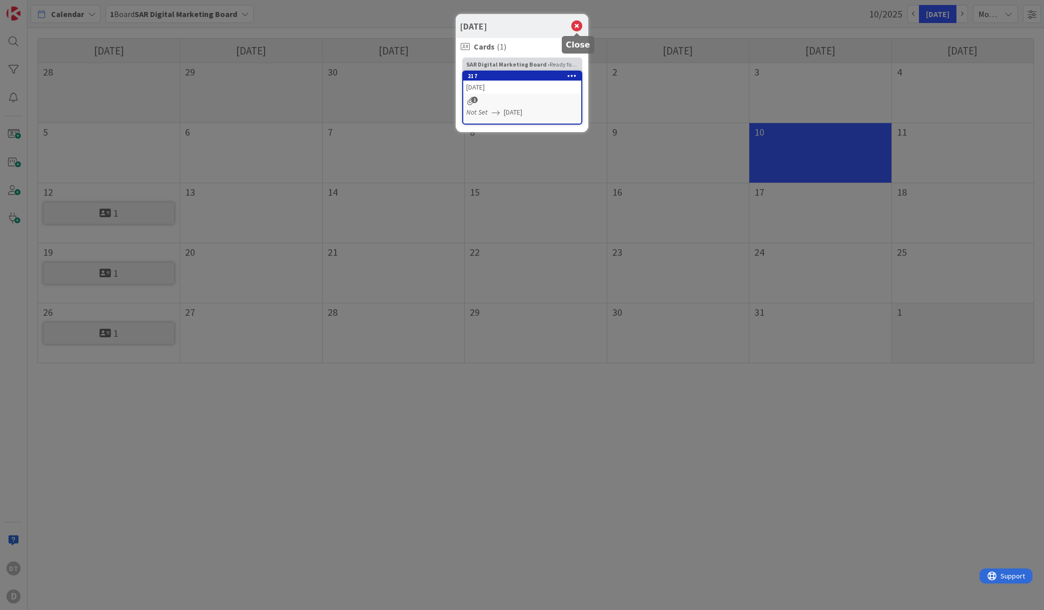
click at [576, 25] on icon at bounding box center [576, 26] width 13 height 14
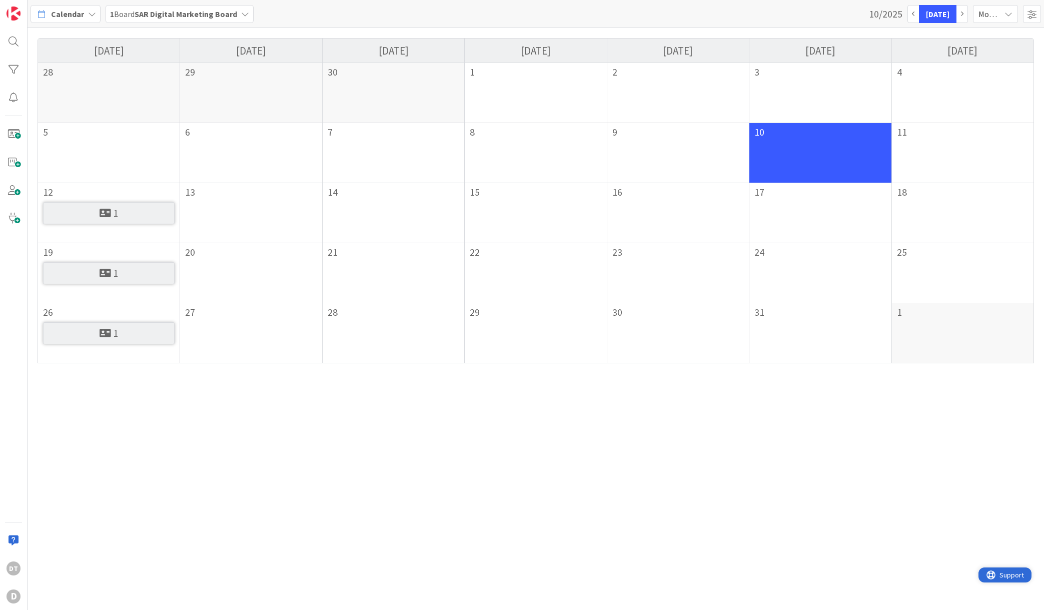
click at [1017, 577] on span "Support" at bounding box center [1011, 575] width 25 height 12
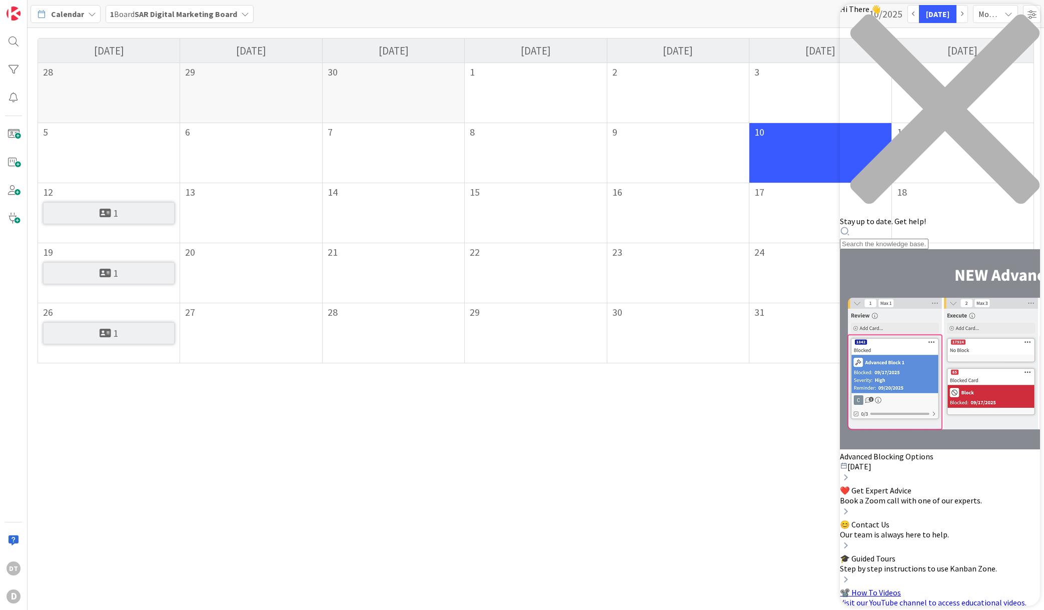
click at [897, 226] on div "Resource Center Header" at bounding box center [940, 237] width 200 height 23
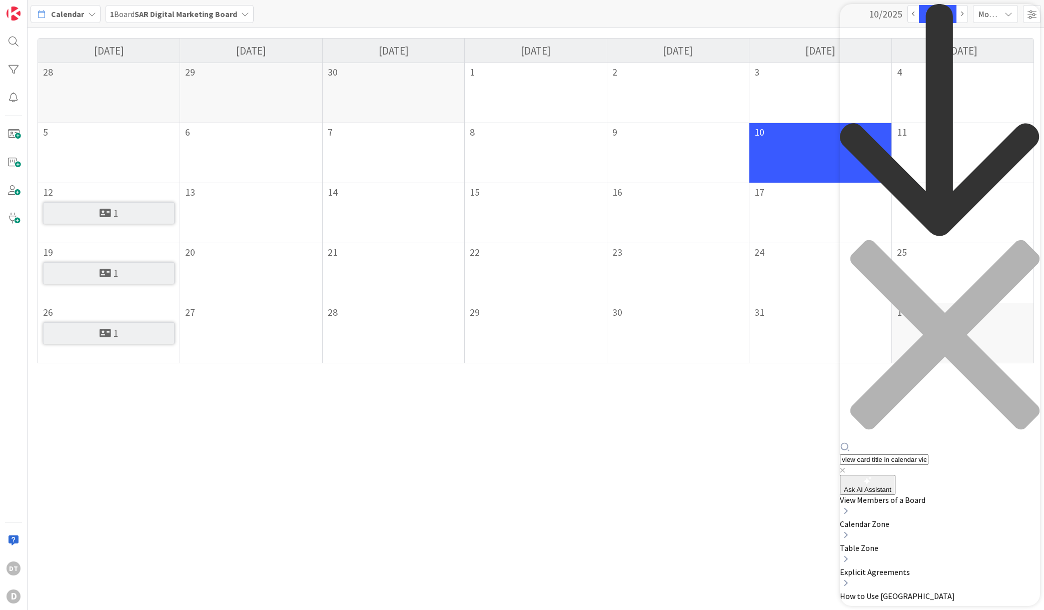
type input "view card title in calendar view"
click at [895, 475] on button "Ask AI Assistant" at bounding box center [868, 485] width 56 height 20
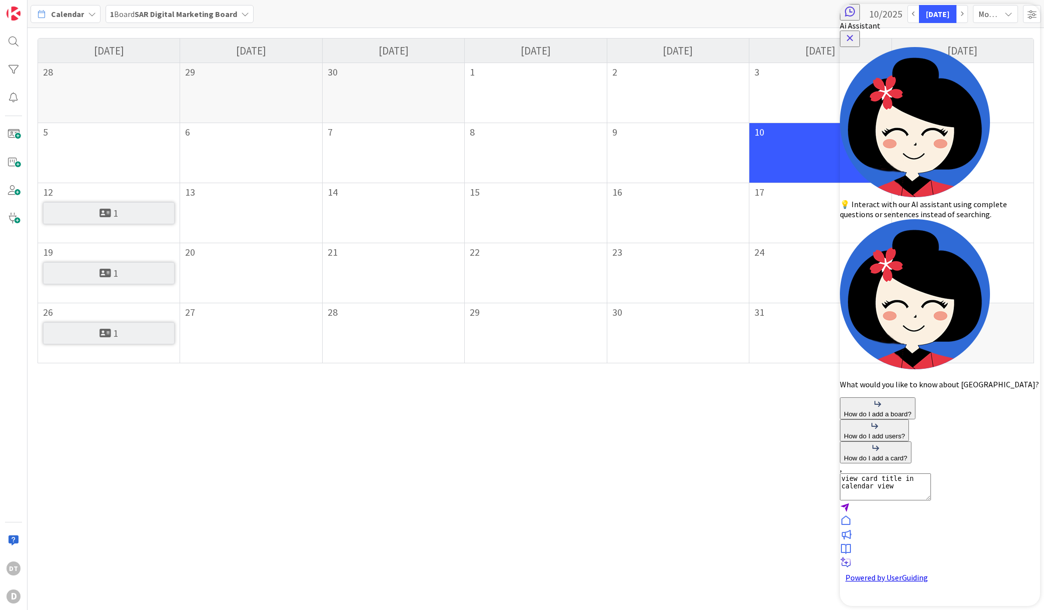
click at [874, 500] on textarea "view card title in calendar view" at bounding box center [885, 486] width 91 height 27
type textarea "How do I view card titles in the calendar view?"
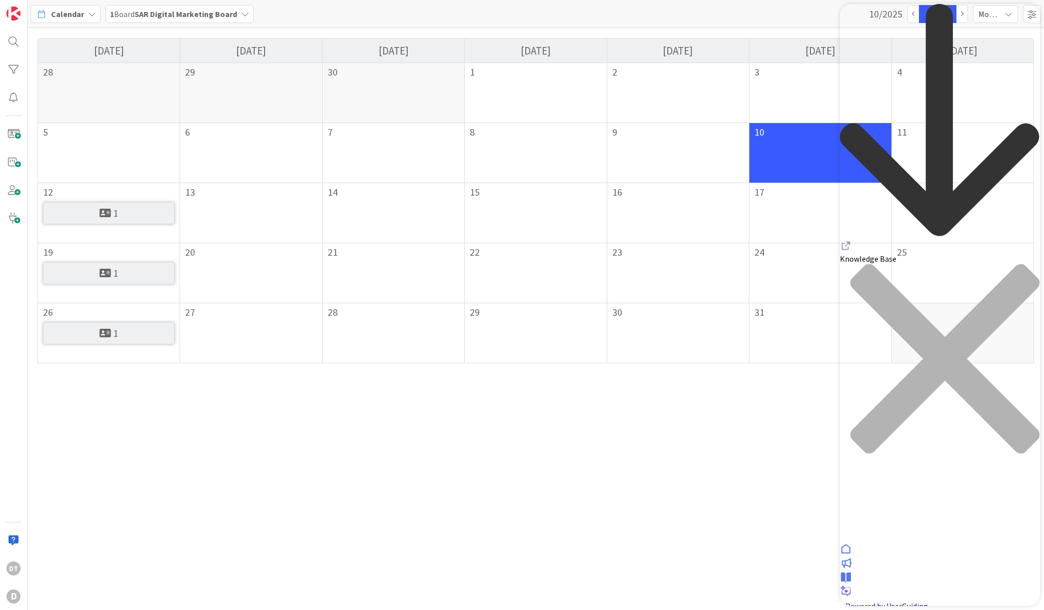
click at [852, 585] on icon at bounding box center [846, 591] width 13 height 12
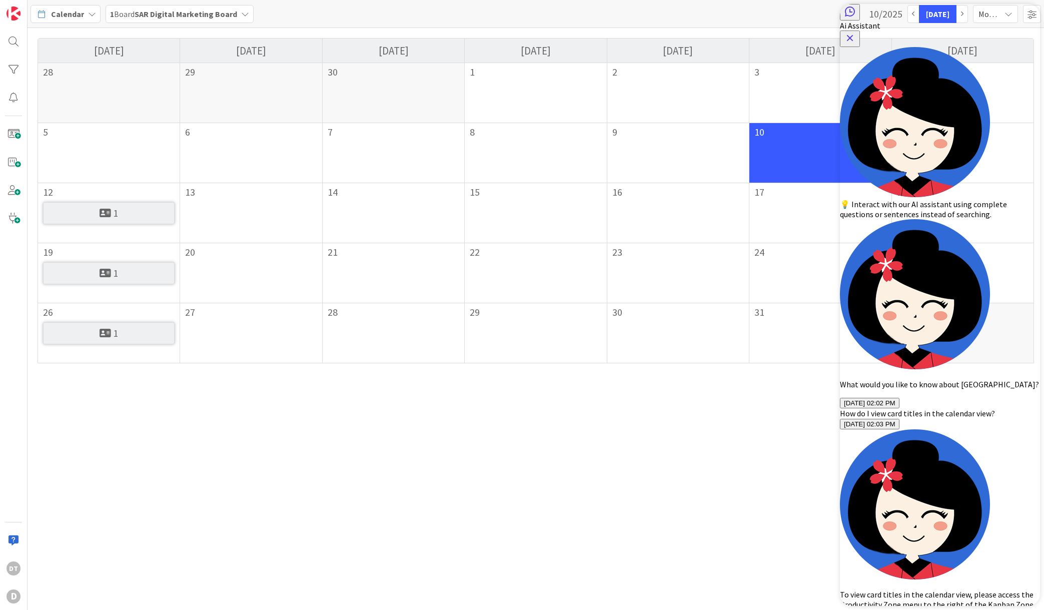
click at [853, 35] on icon "Close Button" at bounding box center [850, 38] width 7 height 7
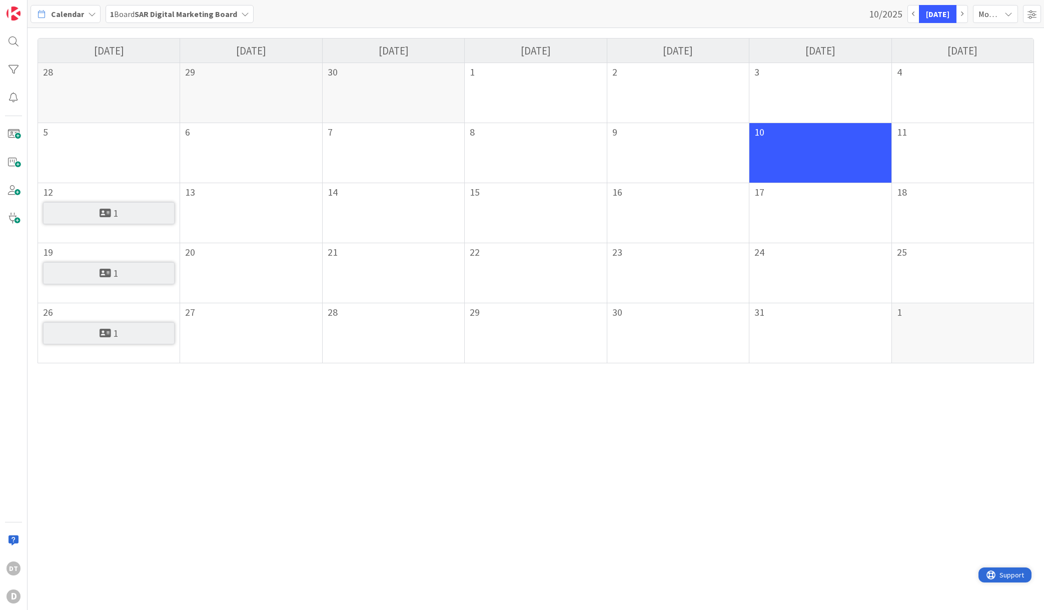
click at [1012, 572] on span "Support" at bounding box center [1011, 575] width 25 height 12
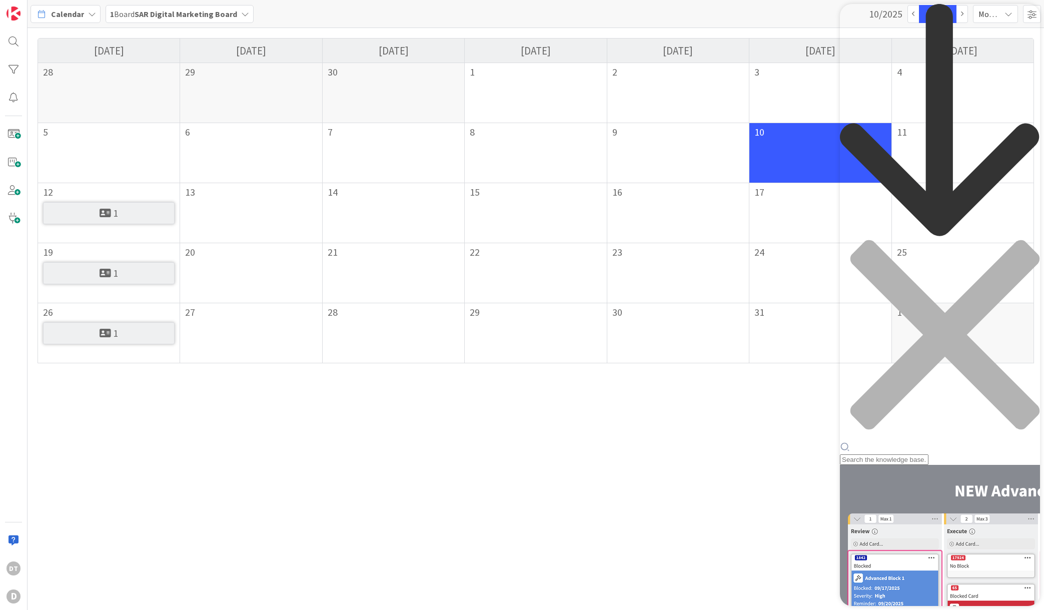
click at [857, 16] on icon "back to header" at bounding box center [940, 121] width 200 height 234
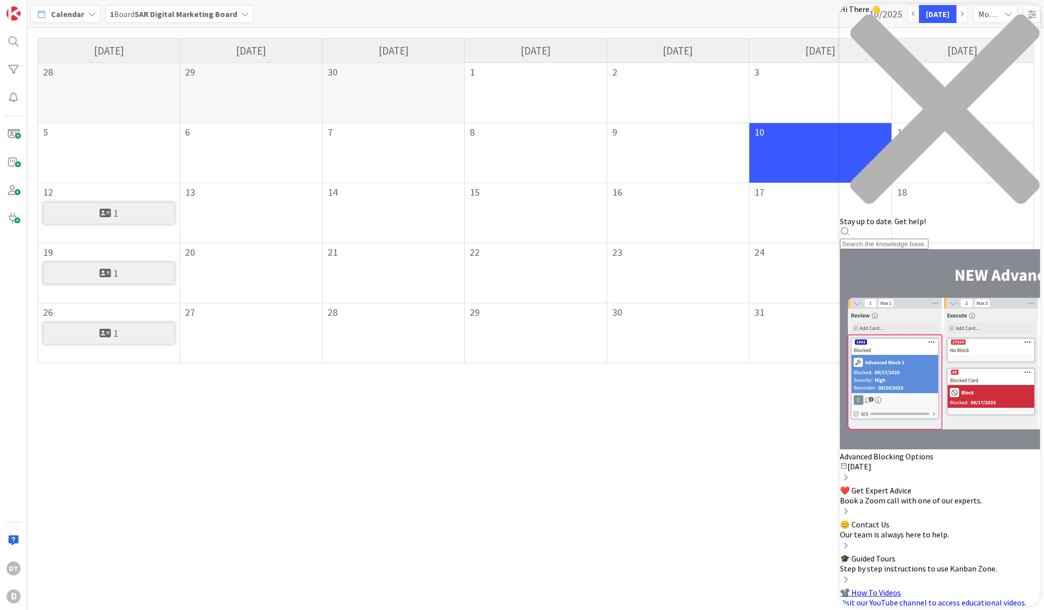
click at [889, 519] on span "😊 Contact Us" at bounding box center [865, 524] width 50 height 10
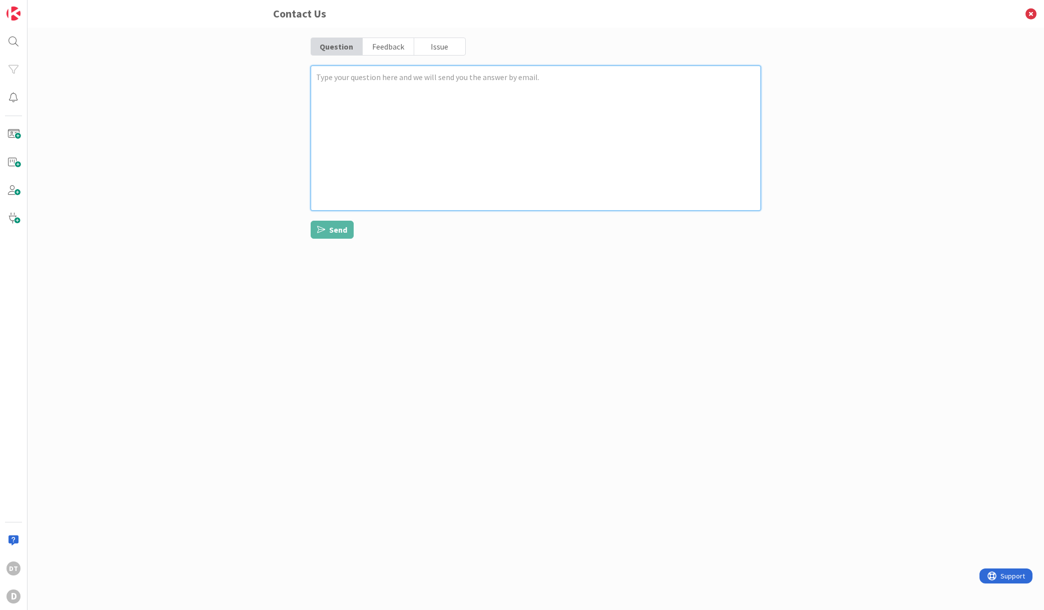
click at [455, 122] on textarea at bounding box center [536, 138] width 450 height 145
type textarea "x"
type textarea "I"
type textarea "x"
type textarea "Is"
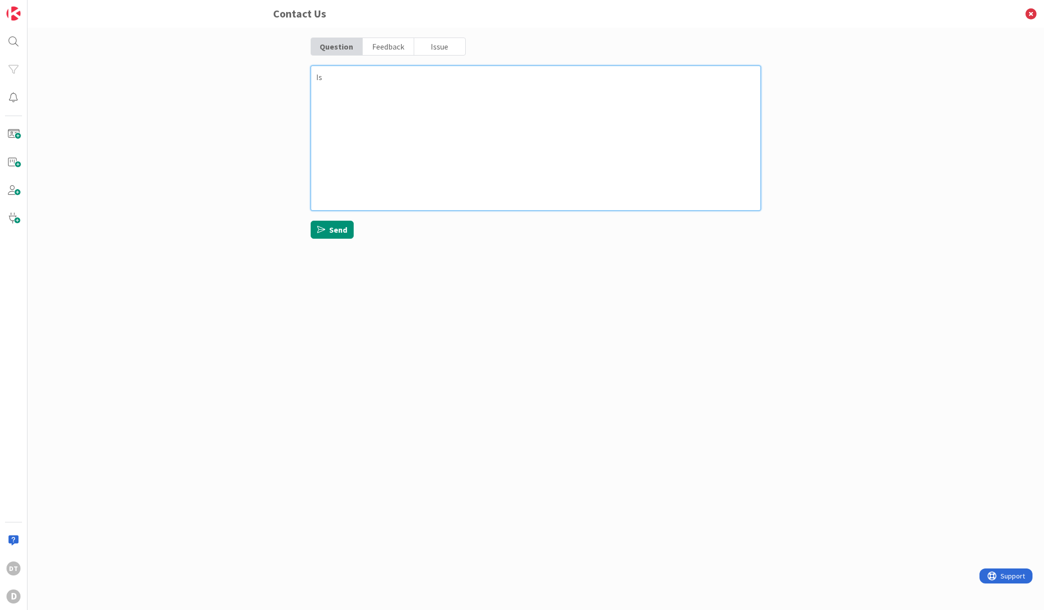
type textarea "x"
type textarea "Is i"
type textarea "x"
type textarea "Is it"
type textarea "x"
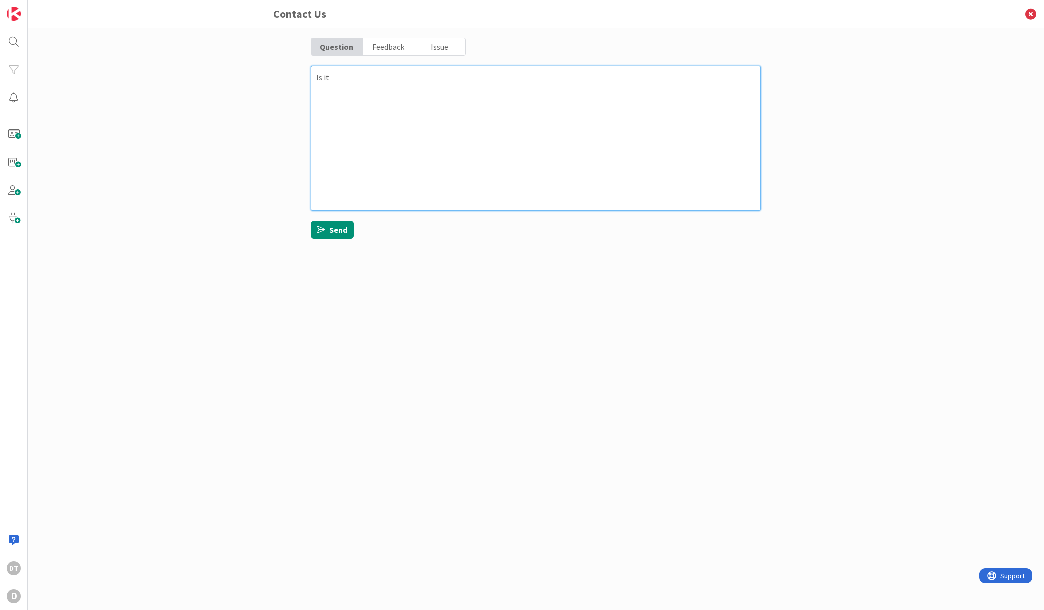
type textarea "Is it"
type textarea "x"
type textarea "Is it p"
type textarea "x"
type textarea "Is it po"
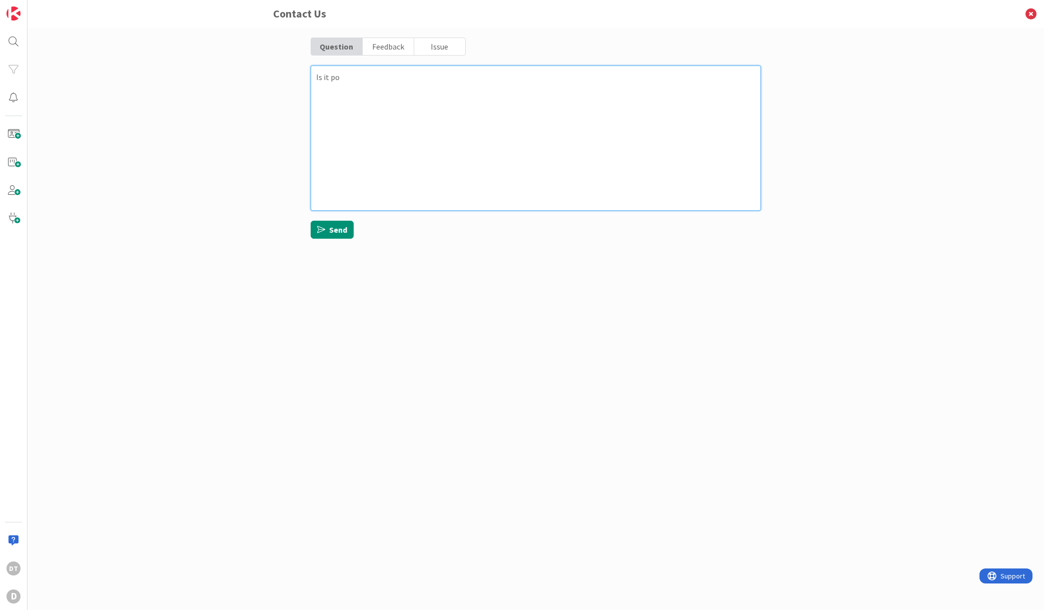
type textarea "x"
type textarea "Is it pos"
type textarea "x"
type textarea "Is it poss"
type textarea "x"
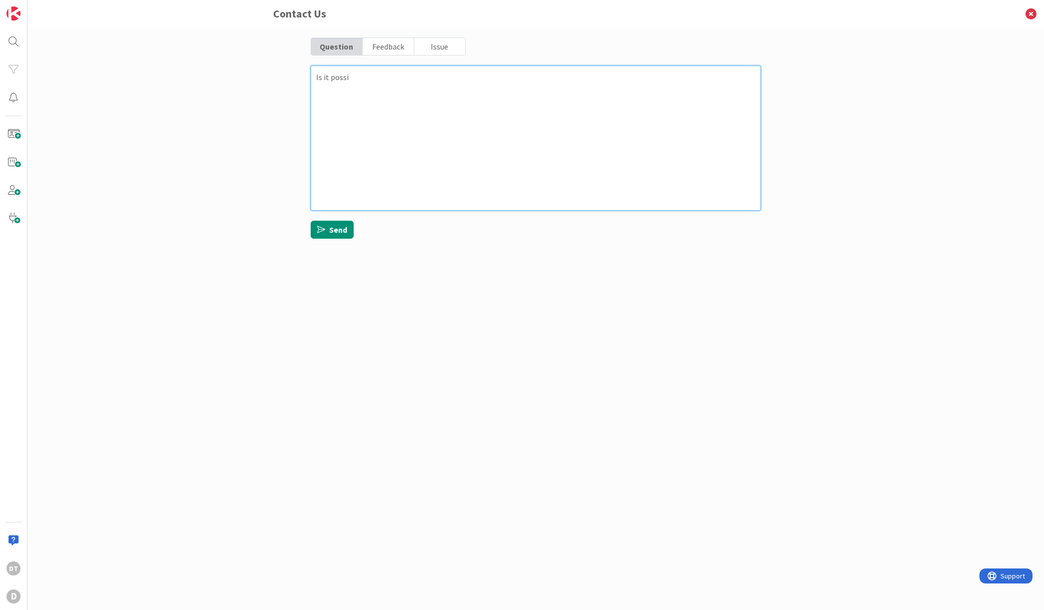
type textarea "Is it possib"
type textarea "x"
type textarea "Is it possibl"
type textarea "x"
type textarea "Is it possible"
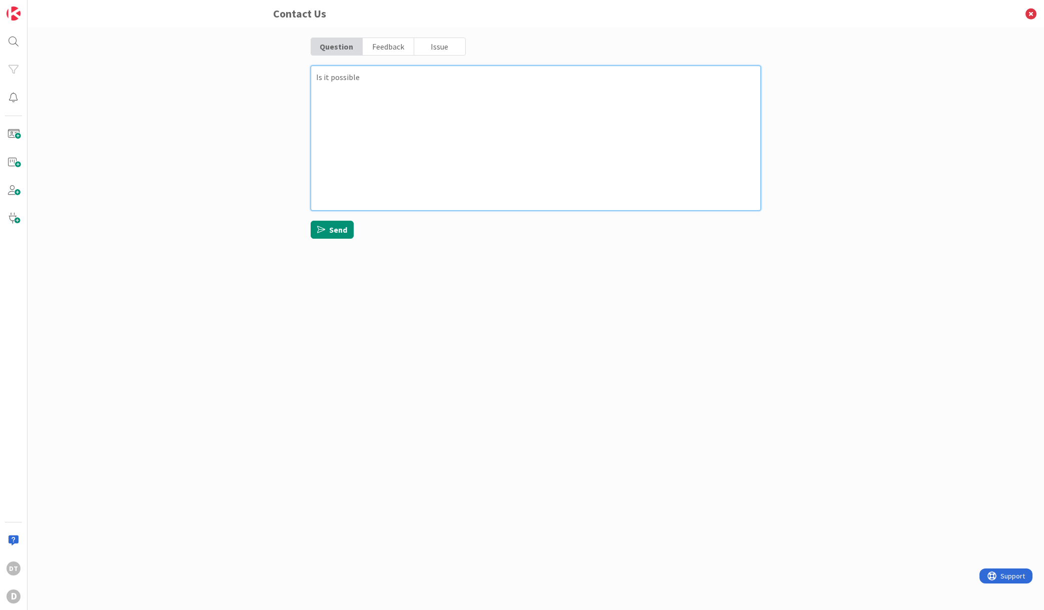
type textarea "x"
type textarea "Is it possible"
type textarea "x"
type textarea "Is it possible t"
type textarea "x"
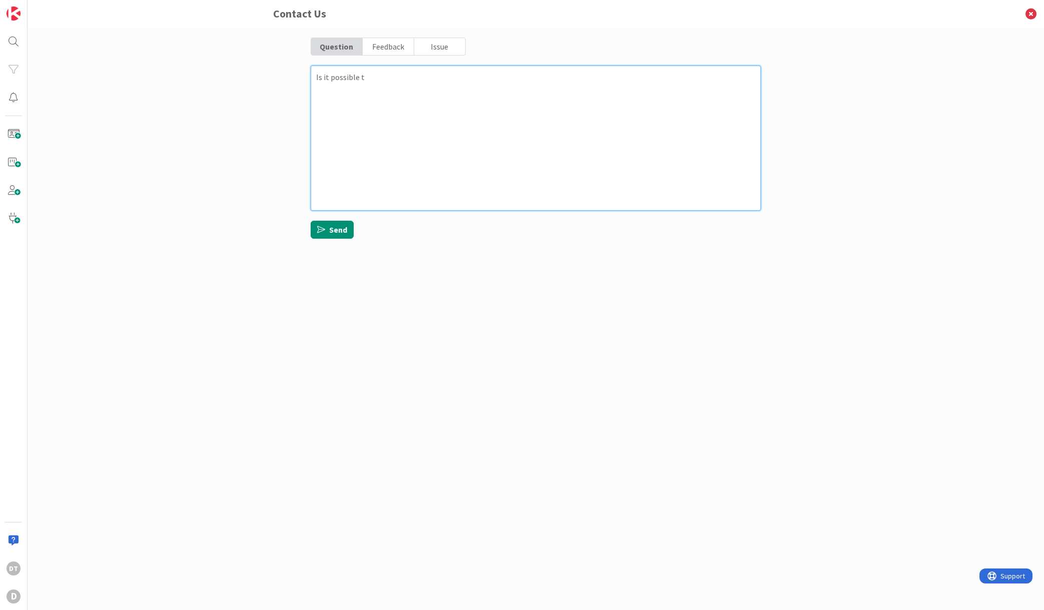
type textarea "Is it possible to"
type textarea "x"
type textarea "Is it possible to"
type textarea "x"
type textarea "Is it possible to vi"
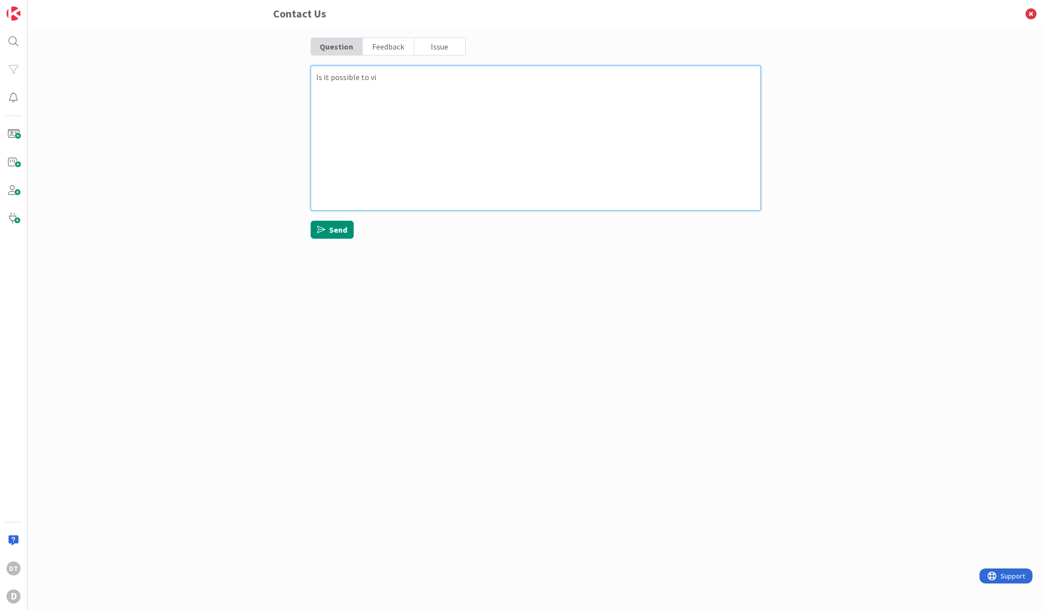
type textarea "x"
type textarea "Is it possible to vie"
type textarea "x"
type textarea "Is it possible to view"
type textarea "x"
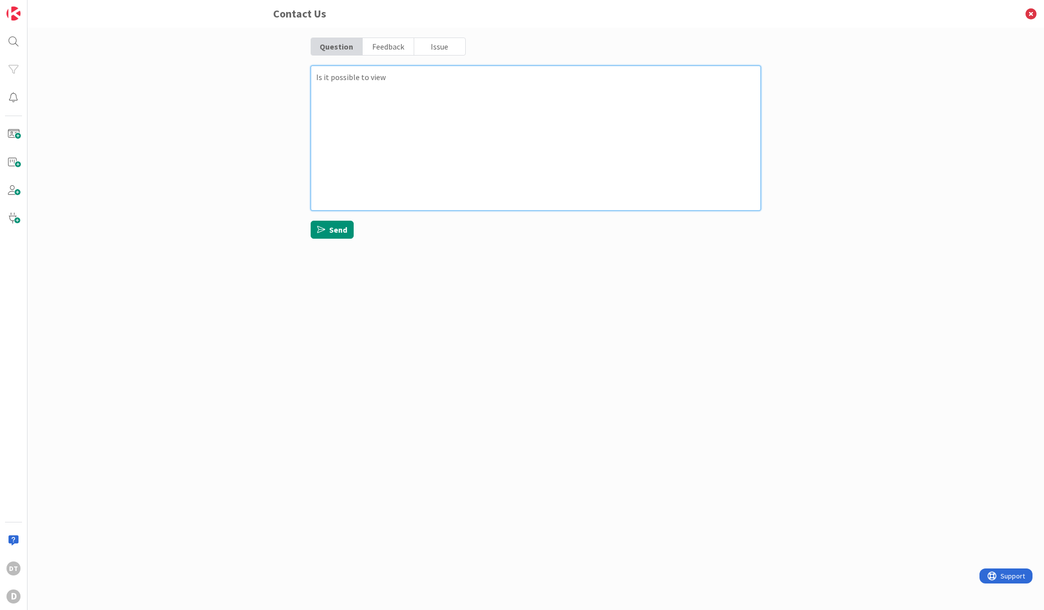
type textarea "Is it possible to view"
type textarea "x"
type textarea "Is it possible to view t"
type textarea "x"
type textarea "Is it possible to view the"
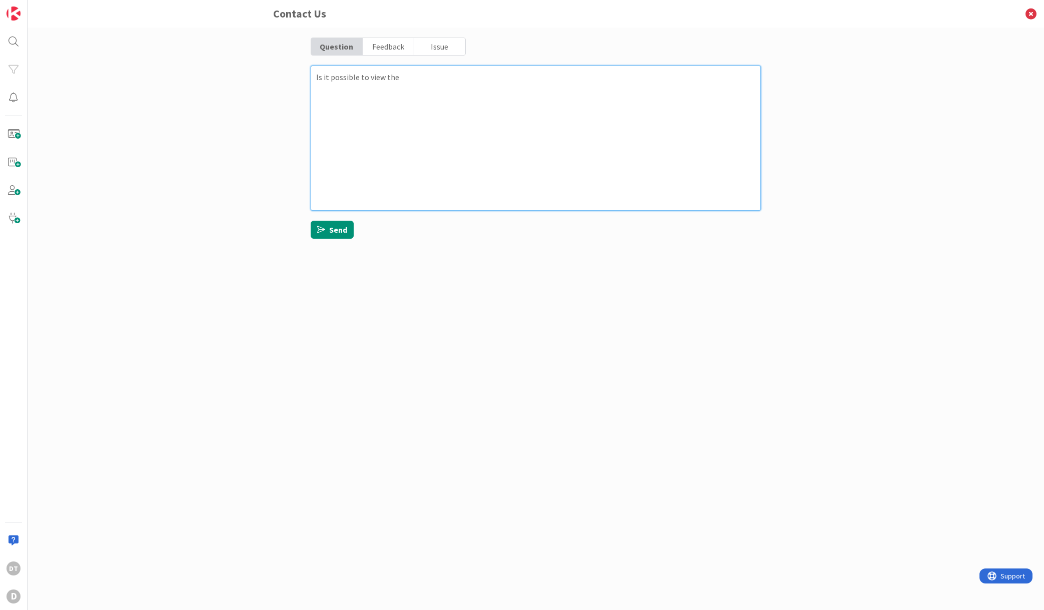
type textarea "x"
type textarea "Is it possible to view the"
type textarea "x"
type textarea "Is it possible to view the c"
type textarea "x"
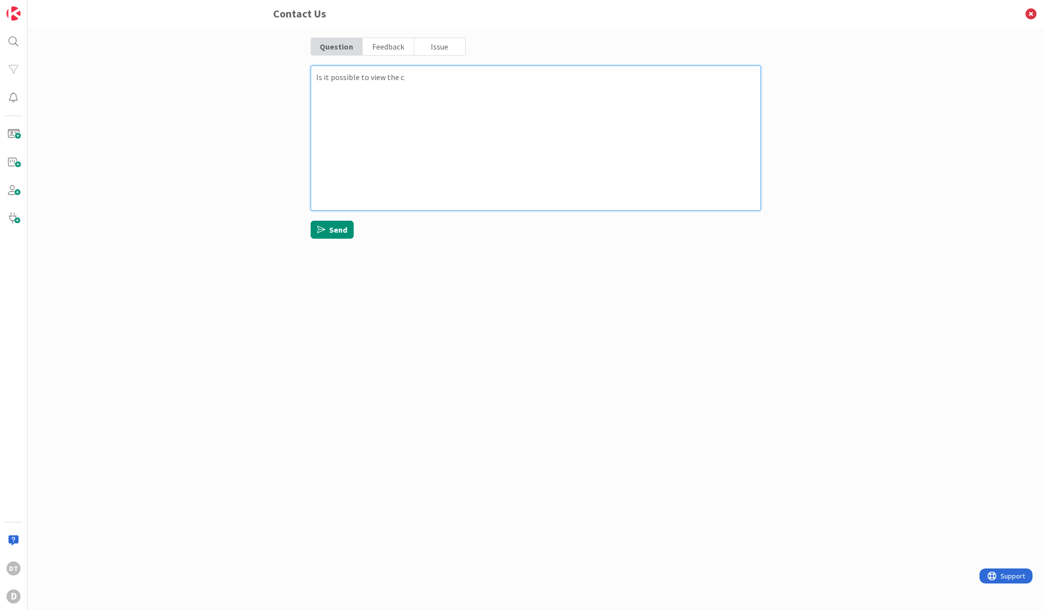
type textarea "Is it possible to view the ca"
type textarea "x"
type textarea "Is it possible to view the car"
type textarea "x"
type textarea "Is it possible to view the card"
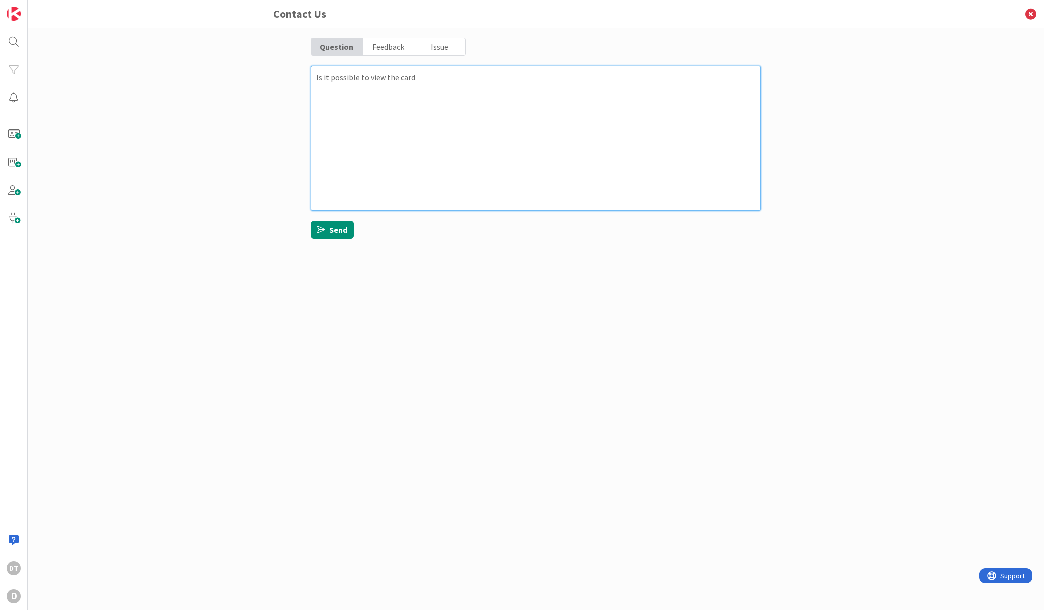
type textarea "x"
type textarea "Is it possible to view the card t"
type textarea "x"
type textarea "Is it possible to view the card ti"
type textarea "x"
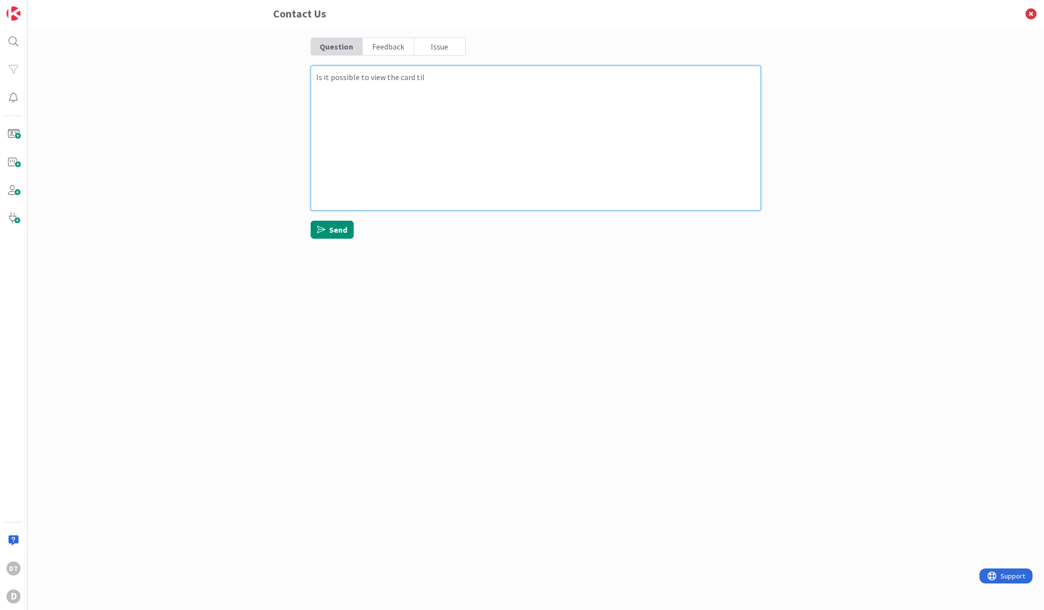
type textarea "Is it possible to view the card tile"
type textarea "x"
type textarea "Is it possible to view the card tile"
type textarea "x"
type textarea "Is it possible to view the card tile"
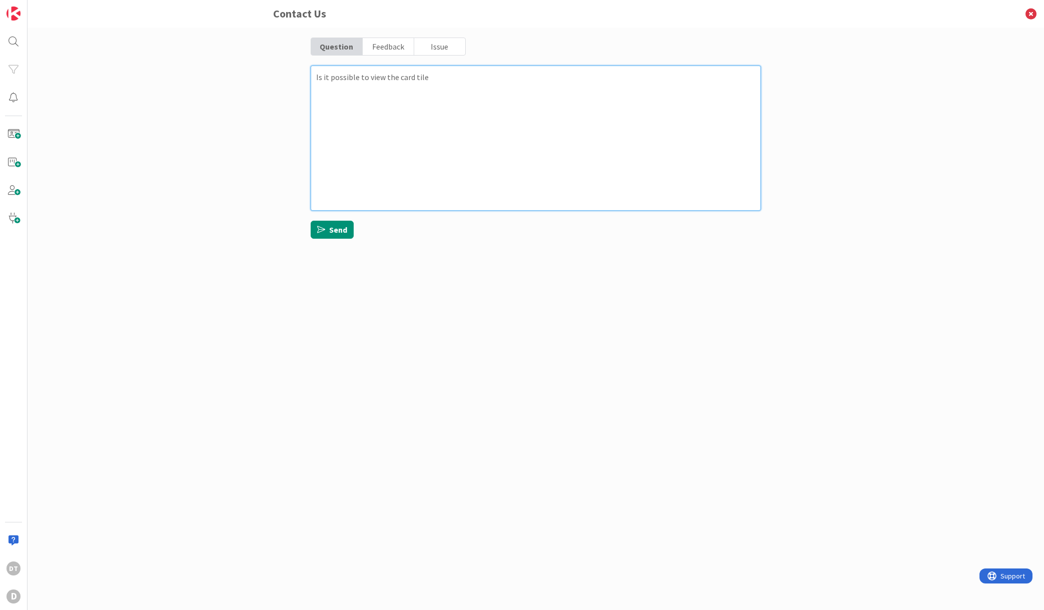
type textarea "x"
type textarea "Is it possible to view the card til"
type textarea "x"
type textarea "Is it possible to view the card ti"
type textarea "x"
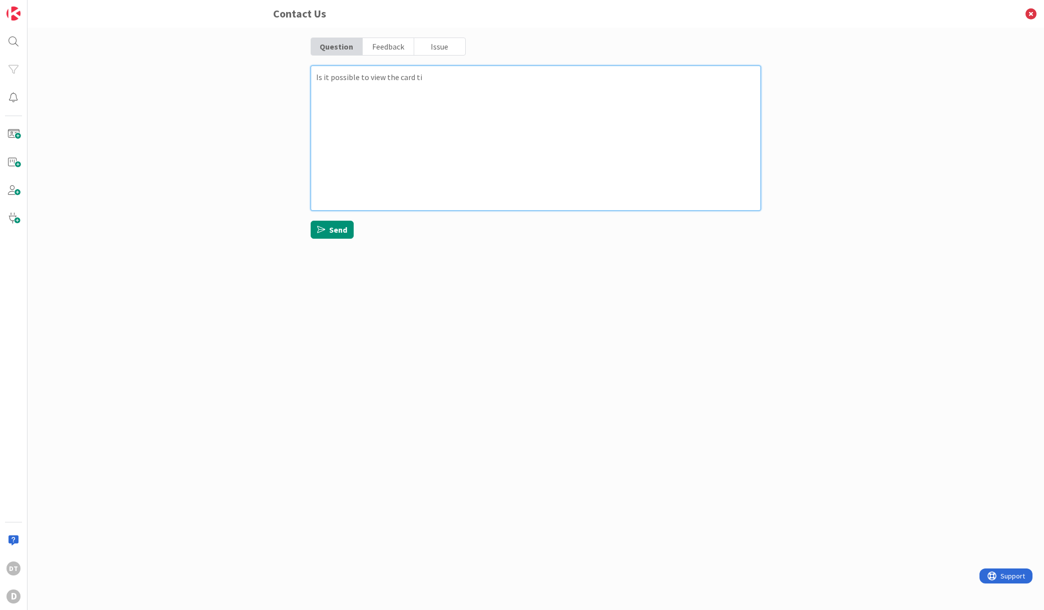
type textarea "Is it possible to view the card tit"
type textarea "x"
type textarea "Is it possible to view the card titl"
type textarea "x"
type textarea "Is it possible to view the card title"
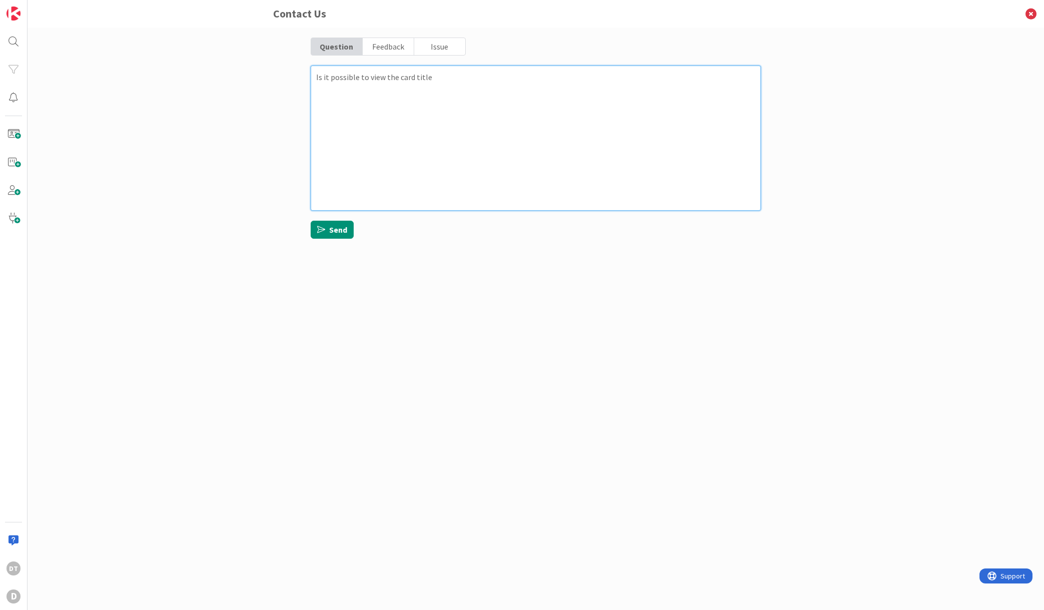
type textarea "x"
type textarea "Is it possible to view the card title"
type textarea "x"
type textarea "Is it possible to view the card title in"
type textarea "x"
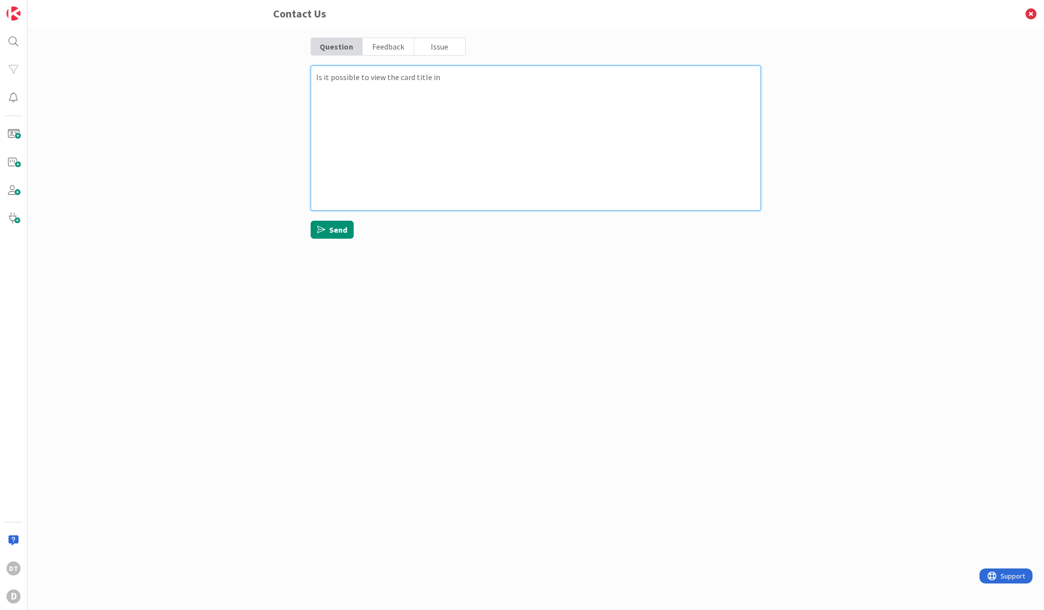
type textarea "Is it possible to view the card title in"
type textarea "x"
type textarea "Is it possible to view the card title in th"
type textarea "x"
type textarea "Is it possible to view the card title in the"
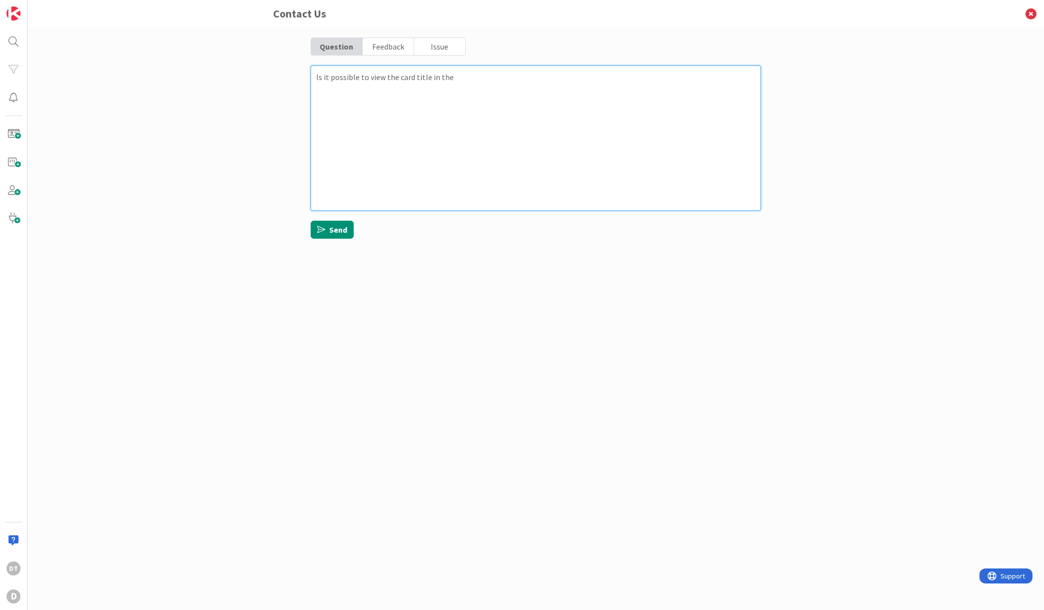
type textarea "x"
type textarea "Is it possible to view the card title in the"
type textarea "x"
type textarea "Is it possible to view the card title in the m"
type textarea "x"
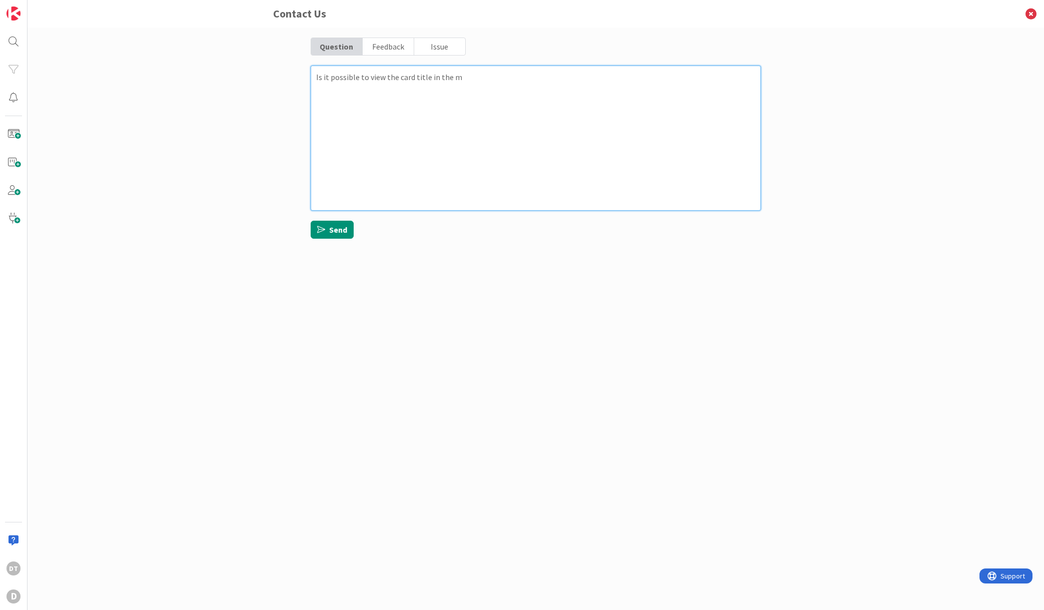
type textarea "Is it possible to view the card title in the mo"
type textarea "x"
type textarea "Is it possible to view the card title in the mon"
type textarea "x"
type textarea "Is it possible to view the card title in the month"
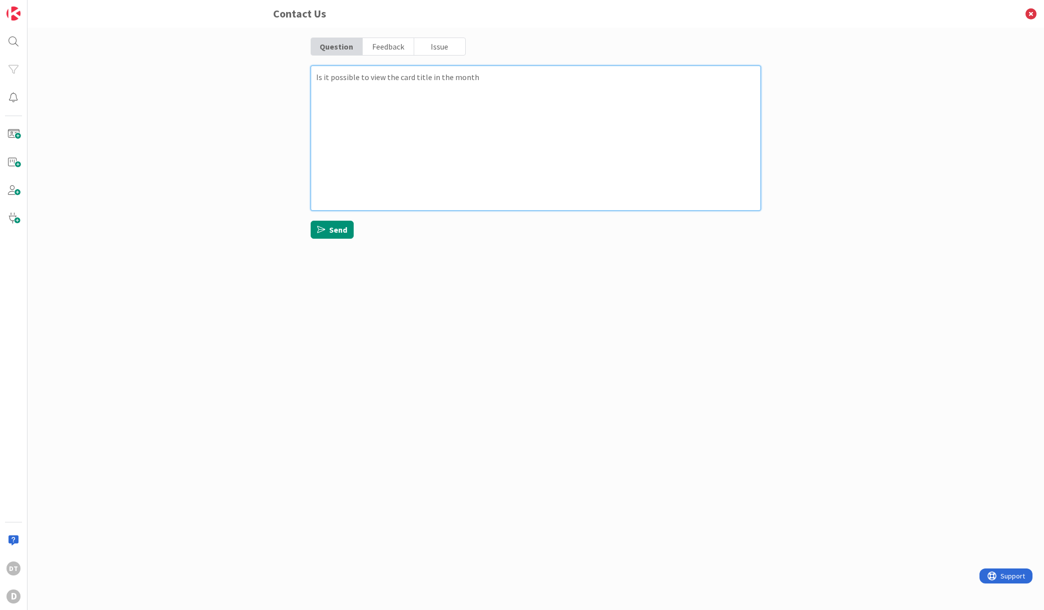
type textarea "x"
type textarea "Is it possible to view the card title in the monthl"
type textarea "x"
type textarea "Is it possible to view the card title in the monthly"
type textarea "x"
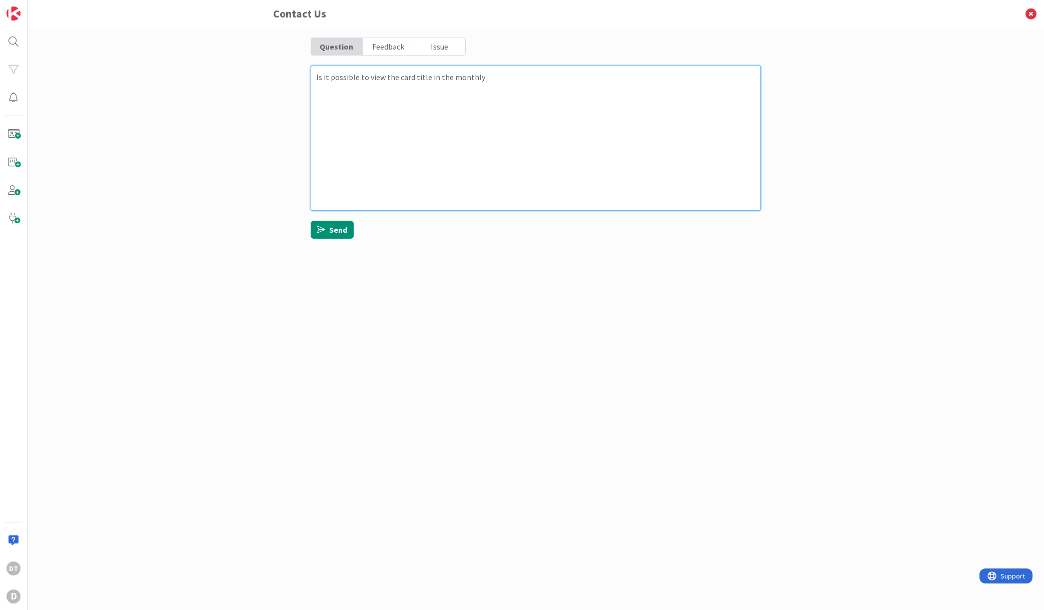
type textarea "Is it possible to view the card title in the monthly"
type textarea "x"
type textarea "Is it possible to view the card title in the monthly al"
type textarea "x"
type textarea "Is it possible to view the card title in the monthly alen"
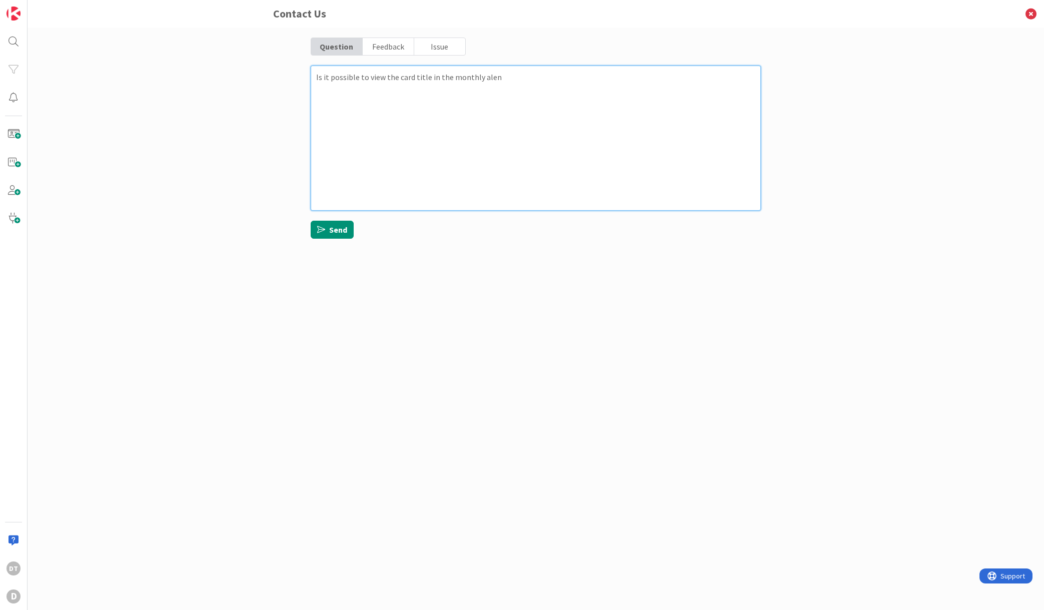
type textarea "x"
type textarea "Is it possible to view the card title in the monthly alend"
type textarea "x"
type textarea "Is it possible to view the card title in the monthly alen"
type textarea "x"
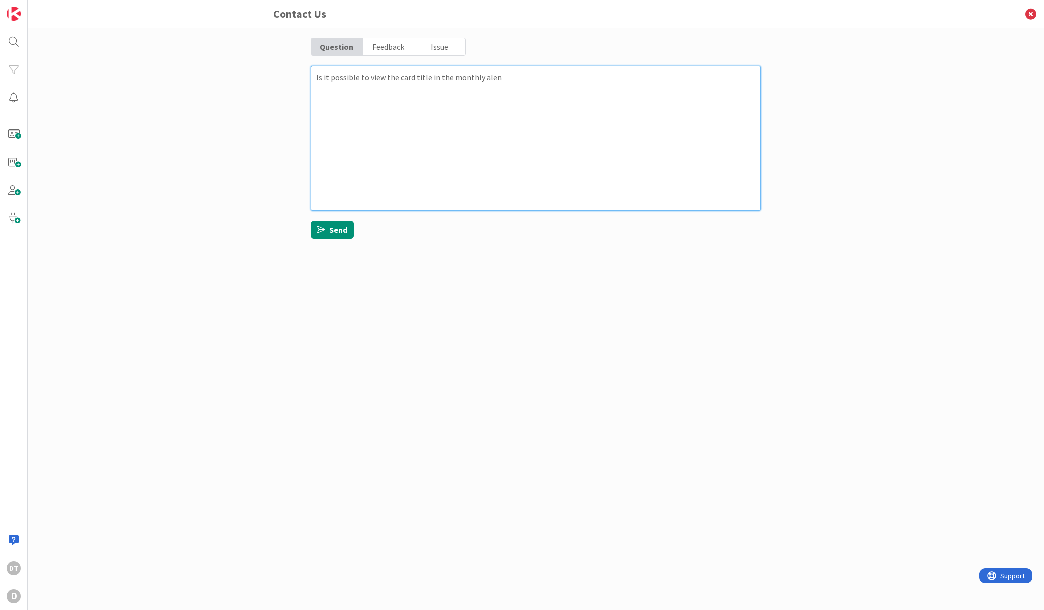
type textarea "Is it possible to view the card title in the monthly ale"
type textarea "x"
type textarea "Is it possible to view the card title in the monthly al"
type textarea "x"
type textarea "Is it possible to view the card title in the monthly a"
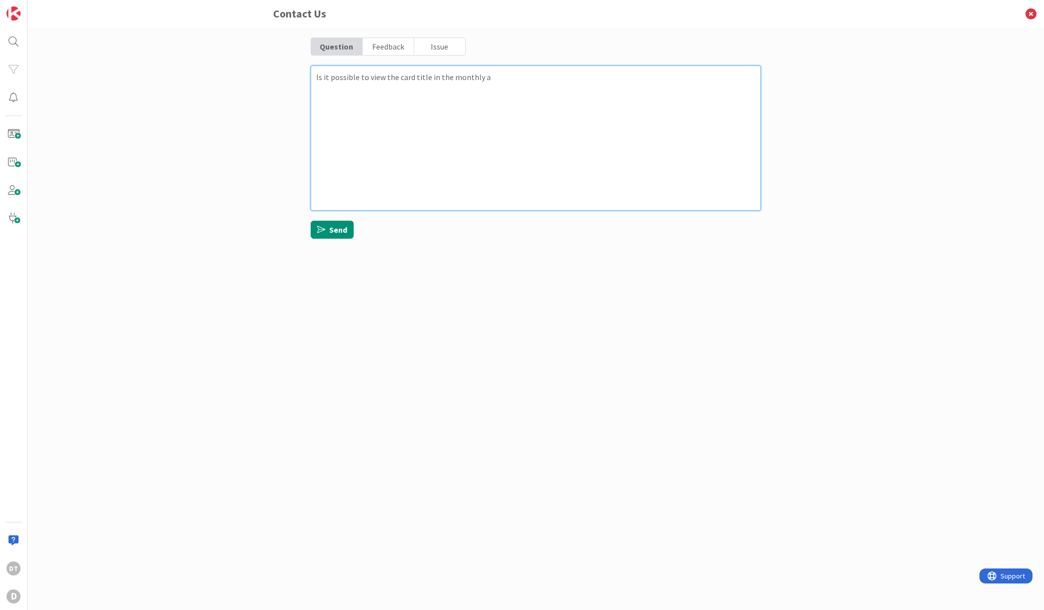
type textarea "x"
type textarea "Is it possible to view the card title in the monthly ac"
type textarea "x"
type textarea "Is it possible to view the card title in the monthly ace"
type textarea "x"
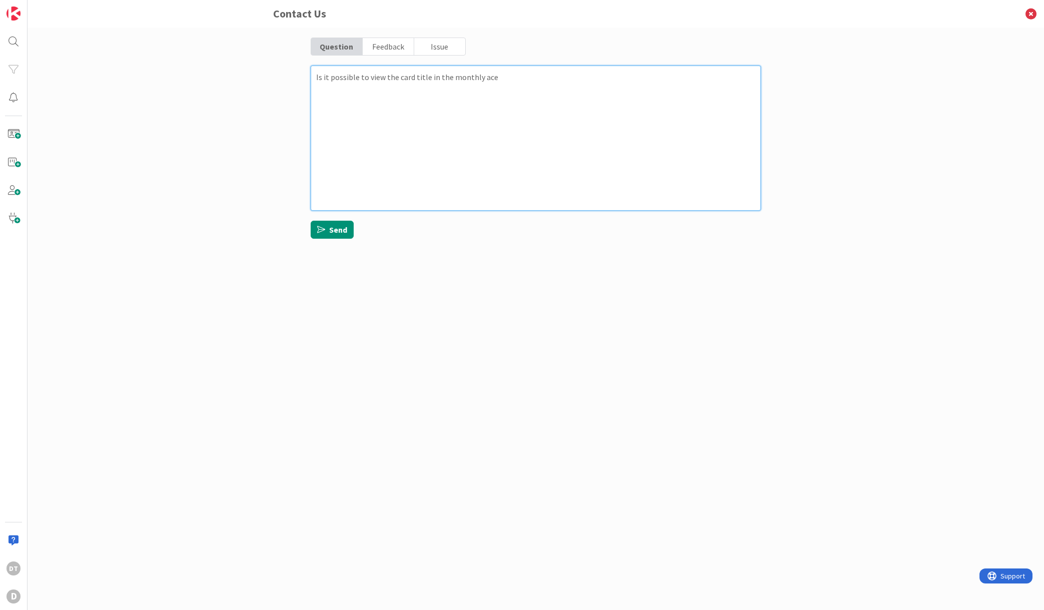
type textarea "Is it possible to view the card title in the monthly ac"
type textarea "x"
type textarea "Is it possible to view the card title in the monthly a"
type textarea "x"
type textarea "Is it possible to view the card title in the monthly"
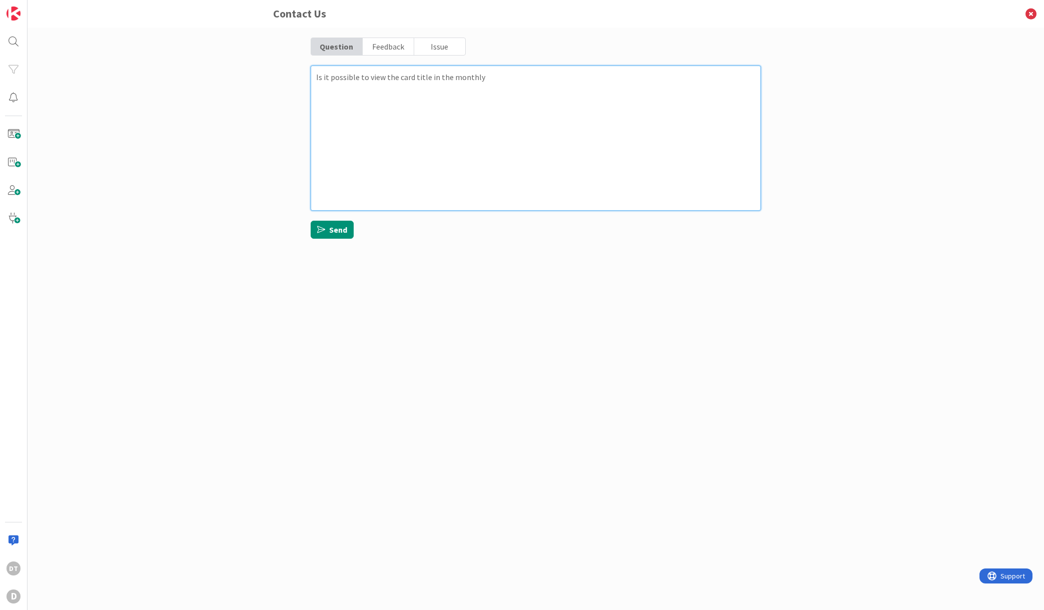
type textarea "x"
type textarea "Is it possible to view the card title in the monthly c"
type textarea "x"
type textarea "Is it possible to view the card title in the monthly ca"
type textarea "x"
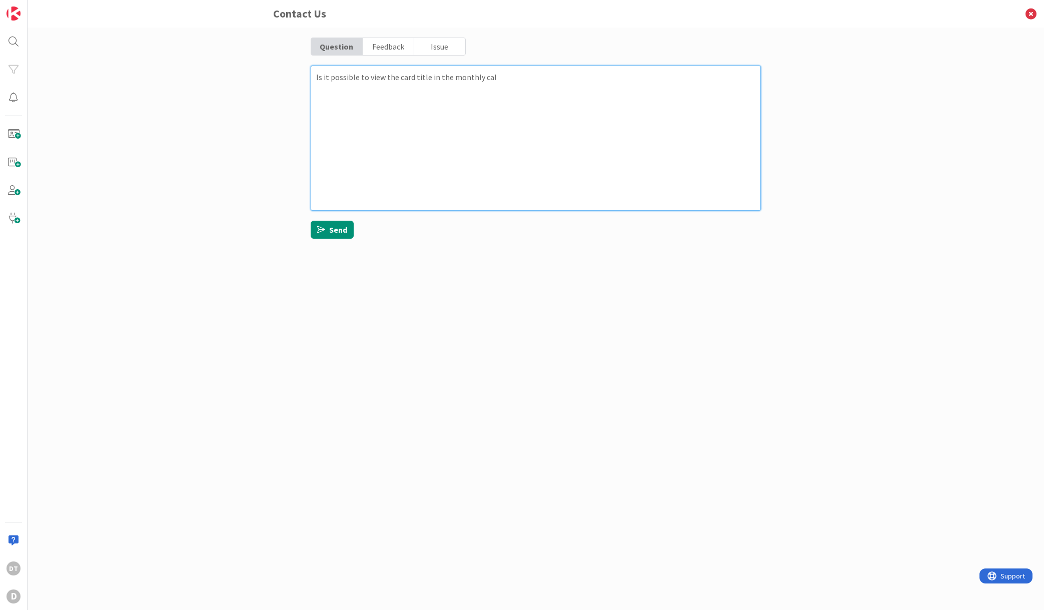
type textarea "Is it possible to view the card title in the monthly cale"
type textarea "x"
type textarea "Is it possible to view the card title in the monthly calend"
type textarea "x"
type textarea "Is it possible to view the card title in the monthly calenda"
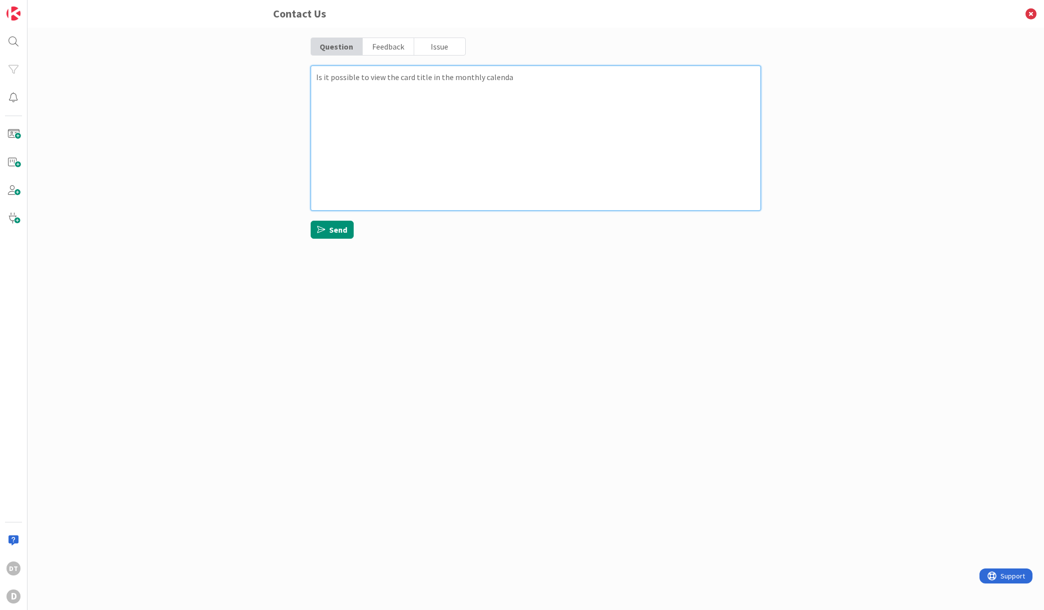
type textarea "x"
type textarea "Is it possible to view the card title in the monthly calendar"
type textarea "x"
type textarea "Is it possible to view the card title in the monthly calendar"
type textarea "x"
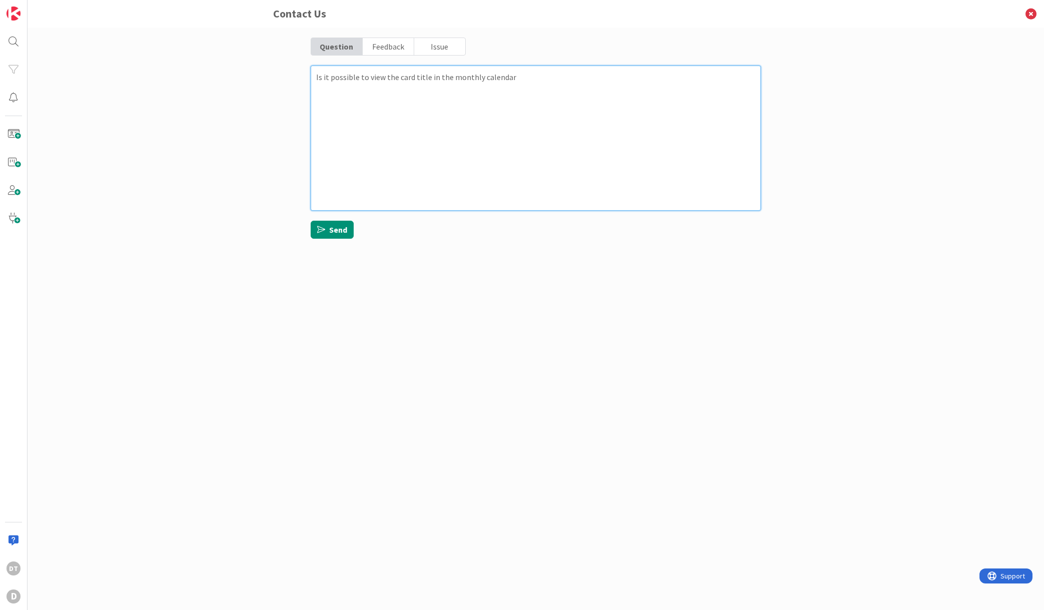
type textarea "Is it possible to view the card title in the monthly calendar v"
type textarea "x"
type textarea "Is it possible to view the card title in the monthly calendar vie"
type textarea "x"
type textarea "Is it possible to view the card title in the monthly calendar view"
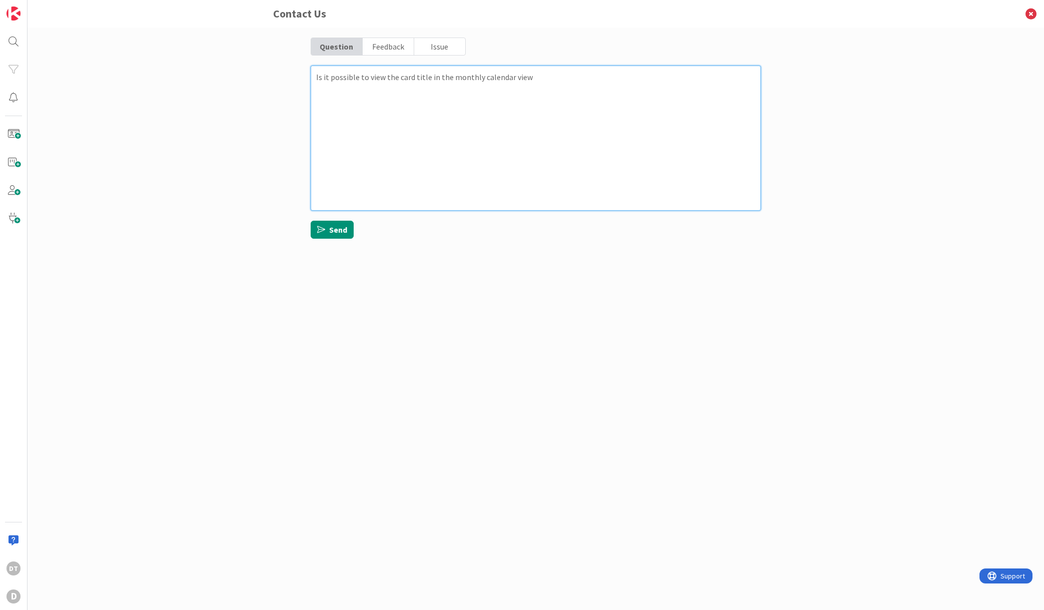
type textarea "x"
type textarea "Is it possible to view the card title in the monthly calendar view?"
type textarea "x"
type textarea "Is it possible to view the card title in the monthly calendar view? T"
type textarea "x"
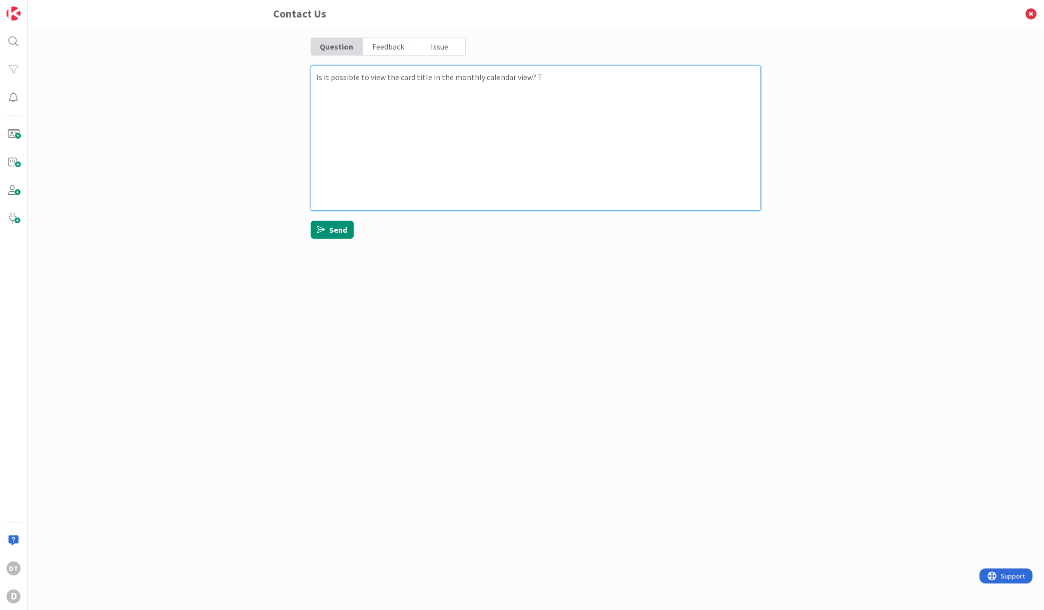
type textarea "Is it possible to view the card title in the monthly calendar view? Th"
type textarea "x"
type textarea "Is it possible to view the card title in the monthly calendar view? Thi"
type textarea "x"
type textarea "Is it possible to view the card title in the monthly calendar view? This"
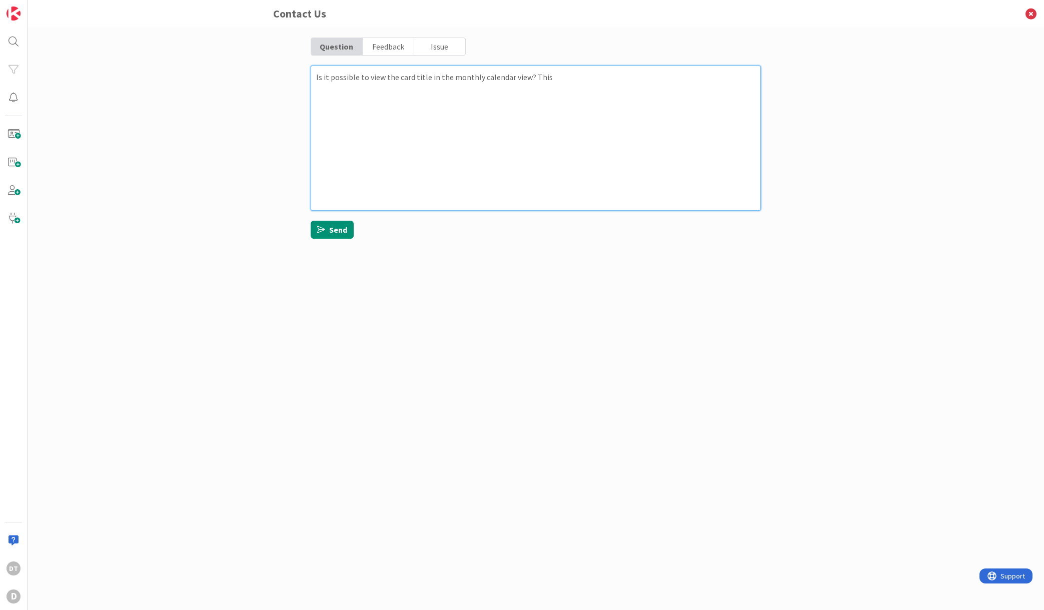
type textarea "x"
type textarea "Is it possible to view the card title in the monthly calendar view? This w"
type textarea "x"
type textarea "Is it possible to view the card title in the monthly calendar view? This wou"
type textarea "x"
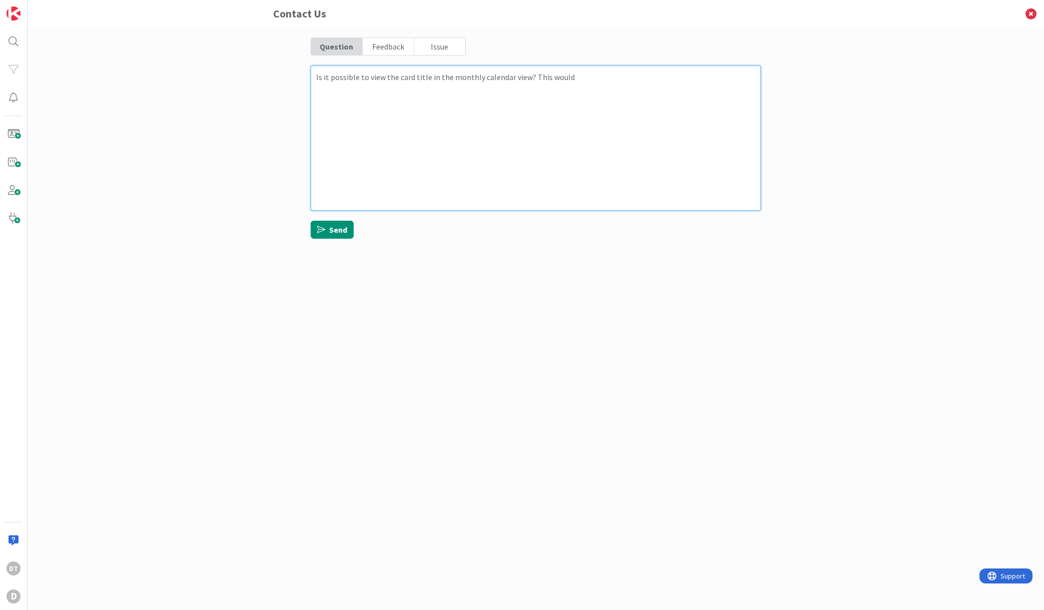
type textarea "Is it possible to view the card title in the monthly calendar view? This would"
type textarea "x"
type textarea "Is it possible to view the card title in the monthly calendar view? This would …"
type textarea "x"
type textarea "Is it possible to view the card title in the monthly calendar view? This would …"
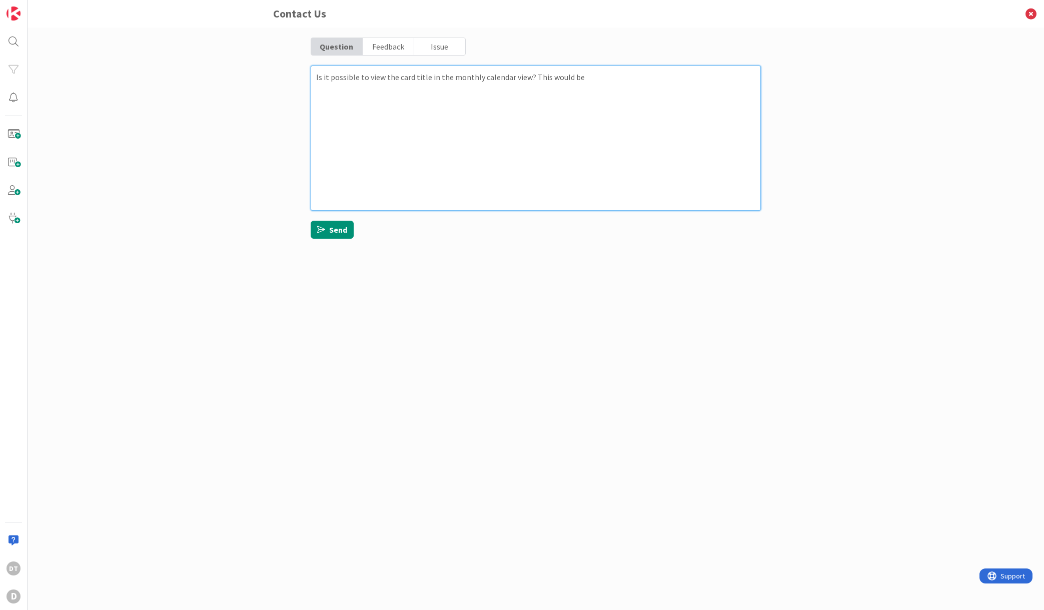
type textarea "x"
type textarea "Is it possible to view the card title in the monthly calendar view? This would …"
type textarea "x"
type textarea "Is it possible to view the card title in the monthly calendar view? This would …"
type textarea "x"
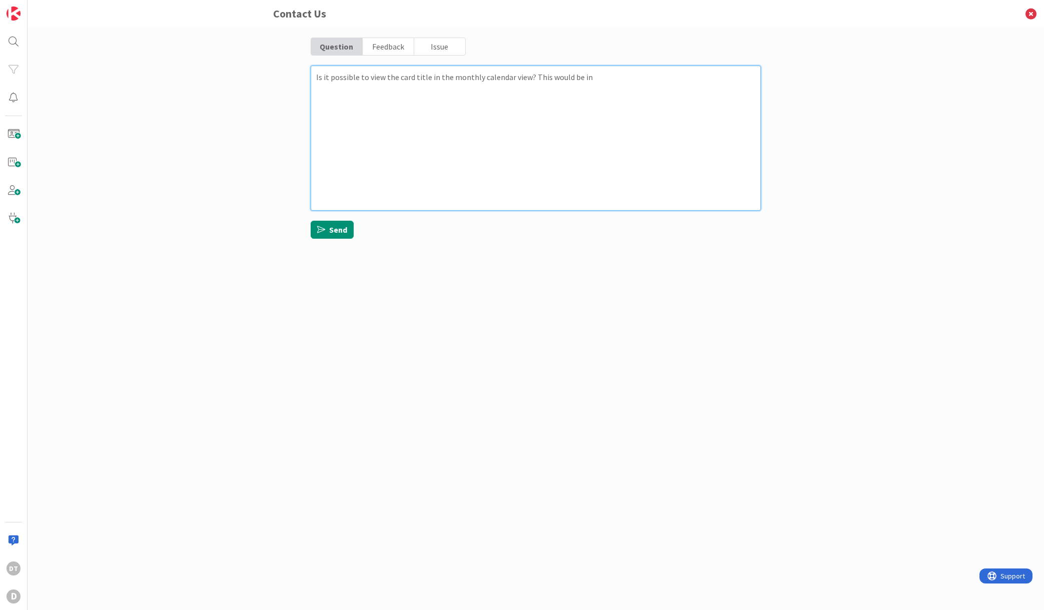
type textarea "Is it possible to view the card title in the monthly calendar view? This would …"
type textarea "x"
type textarea "Is it possible to view the card title in the monthly calendar view? This would …"
type textarea "x"
type textarea "Is it possible to view the card title in the monthly calendar view? This would …"
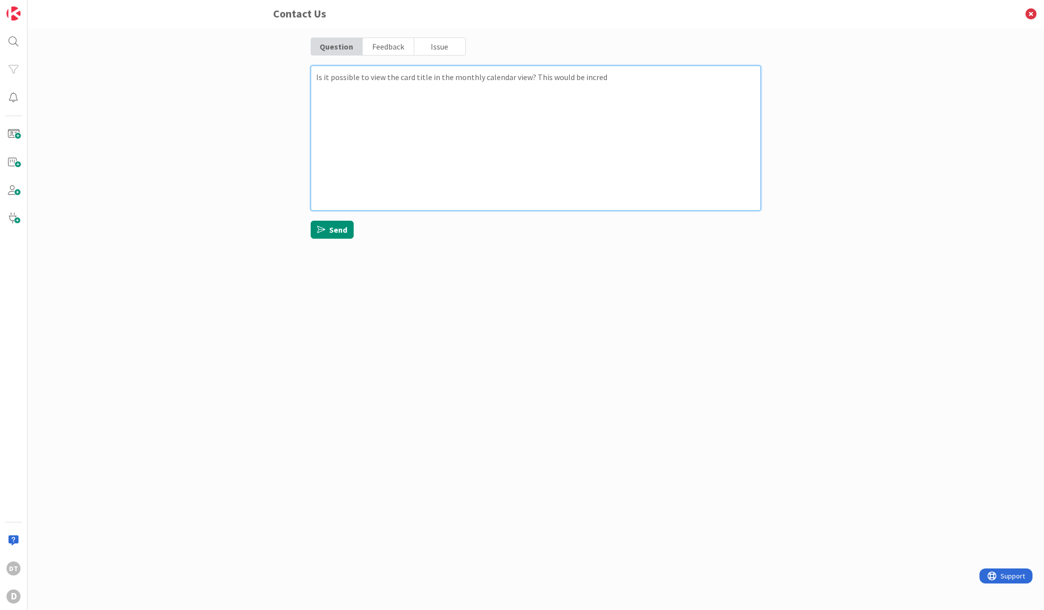
type textarea "x"
type textarea "Is it possible to view the card title in the monthly calendar view? This would …"
type textarea "x"
type textarea "Is it possible to view the card title in the monthly calendar view? This would …"
type textarea "x"
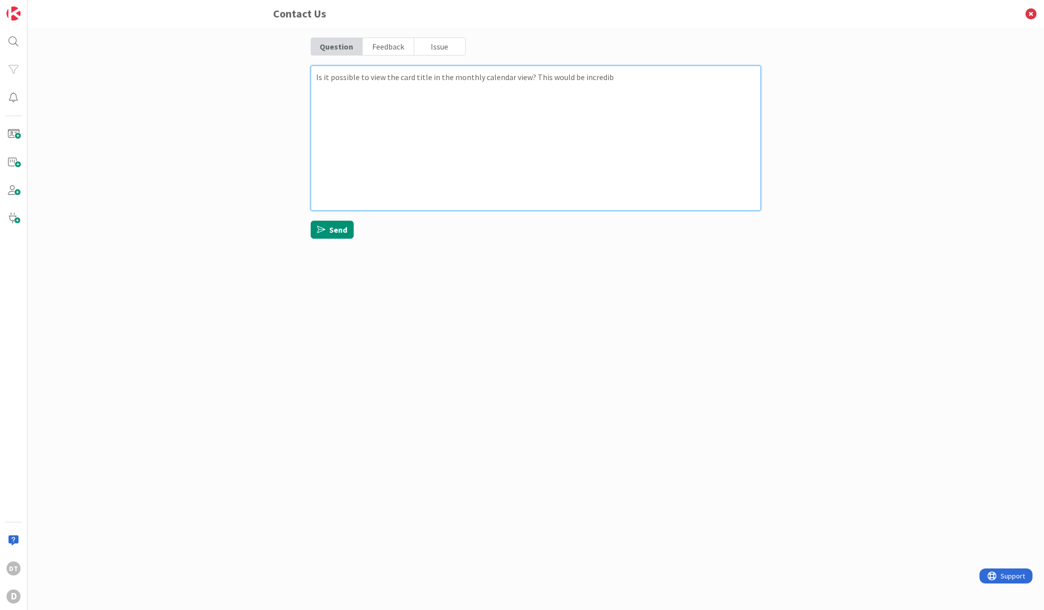
type textarea "Is it possible to view the card title in the monthly calendar view? This would …"
type textarea "x"
type textarea "Is it possible to view the card title in the monthly calendar view? This would …"
type textarea "x"
type textarea "Is it possible to view the card title in the monthly calendar view? This would …"
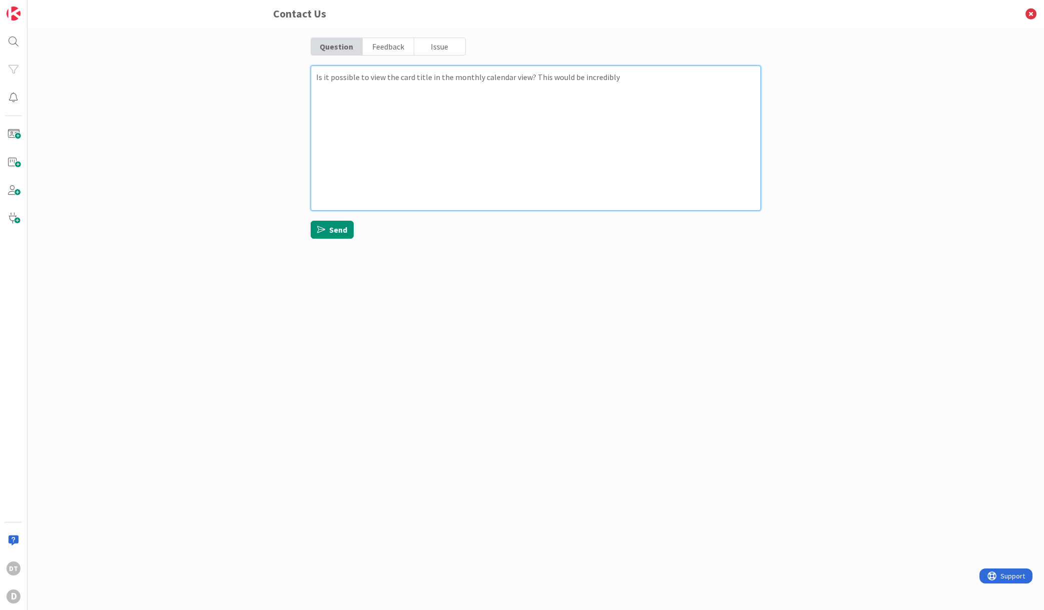
type textarea "x"
type textarea "Is it possible to view the card title in the monthly calendar view? This would …"
type textarea "x"
type textarea "Is it possible to view the card title in the monthly calendar view? This would …"
type textarea "x"
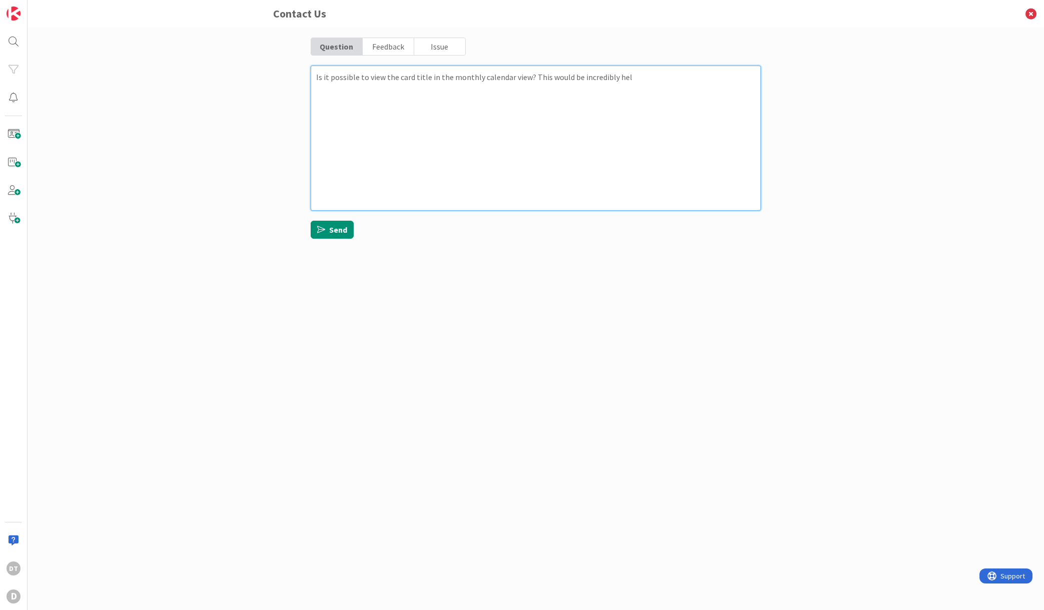
type textarea "Is it possible to view the card title in the monthly calendar view? This would …"
type textarea "x"
type textarea "Is it possible to view the card title in the monthly calendar view? This would …"
type textarea "x"
type textarea "Is it possible to view the card title in the monthly calendar view? This would …"
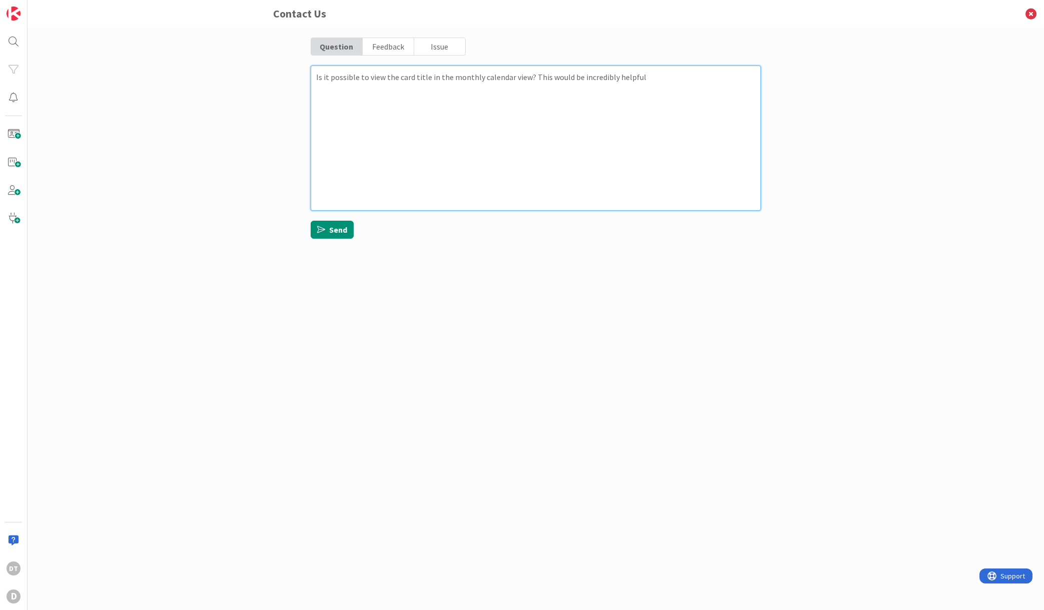
type textarea "x"
type textarea "Is it possible to view the card title in the monthly calendar view? This would …"
type textarea "x"
type textarea "Is it possible to view the card title in the monthly calendar view? This would …"
type textarea "x"
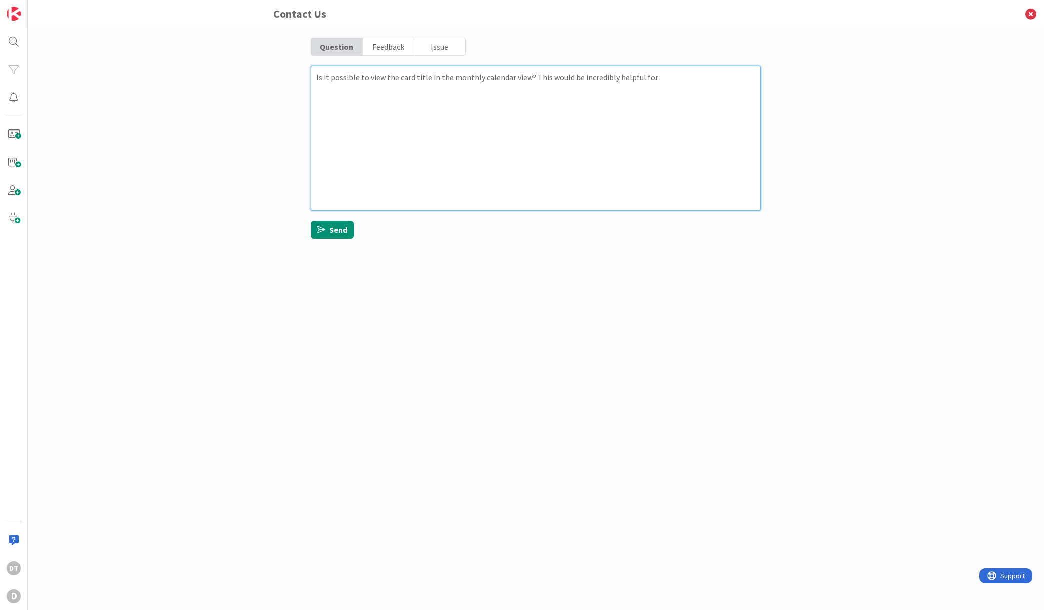
type textarea "Is it possible to view the card title in the monthly calendar view? This would …"
click at [339, 225] on button "Send" at bounding box center [332, 230] width 43 height 18
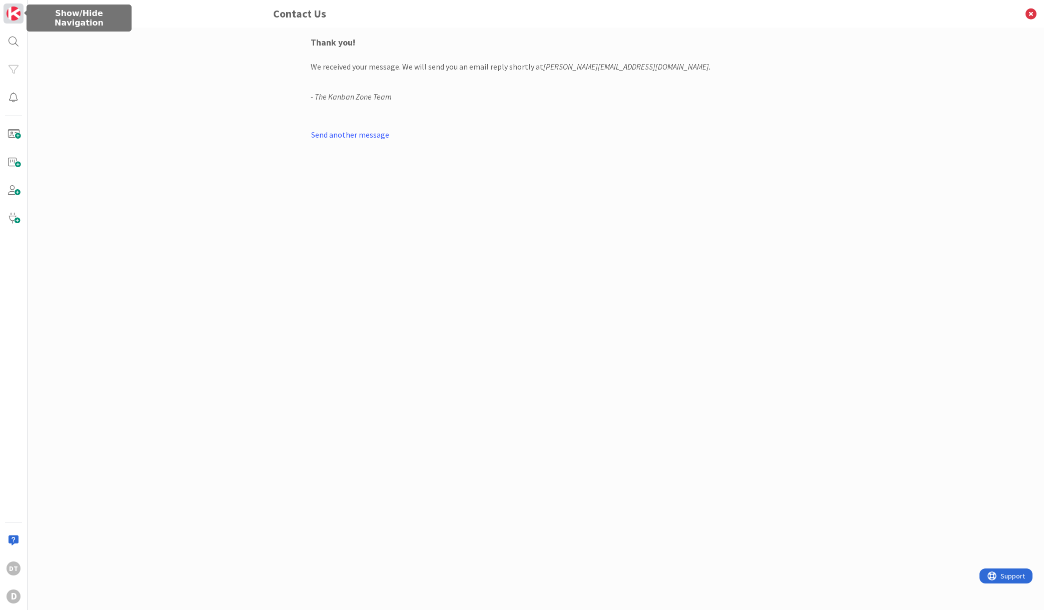
click at [6, 15] on link at bounding box center [14, 14] width 20 height 20
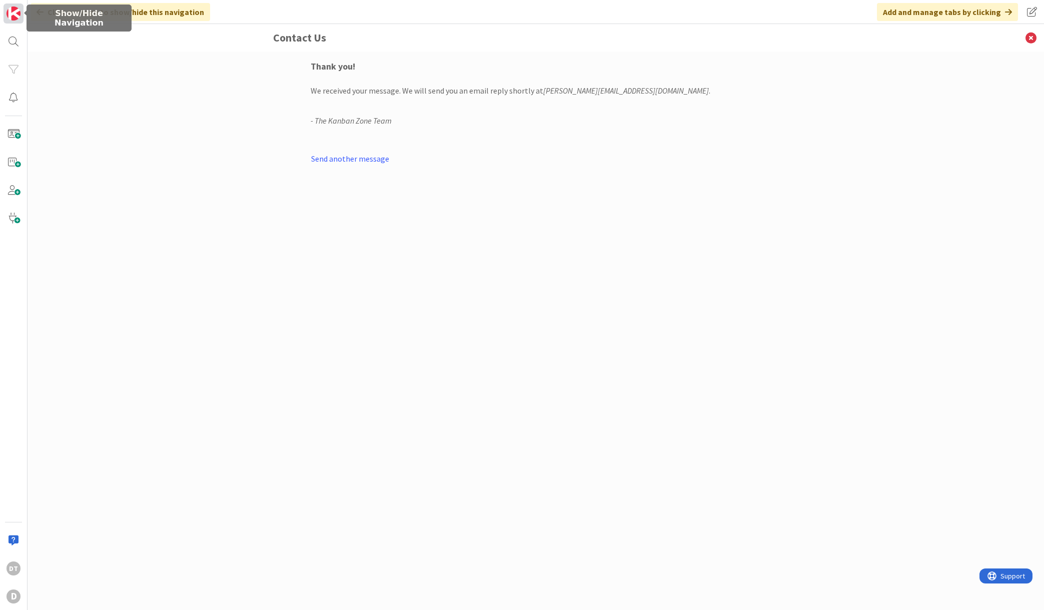
click at [19, 12] on img at bounding box center [14, 14] width 14 height 14
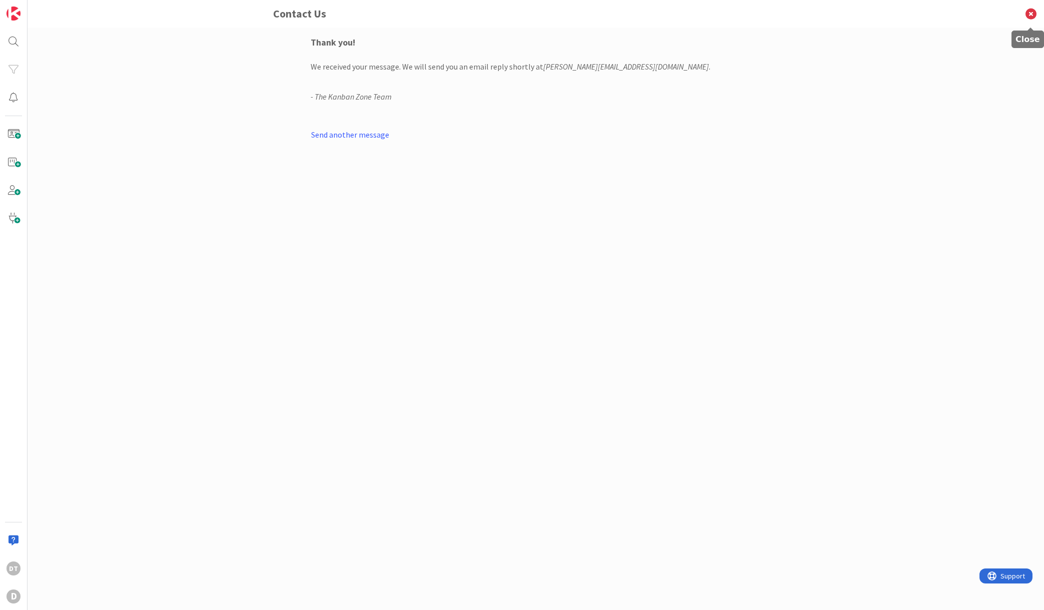
click at [1032, 12] on icon at bounding box center [1031, 14] width 26 height 28
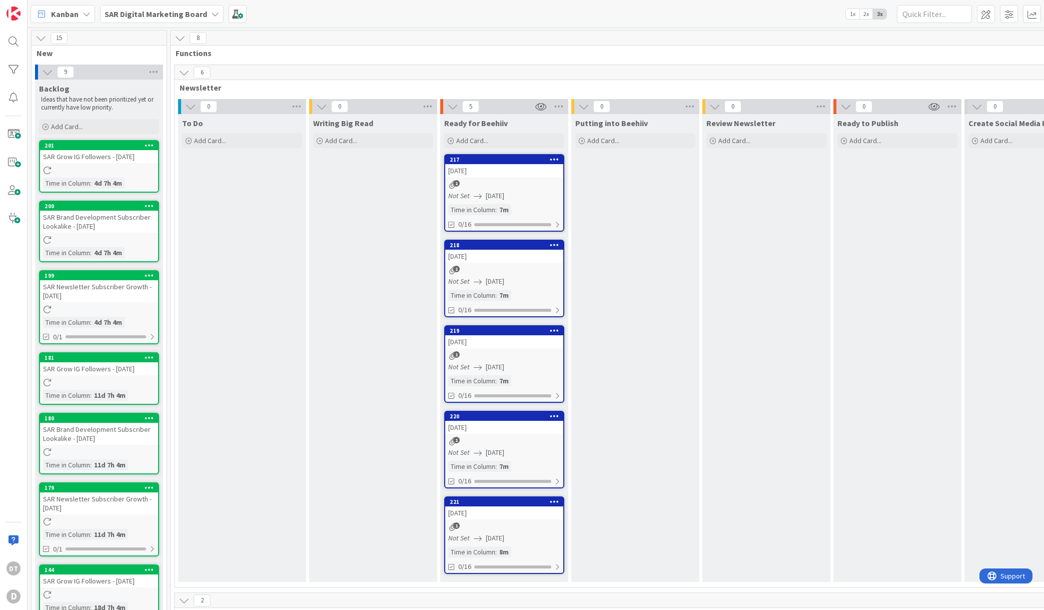
click at [486, 172] on div "[DATE]" at bounding box center [504, 170] width 118 height 13
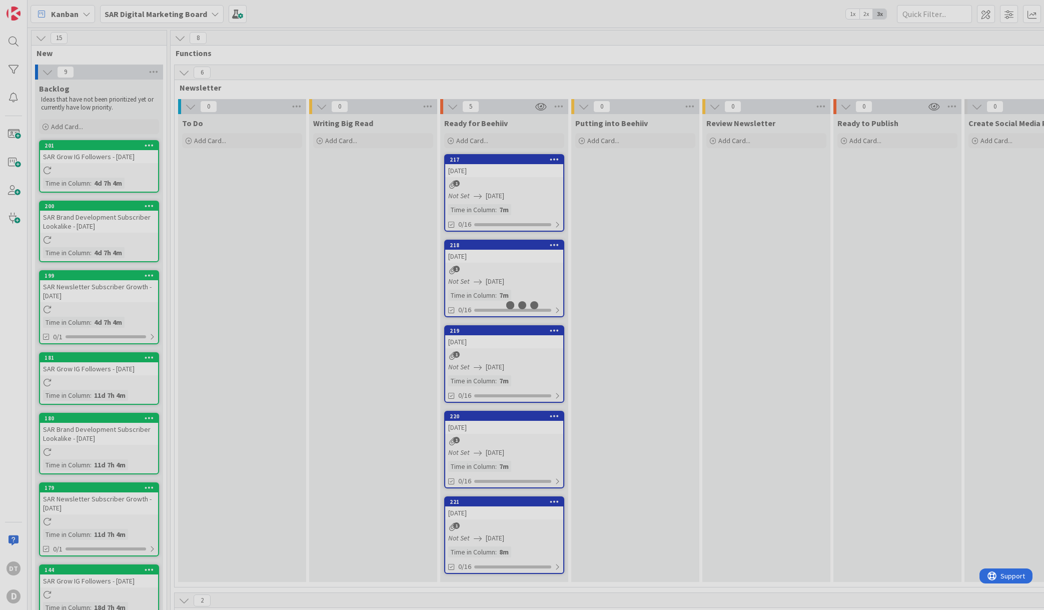
click at [486, 172] on div at bounding box center [522, 305] width 1044 height 610
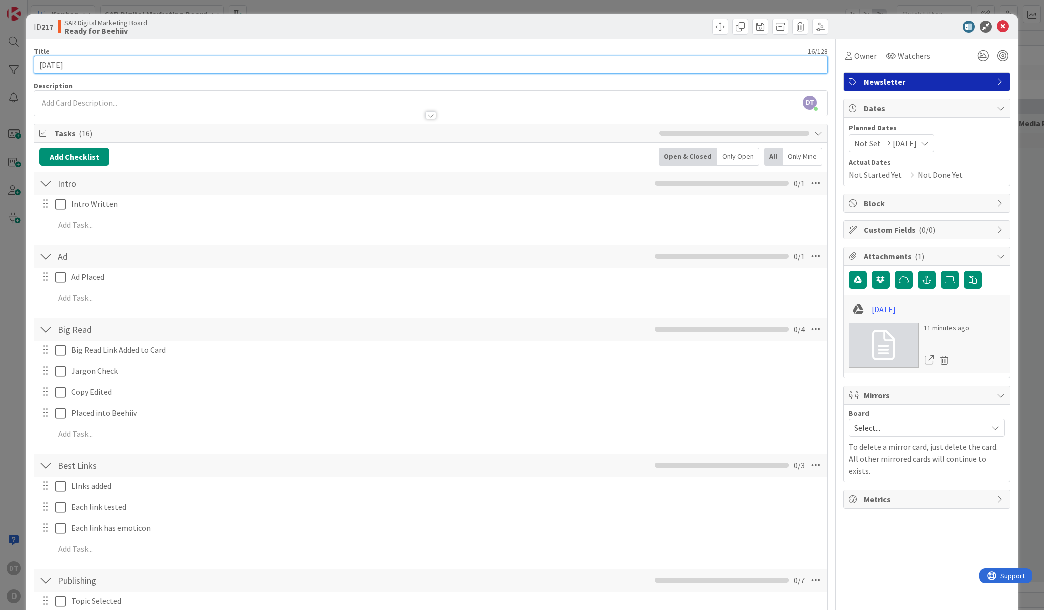
drag, startPoint x: 112, startPoint y: 62, endPoint x: 16, endPoint y: 59, distance: 95.6
click at [16, 59] on div "ID 217 SAR Digital Marketing Board Ready for Beehiiv Title 16 / 128 [DATE] Desc…" at bounding box center [522, 305] width 1044 height 610
paste input "Injections for ED: What Men Actually Think Once They Try It"
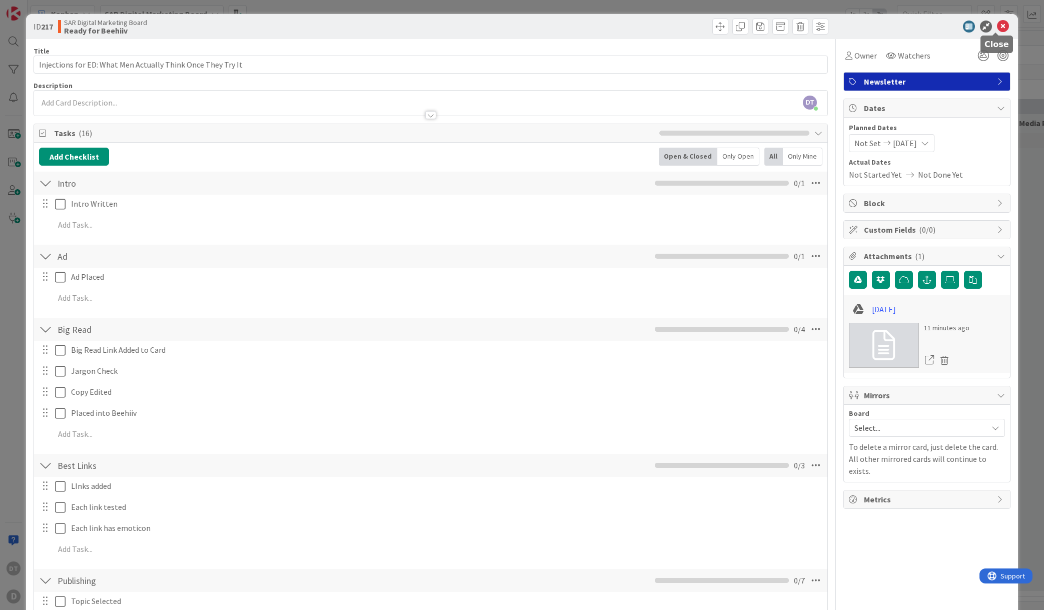
click at [997, 27] on icon at bounding box center [1003, 27] width 12 height 12
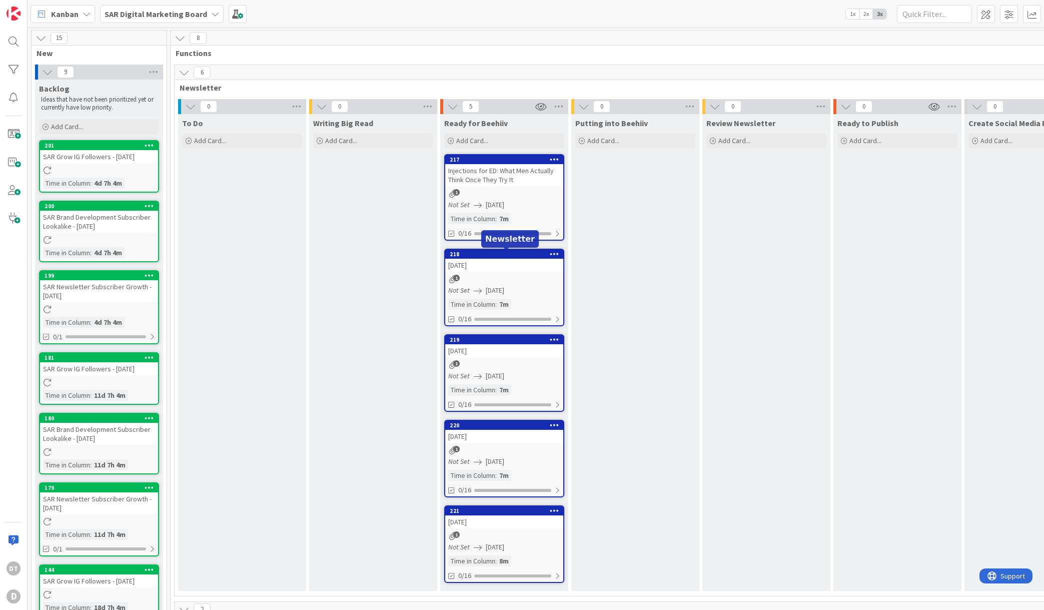
click at [475, 257] on div "218" at bounding box center [507, 254] width 114 height 7
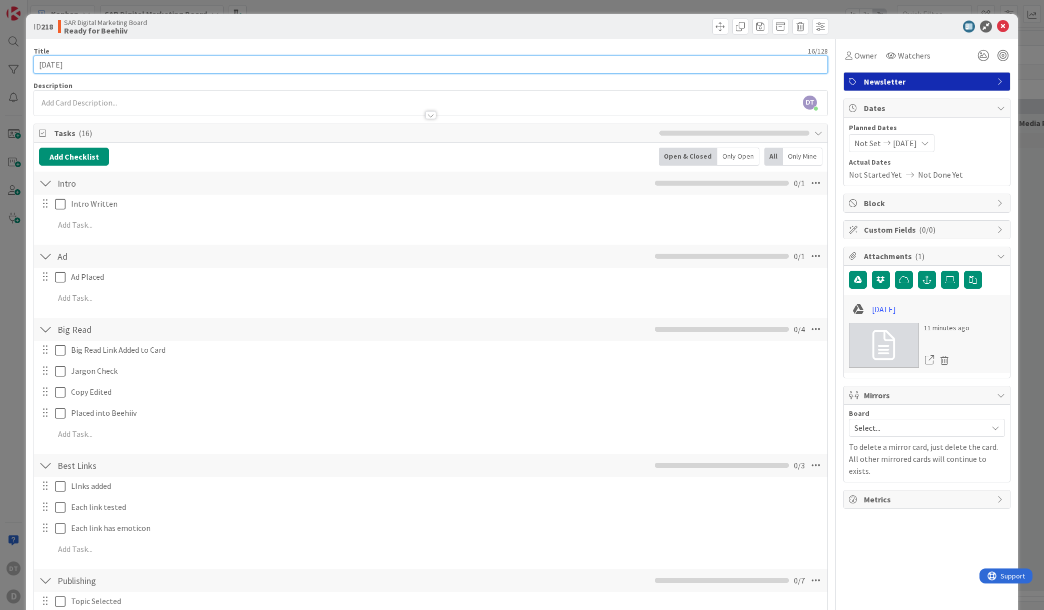
drag, startPoint x: 59, startPoint y: 62, endPoint x: -9, endPoint y: 53, distance: 68.6
click at [0, 53] on html "DT D Kanban SAR Digital Marketing Board 1x 2x 3x 15 New 9 Backlog Ideas that ha…" at bounding box center [522, 305] width 1044 height 610
paste input "What Sleep Does to Your Testosterone (and Everything Else)"
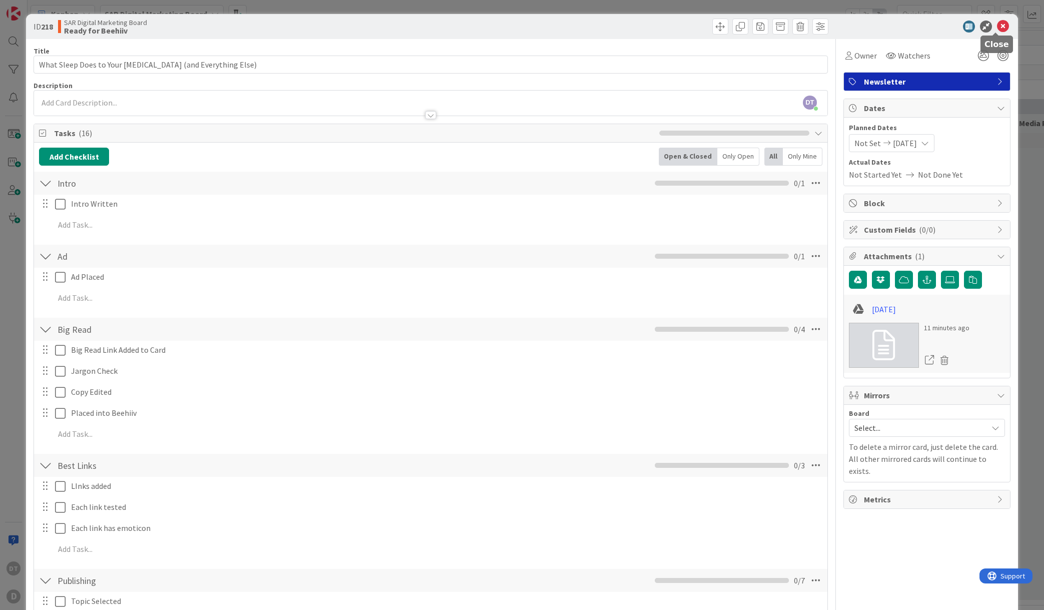
click at [998, 25] on icon at bounding box center [1003, 27] width 12 height 12
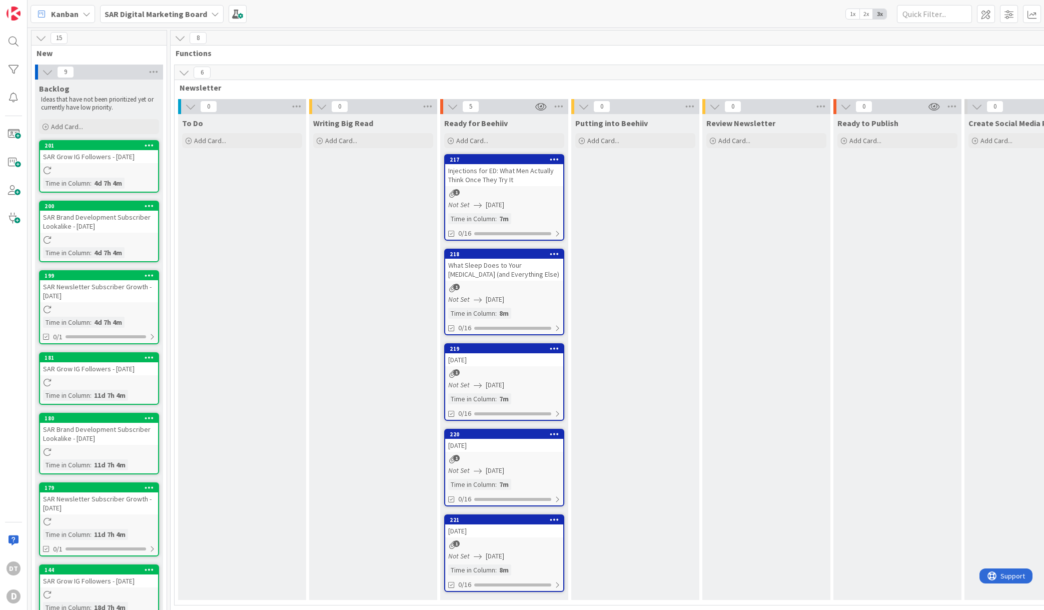
click at [482, 362] on div "[DATE]" at bounding box center [504, 359] width 118 height 13
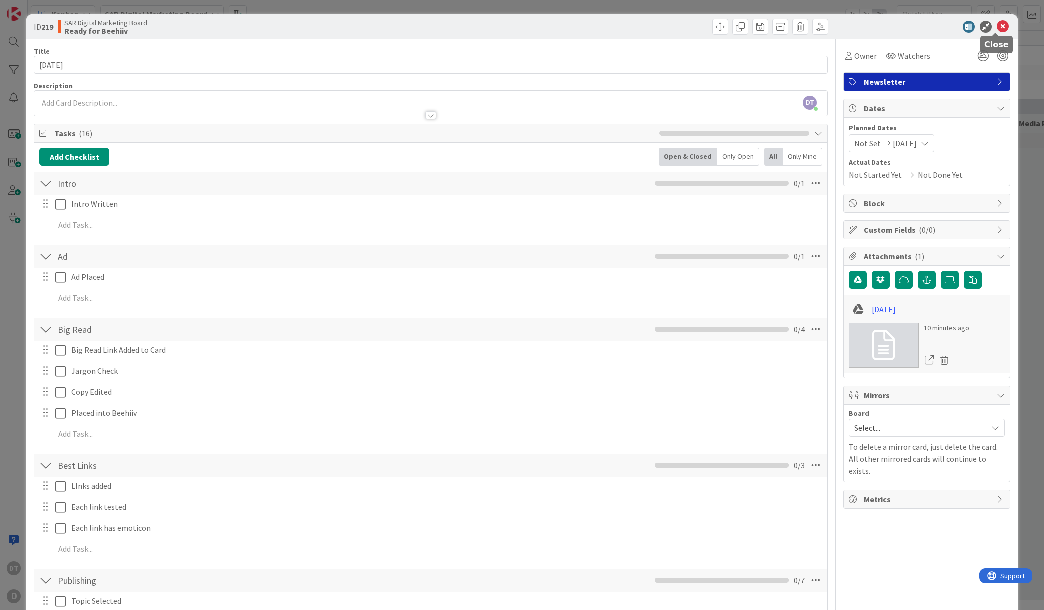
click at [997, 27] on icon at bounding box center [1003, 27] width 12 height 12
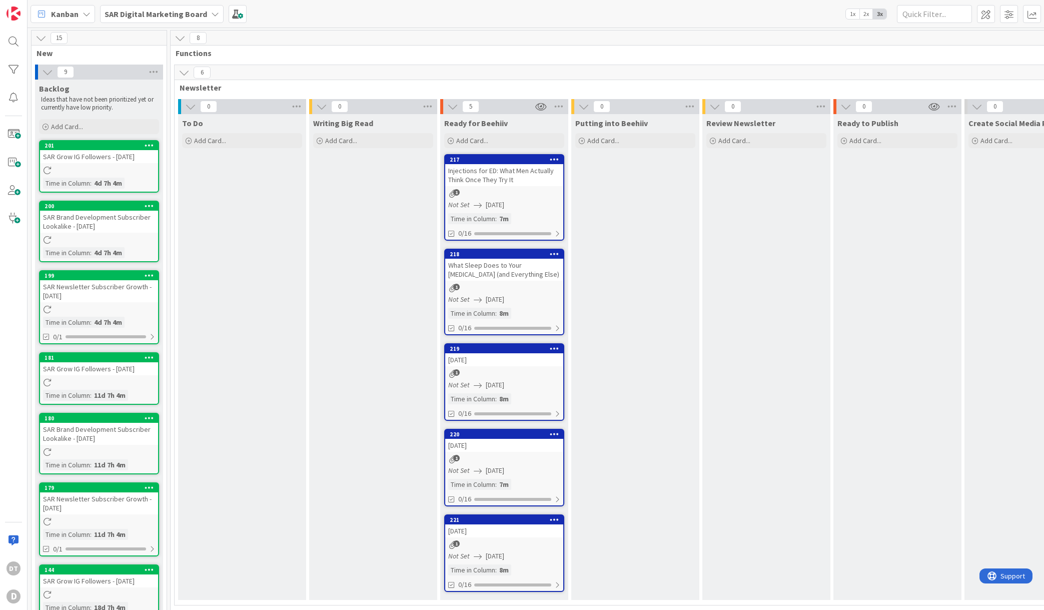
click at [479, 355] on div "[DATE]" at bounding box center [504, 359] width 118 height 13
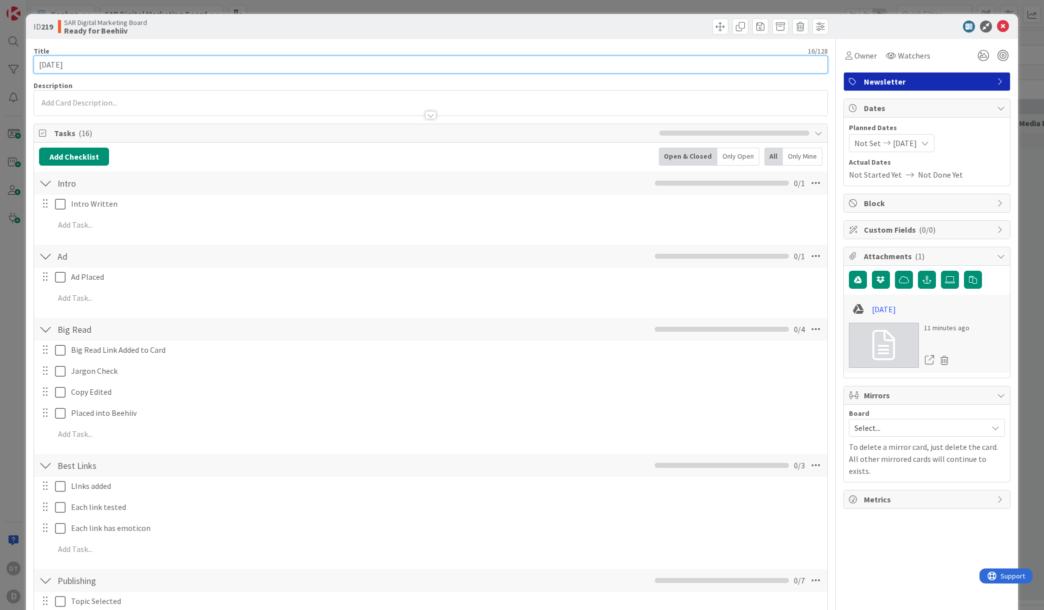
drag, startPoint x: 118, startPoint y: 65, endPoint x: -49, endPoint y: 60, distance: 167.1
click at [0, 60] on html "DT D Kanban SAR Digital Marketing Board 1x 2x 3x 15 New 9 Backlog Ideas that ha…" at bounding box center [522, 305] width 1044 height 610
paste input "Your PSA Is Up—Now What?"
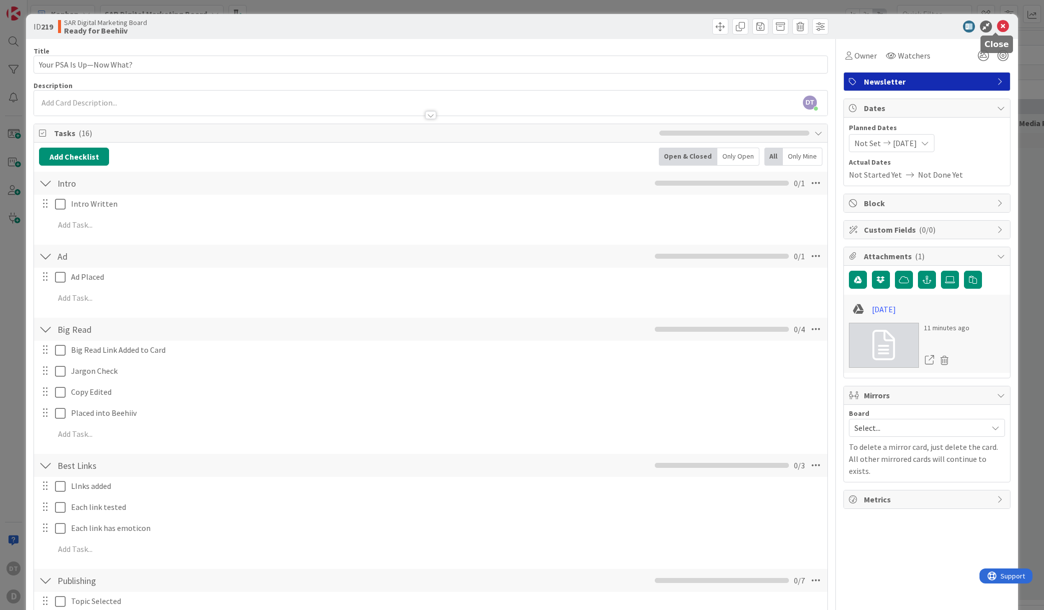
click at [997, 27] on icon at bounding box center [1003, 27] width 12 height 12
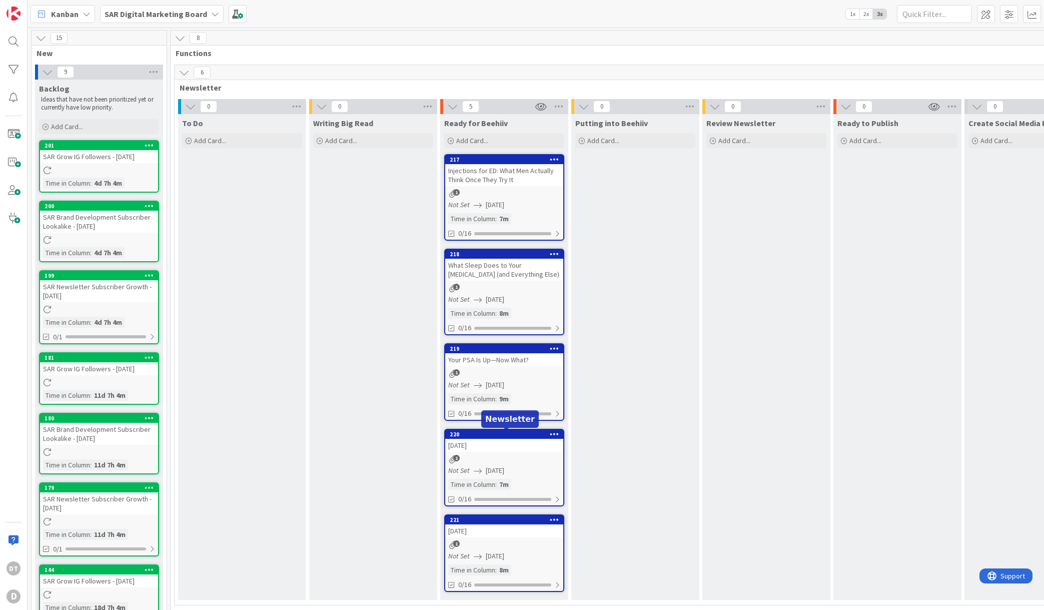
click at [482, 437] on div "220" at bounding box center [507, 434] width 114 height 7
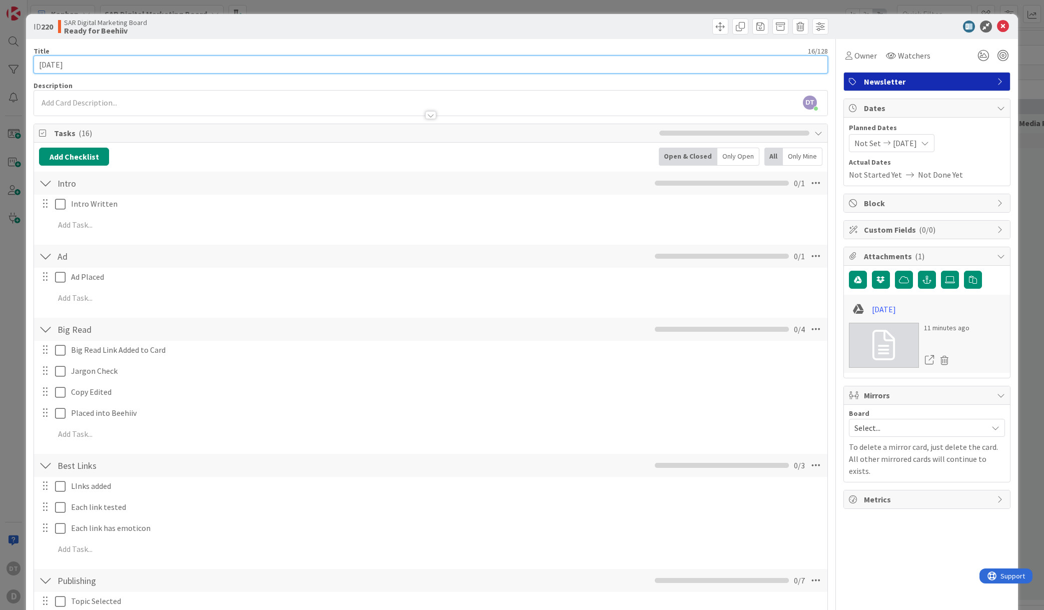
drag, startPoint x: 104, startPoint y: 64, endPoint x: 5, endPoint y: 62, distance: 98.5
click at [5, 62] on div "ID 220 SAR Digital Marketing Board Ready for Beehiiv Title 16 / 128 November 2,…" at bounding box center [522, 305] width 1044 height 610
paste input "One Drink Too Many"
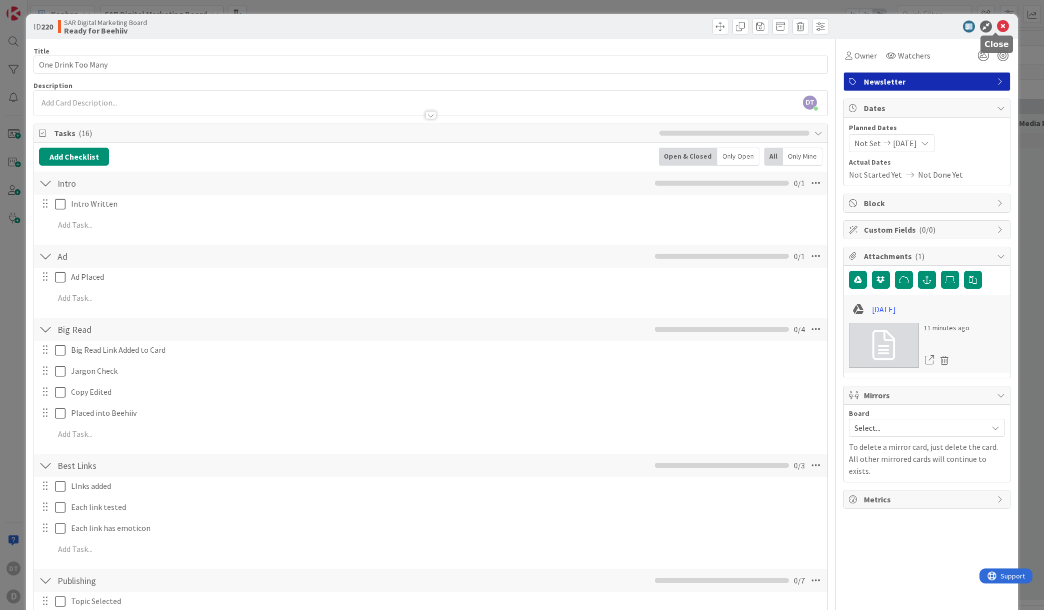
click at [997, 26] on icon at bounding box center [1003, 27] width 12 height 12
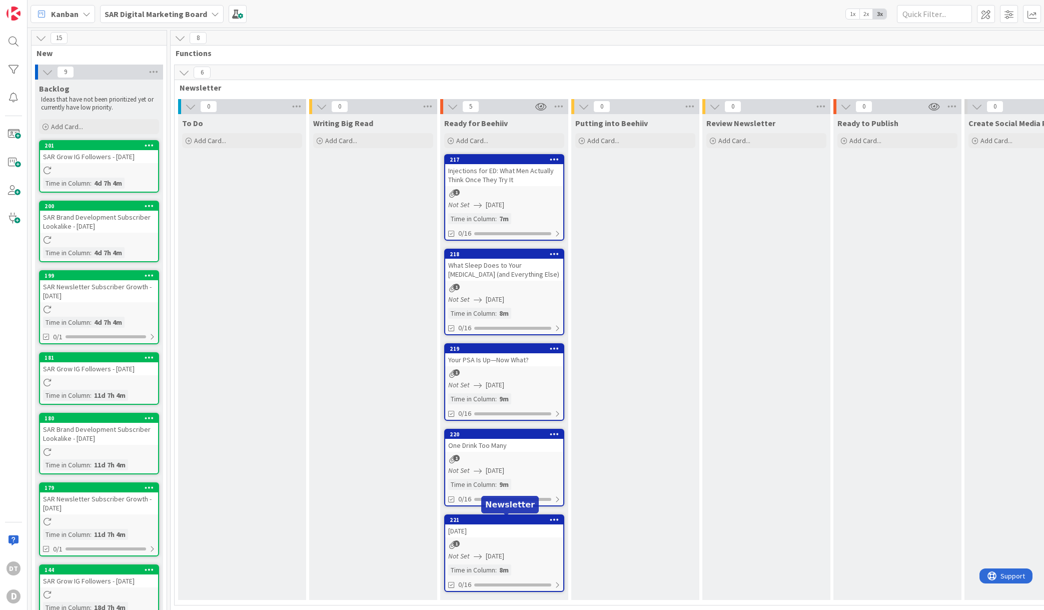
click at [492, 516] on div "221" at bounding box center [507, 519] width 114 height 7
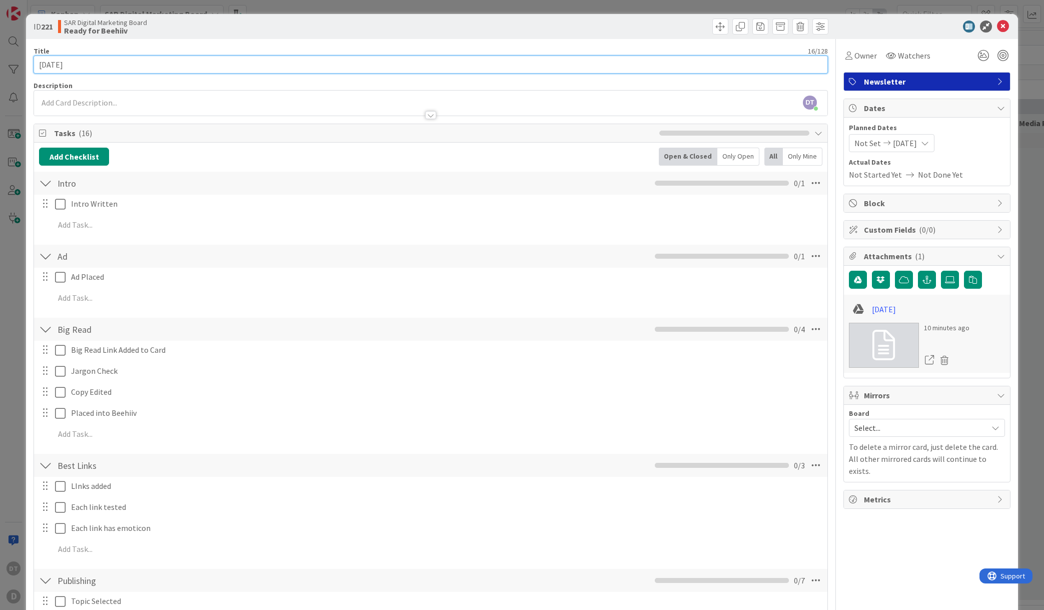
drag, startPoint x: 82, startPoint y: 64, endPoint x: 33, endPoint y: 63, distance: 49.0
click at [34, 63] on input "[DATE]" at bounding box center [431, 65] width 794 height 18
paste input "My Pelvic Floor? Huh? What's That?"
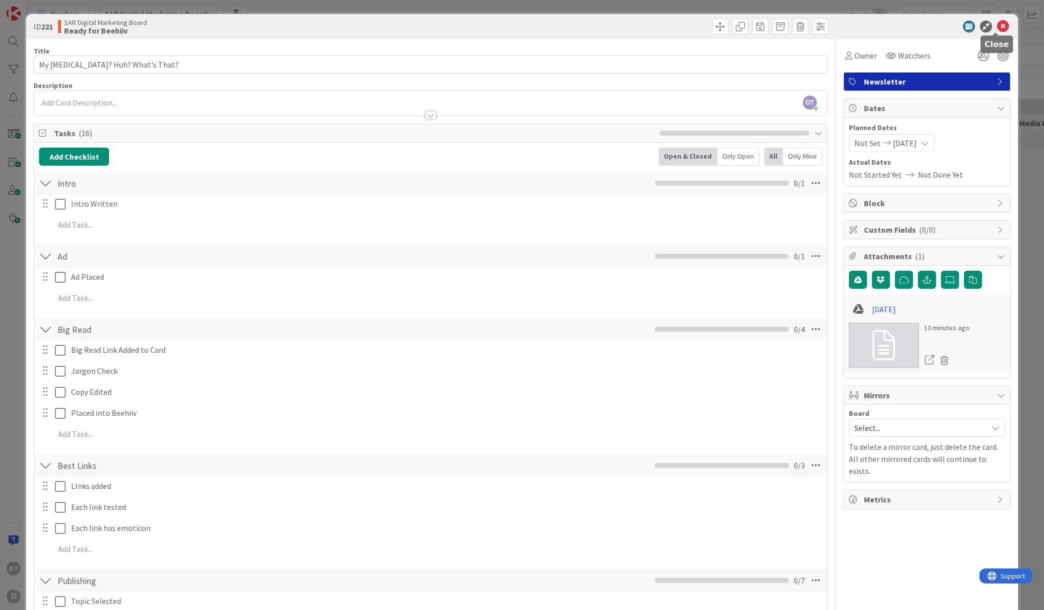
click at [998, 22] on icon at bounding box center [1003, 27] width 12 height 12
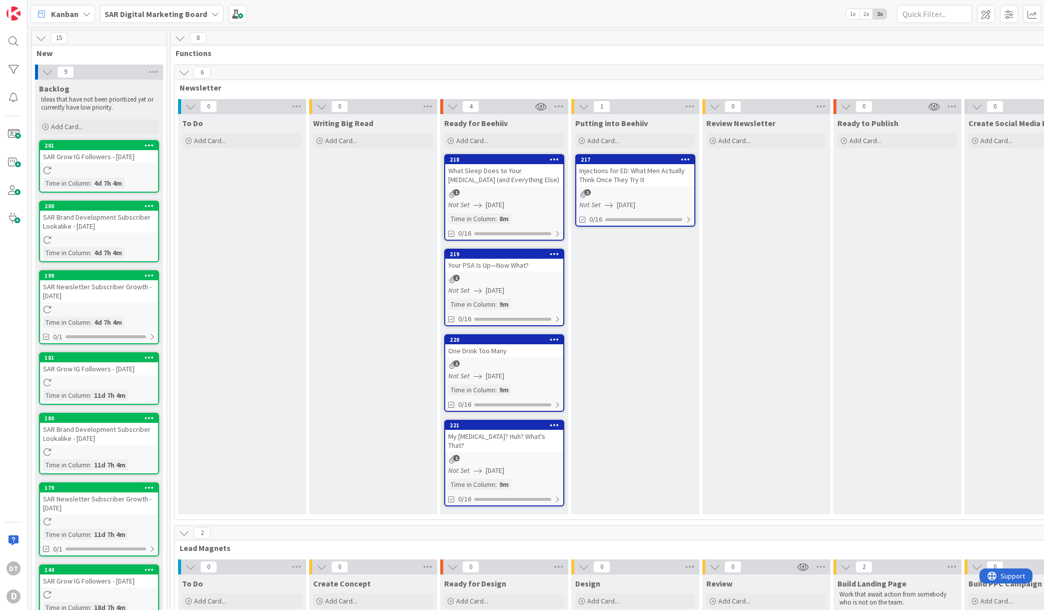
click at [608, 180] on div "Injections for ED: What Men Actually Think Once They Try It" at bounding box center [635, 175] width 118 height 22
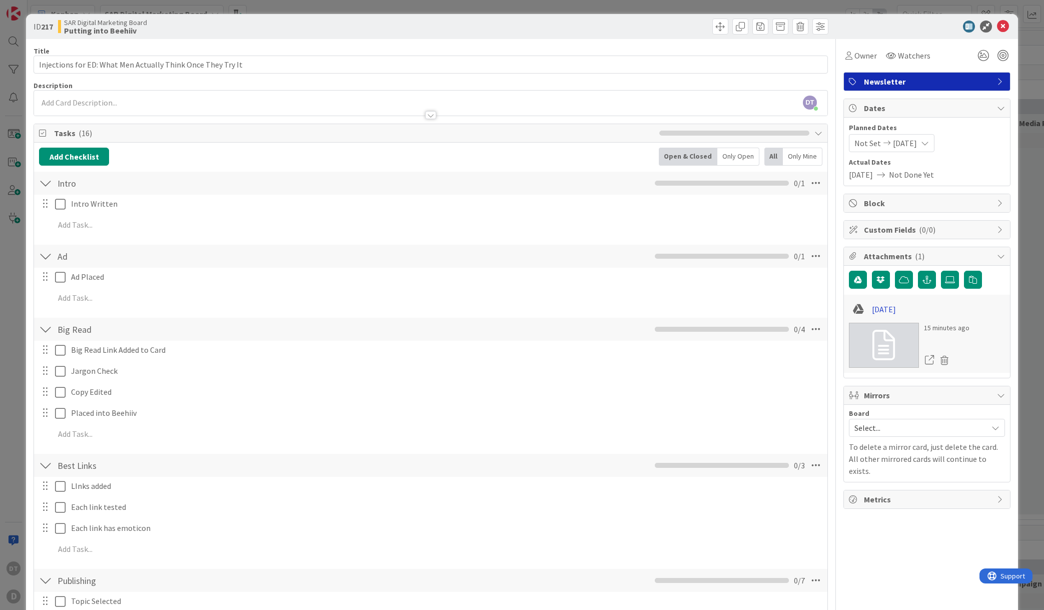
click at [885, 310] on link "[DATE]" at bounding box center [884, 309] width 24 height 12
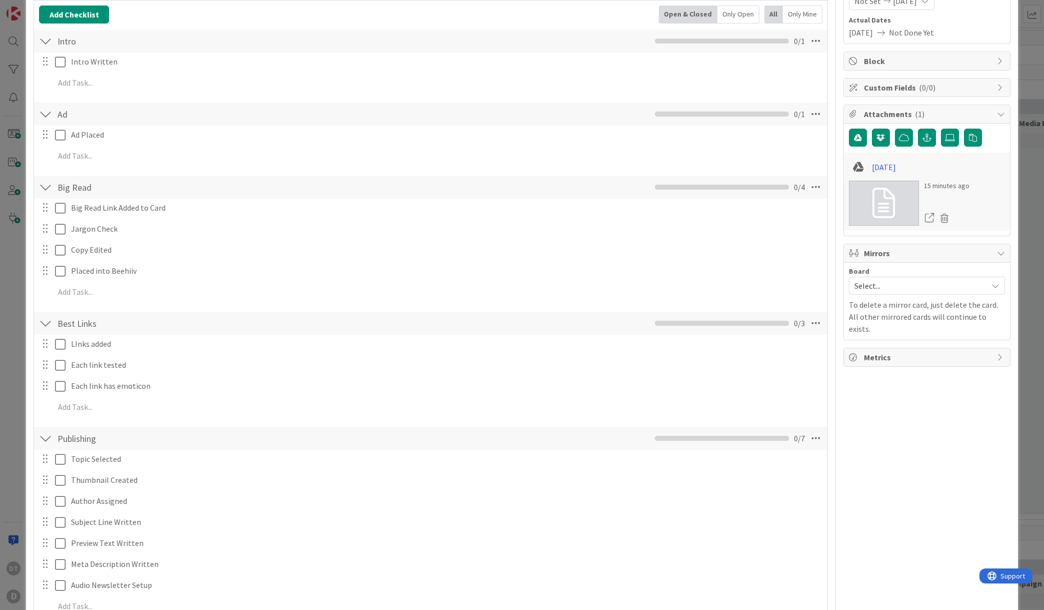
scroll to position [145, 0]
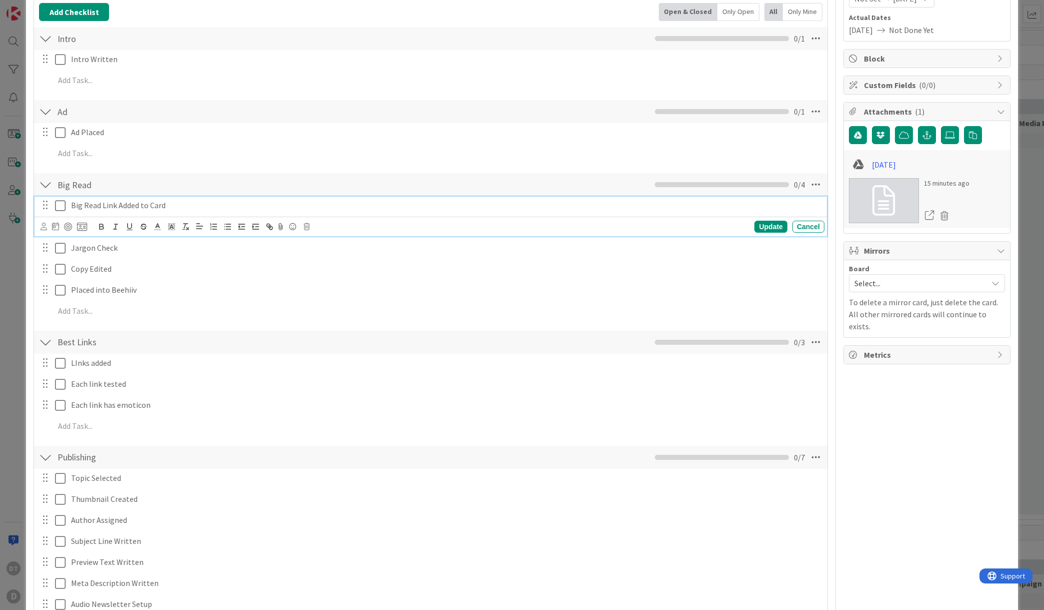
click at [58, 207] on icon at bounding box center [60, 206] width 11 height 12
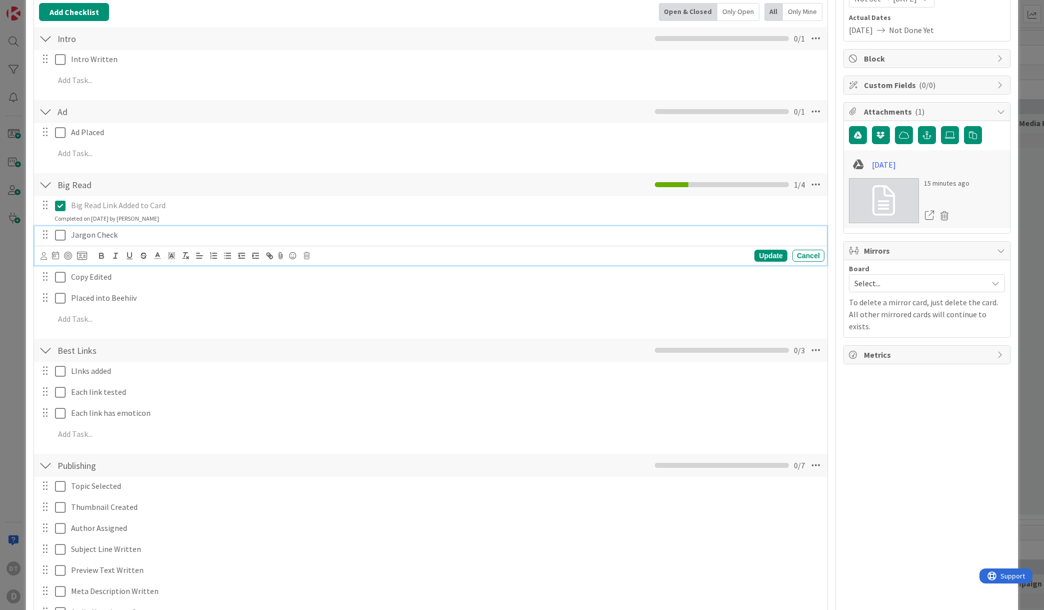
click at [60, 237] on icon at bounding box center [60, 235] width 11 height 12
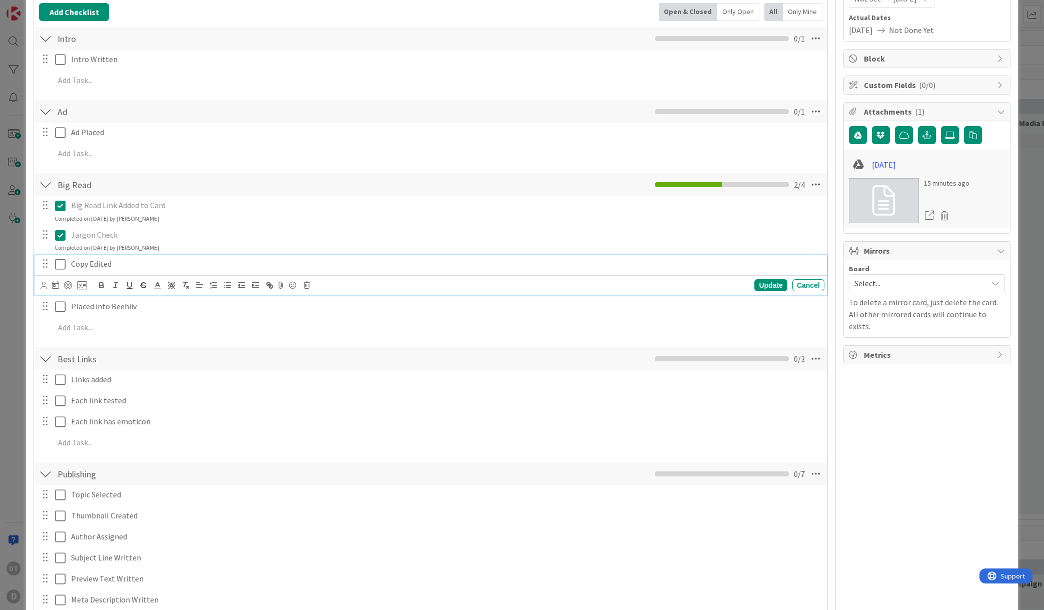
click at [58, 263] on icon at bounding box center [60, 264] width 11 height 12
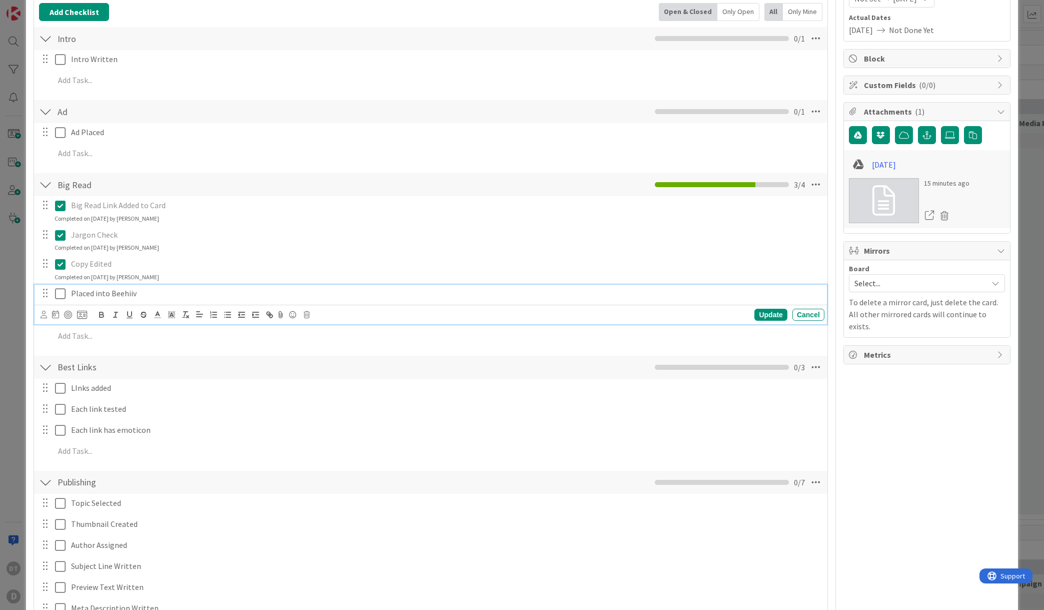
click at [56, 293] on icon at bounding box center [60, 294] width 11 height 12
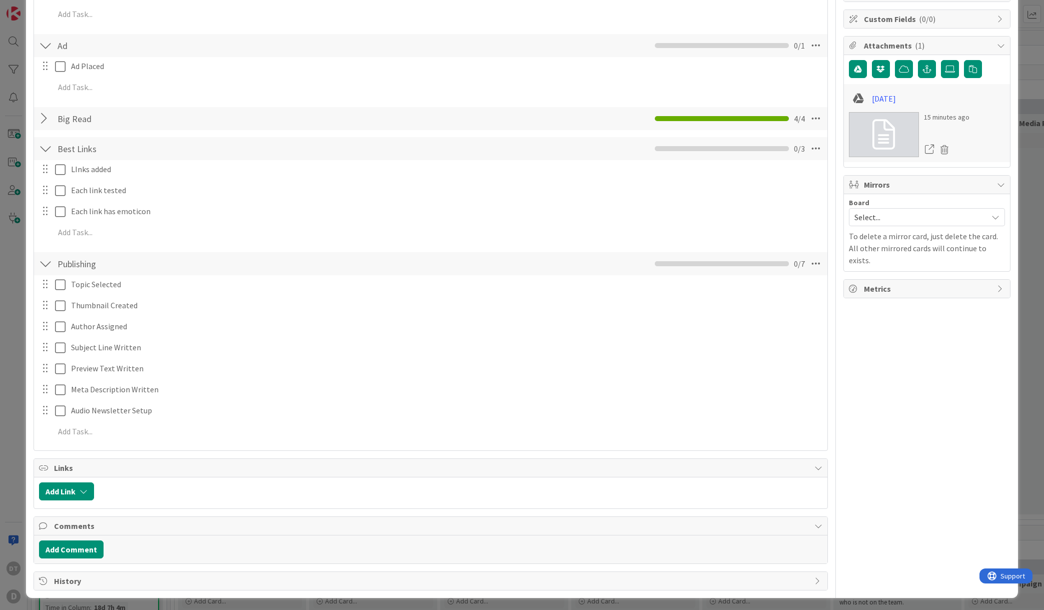
scroll to position [213, 0]
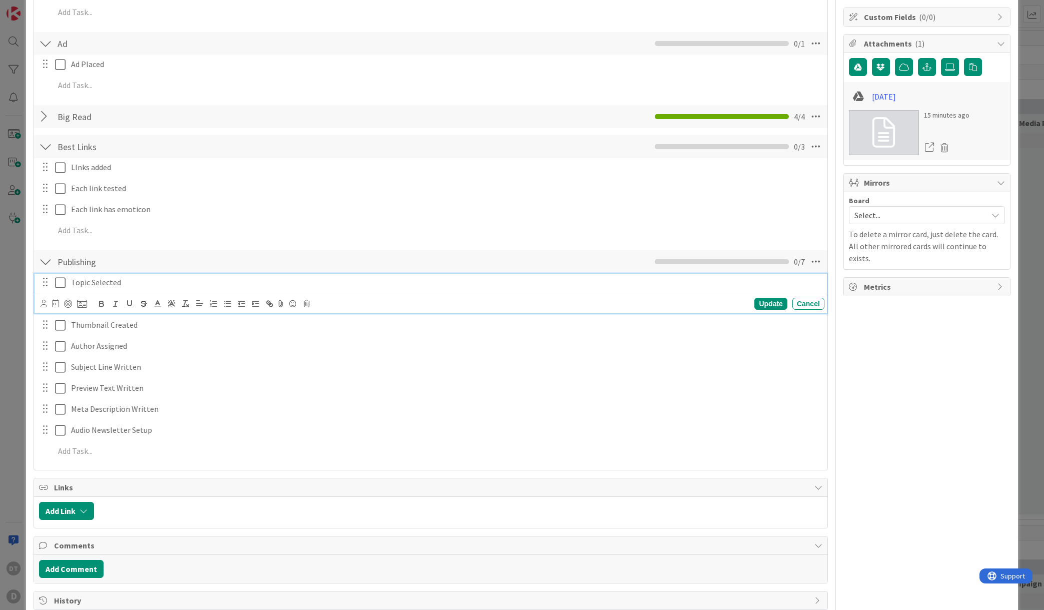
click at [60, 281] on icon at bounding box center [60, 283] width 11 height 12
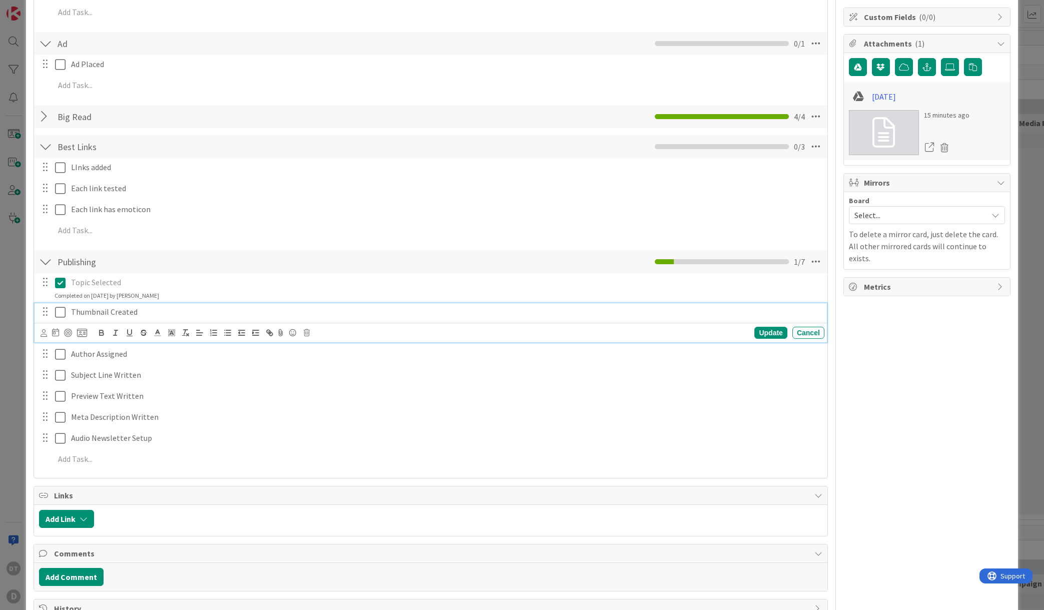
click at [58, 313] on icon at bounding box center [60, 312] width 11 height 12
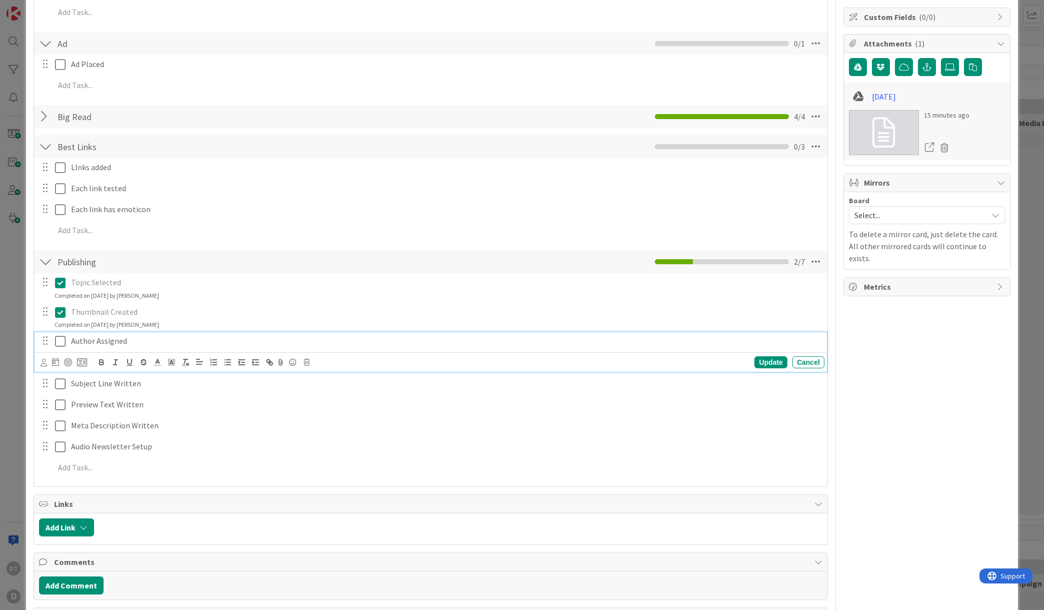
click at [58, 343] on icon at bounding box center [60, 341] width 11 height 12
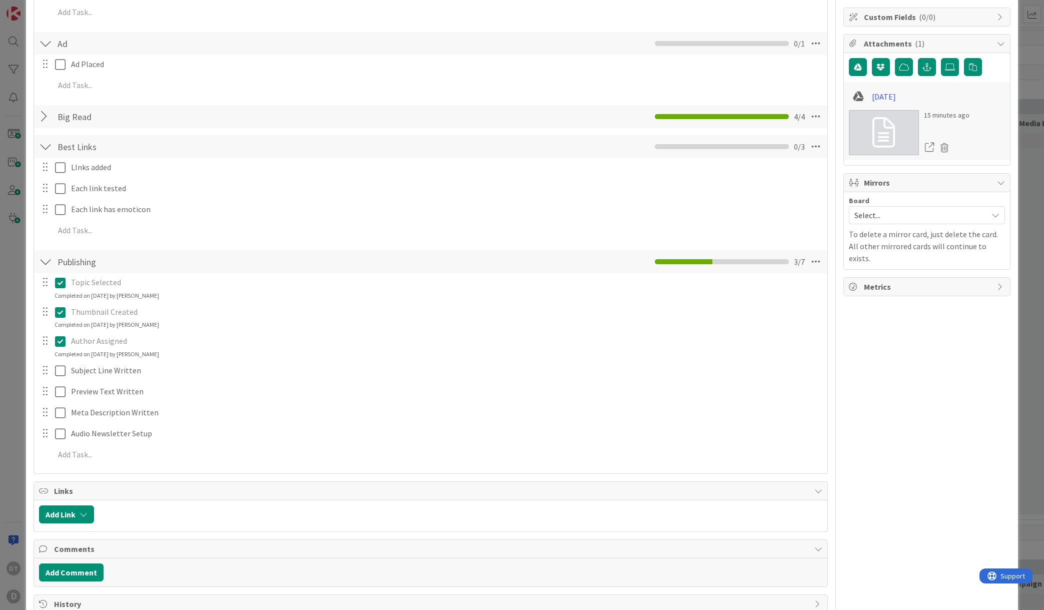
click at [47, 118] on div at bounding box center [45, 117] width 13 height 18
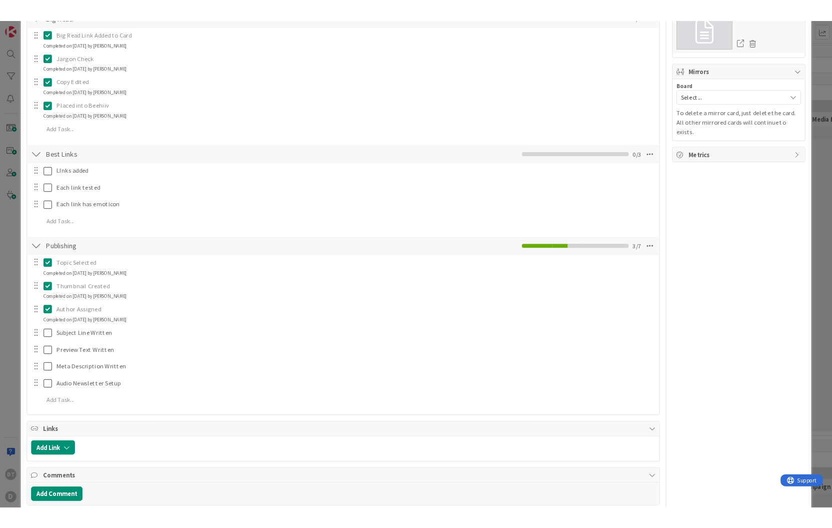
scroll to position [300, 0]
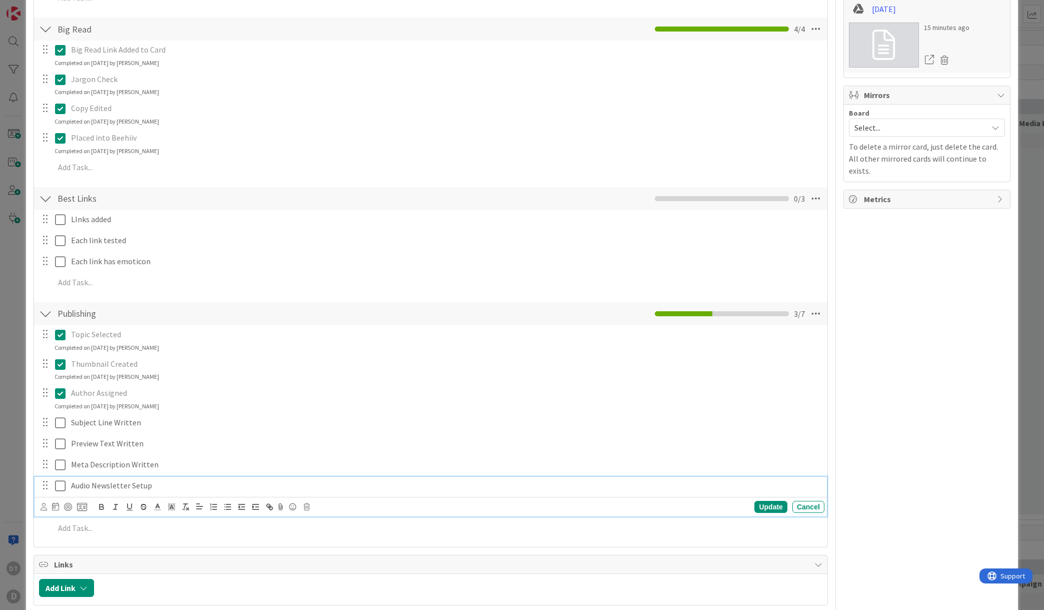
click at [57, 485] on icon at bounding box center [60, 486] width 11 height 12
